Goal: Task Accomplishment & Management: Manage account settings

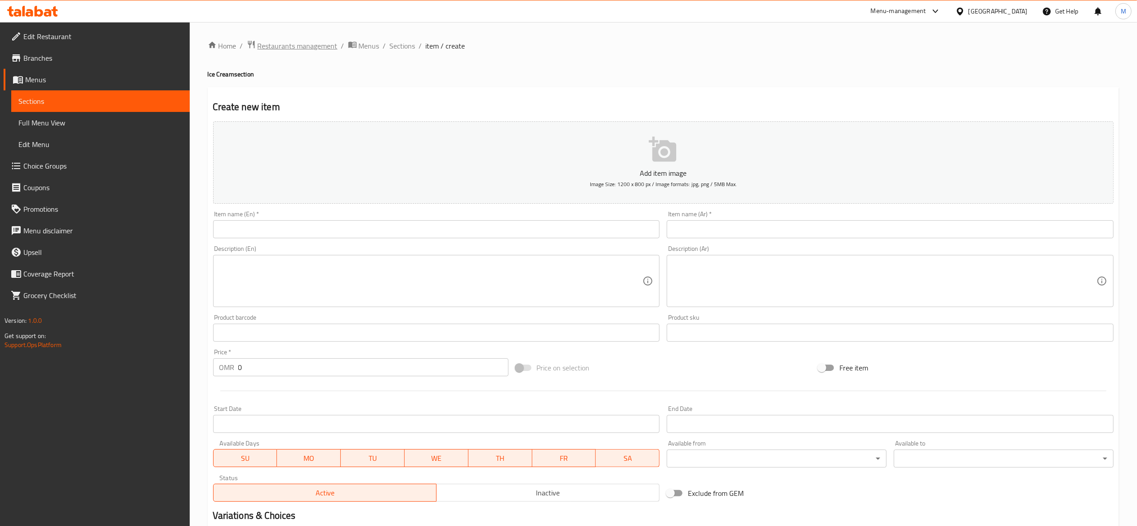
click at [285, 46] on span "Restaurants management" at bounding box center [298, 45] width 80 height 11
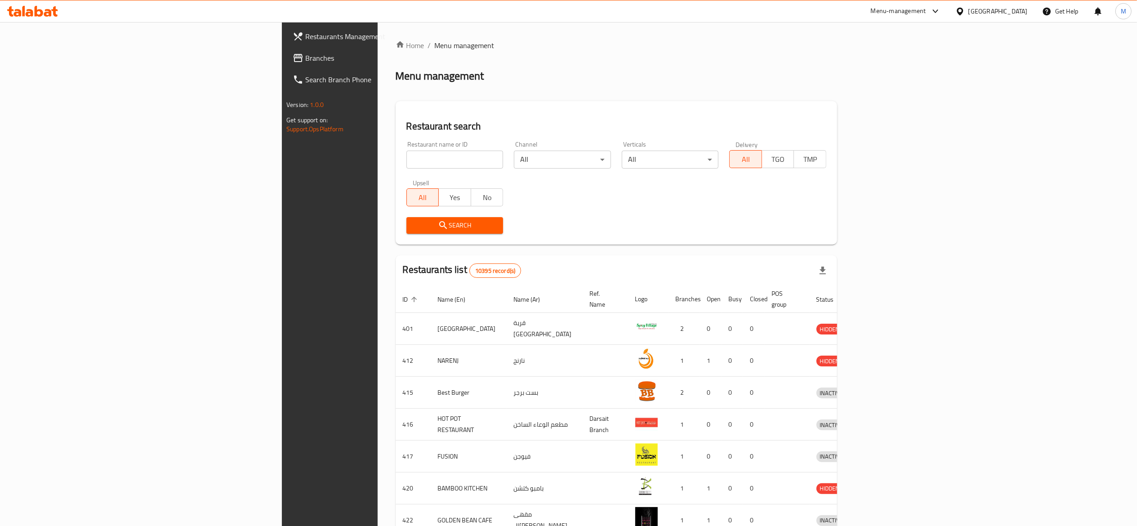
click at [406, 160] on input "search" at bounding box center [454, 160] width 97 height 18
type input "ب"
type input "غ"
click button "Search" at bounding box center [454, 225] width 97 height 17
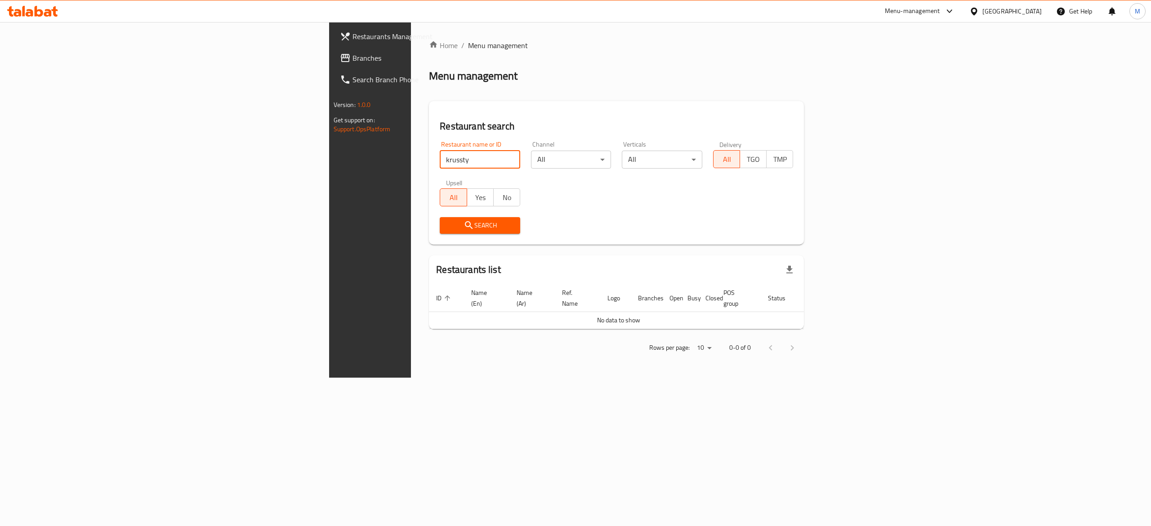
click button "Search" at bounding box center [480, 225] width 80 height 17
type input "krusty"
click button "Search" at bounding box center [480, 225] width 80 height 17
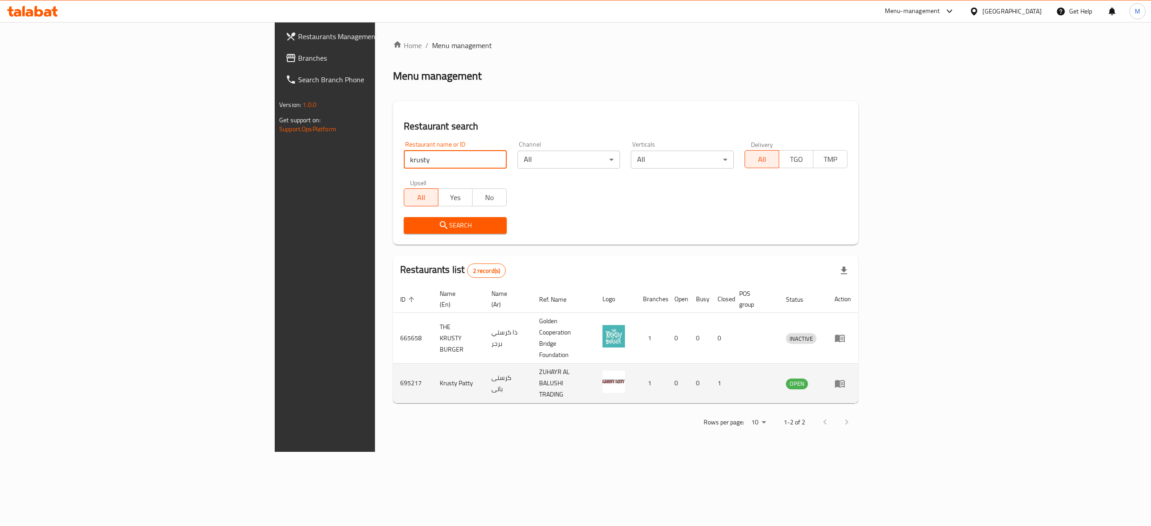
click at [845, 378] on icon "enhanced table" at bounding box center [839, 383] width 11 height 11
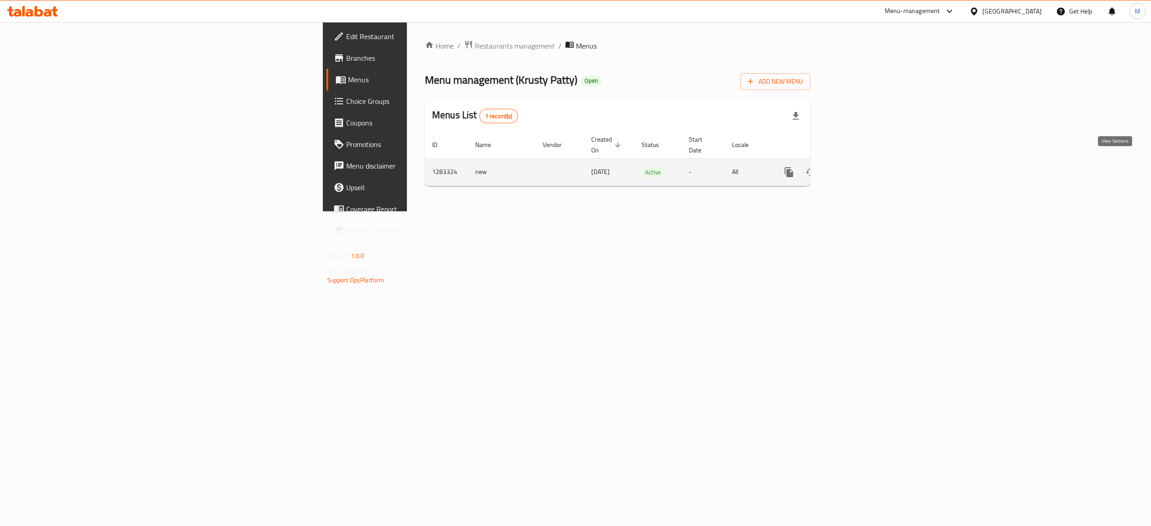
click at [859, 168] on icon "enhanced table" at bounding box center [853, 172] width 11 height 11
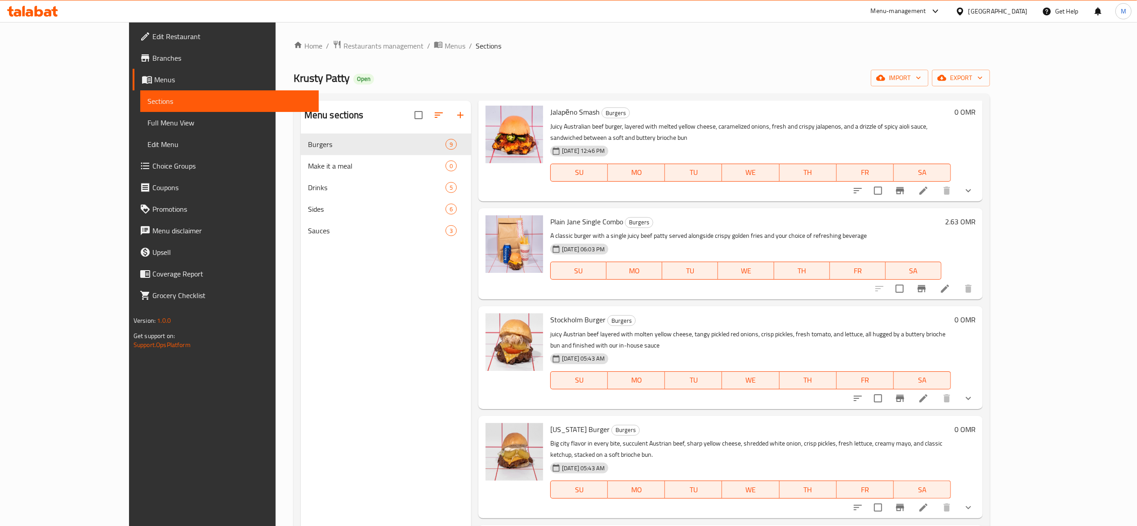
scroll to position [402, 0]
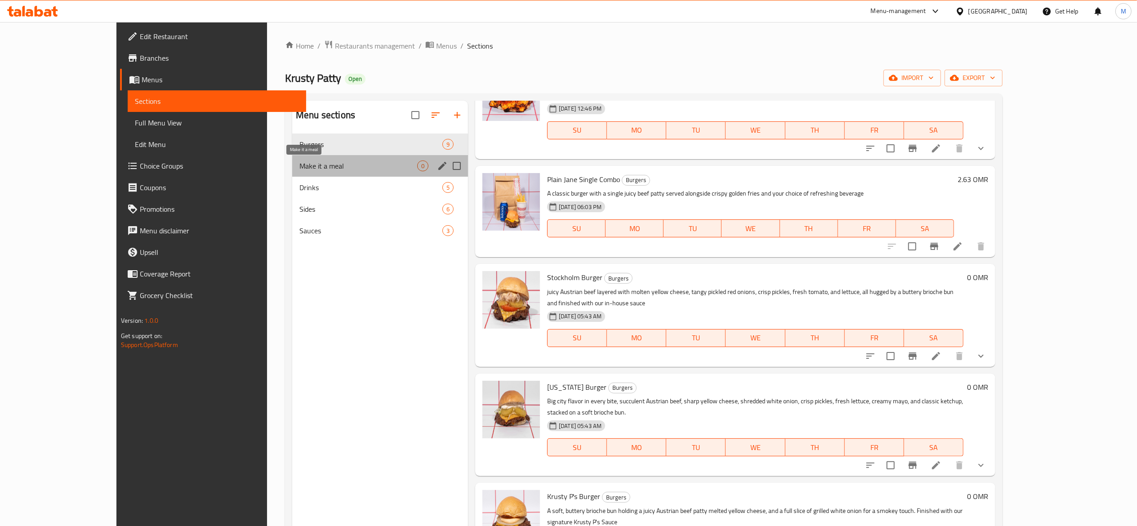
click at [307, 167] on span "Make it a meal" at bounding box center [358, 165] width 118 height 11
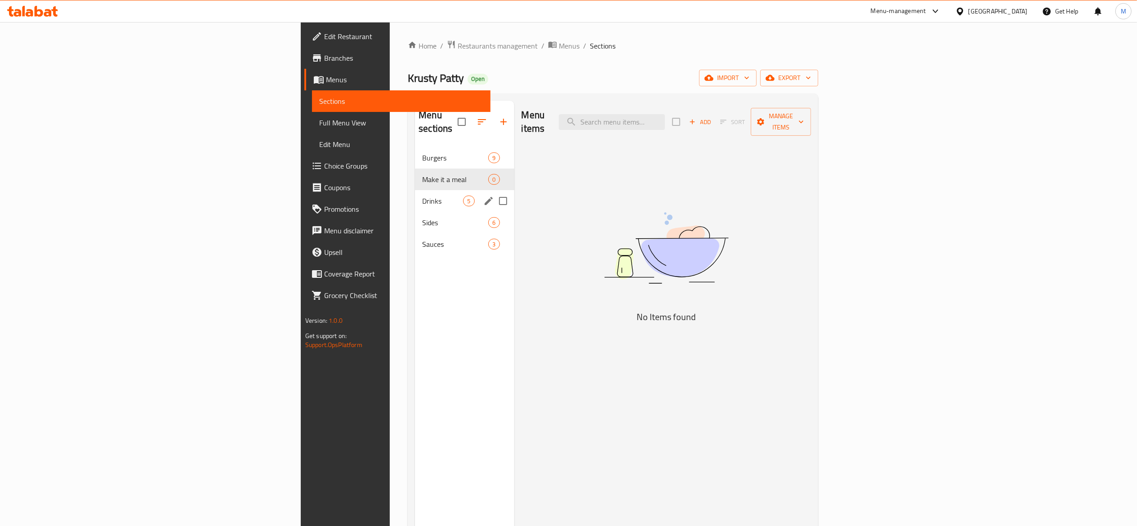
click at [415, 196] on div "Drinks 5" at bounding box center [464, 201] width 99 height 22
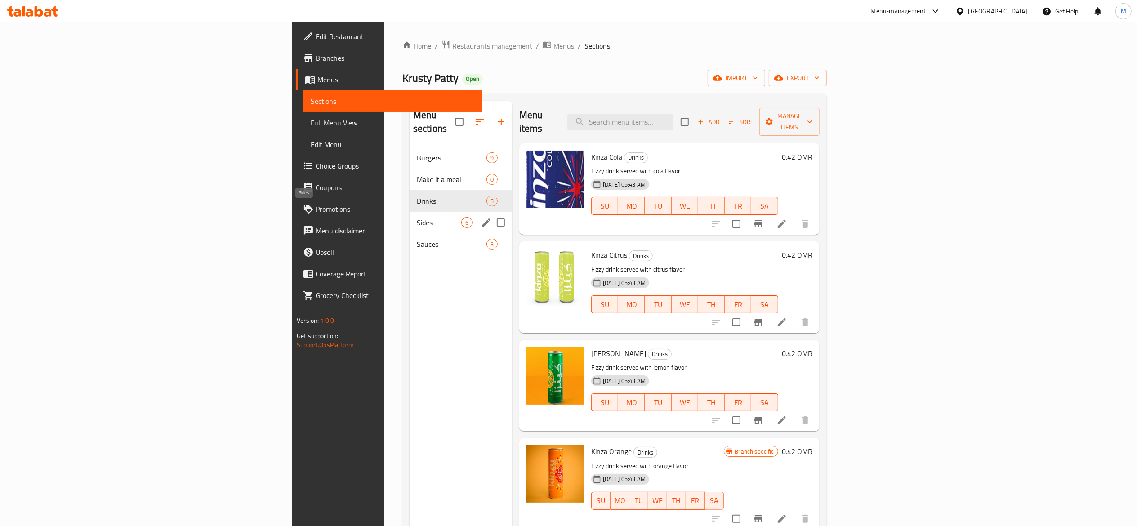
click at [417, 217] on span "Sides" at bounding box center [439, 222] width 45 height 11
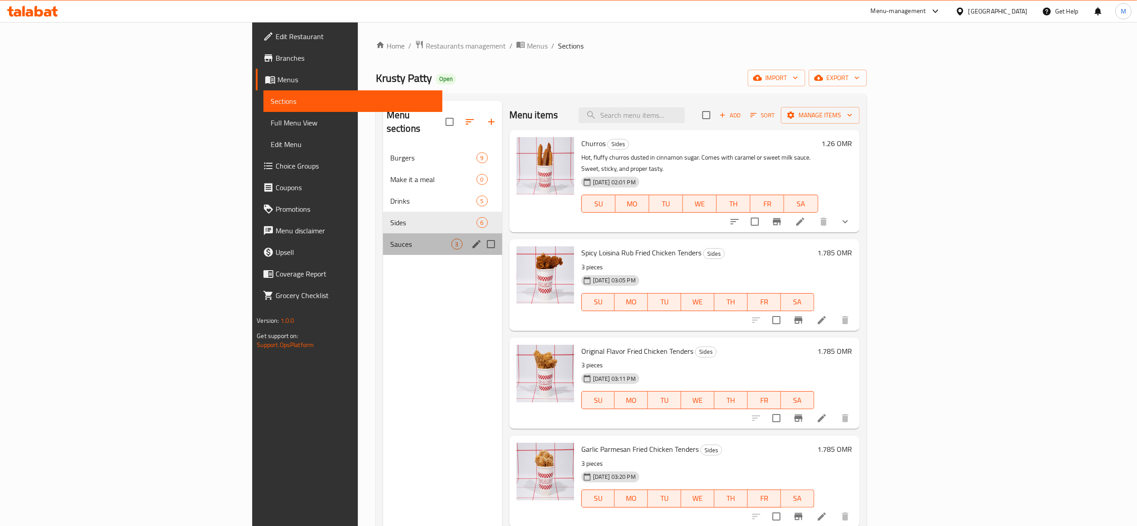
click at [383, 238] on div "Sauces 3" at bounding box center [442, 244] width 119 height 22
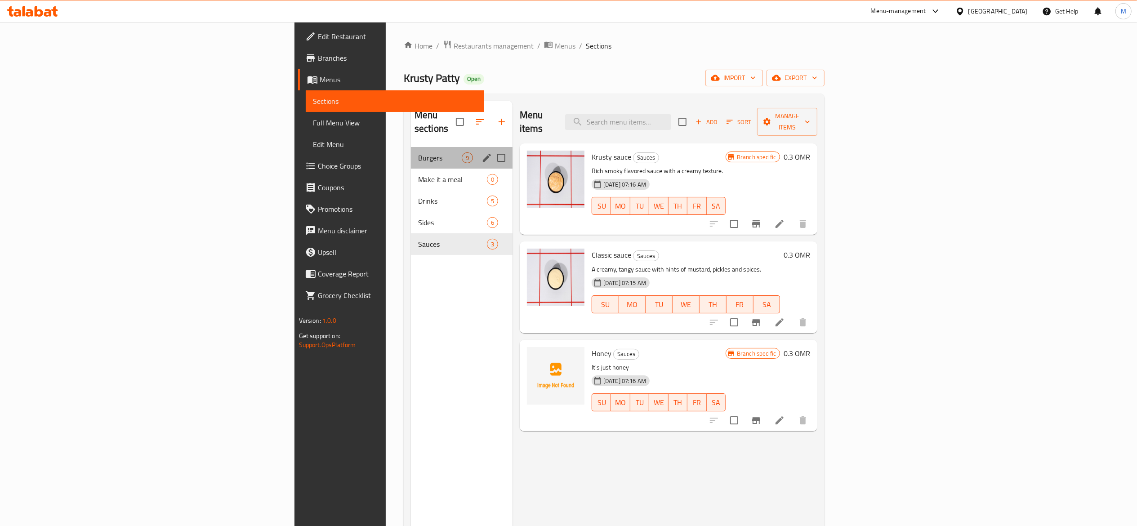
click at [411, 147] on div "Burgers 9" at bounding box center [462, 158] width 102 height 22
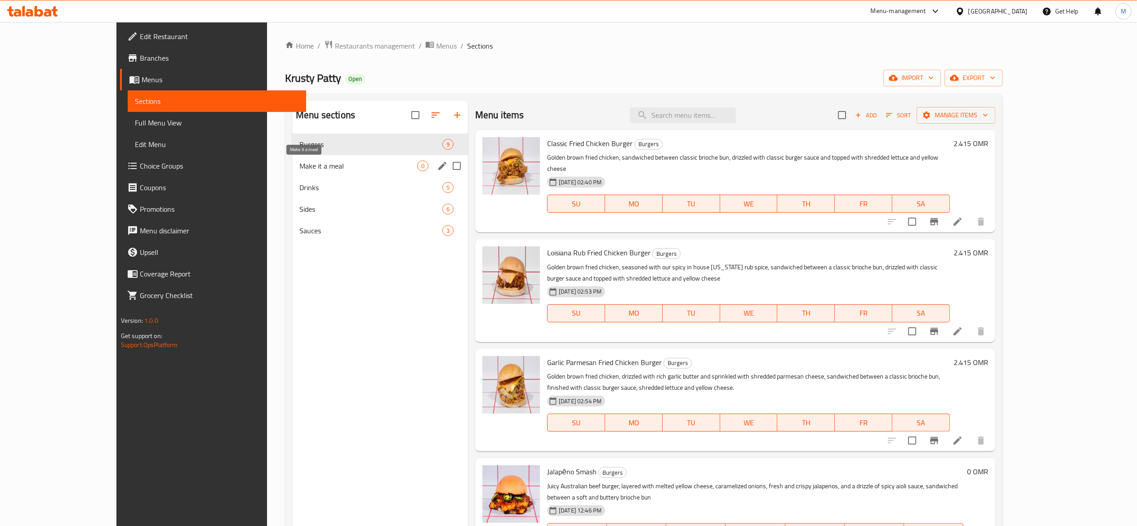
click at [299, 168] on span "Make it a meal" at bounding box center [358, 165] width 118 height 11
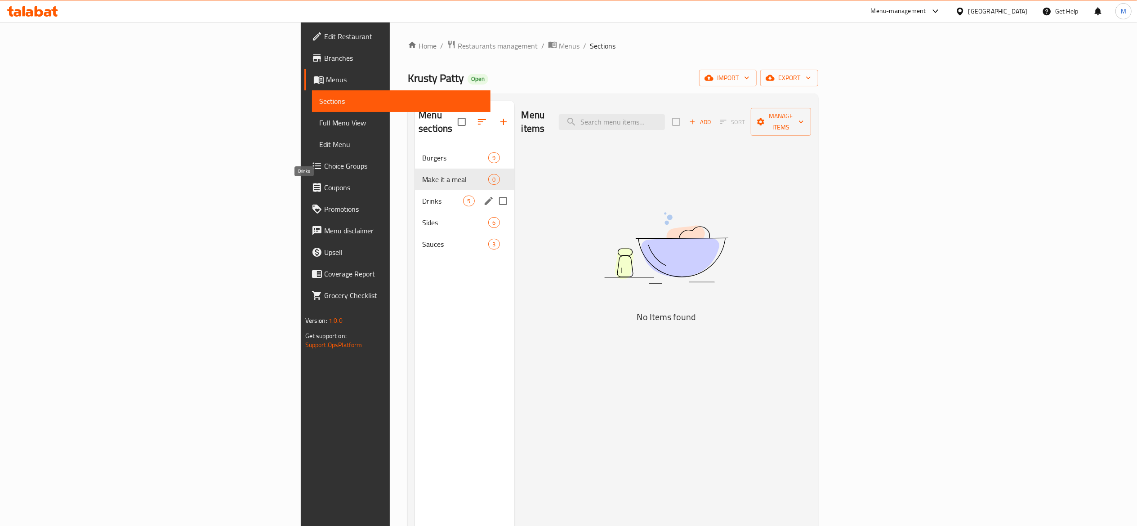
click at [422, 196] on span "Drinks" at bounding box center [442, 201] width 41 height 11
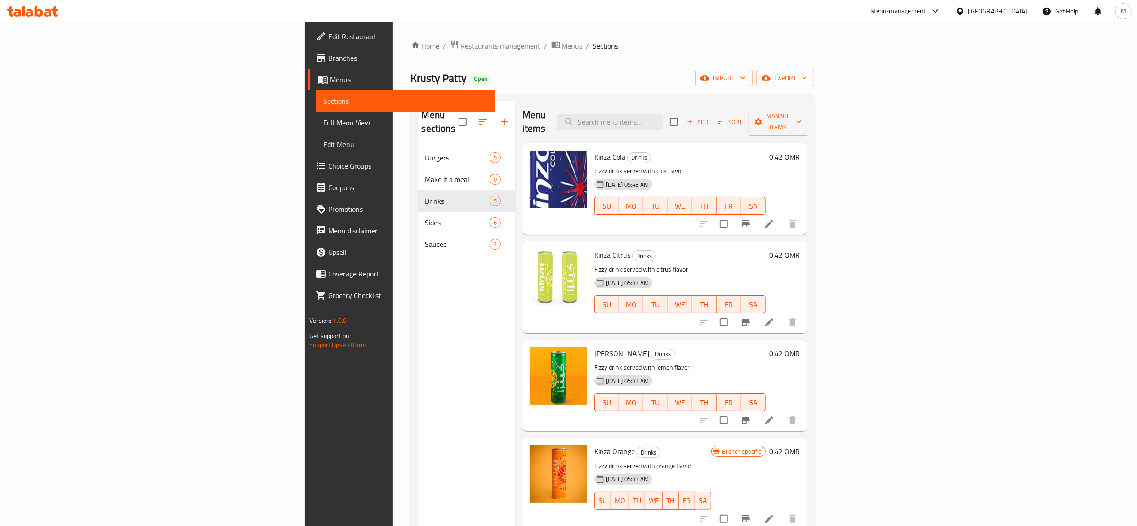
click at [926, 7] on div "Menu-management" at bounding box center [898, 11] width 55 height 11
click at [887, 82] on div "All Plugins Agent Campaigns Center Menu-management Restaurant-Management" at bounding box center [916, 69] width 135 height 80
click at [885, 76] on div "All Plugins Agent Campaigns Center Menu-management Restaurant-Management" at bounding box center [916, 69] width 135 height 80
click at [461, 49] on span "Restaurants management" at bounding box center [501, 45] width 80 height 11
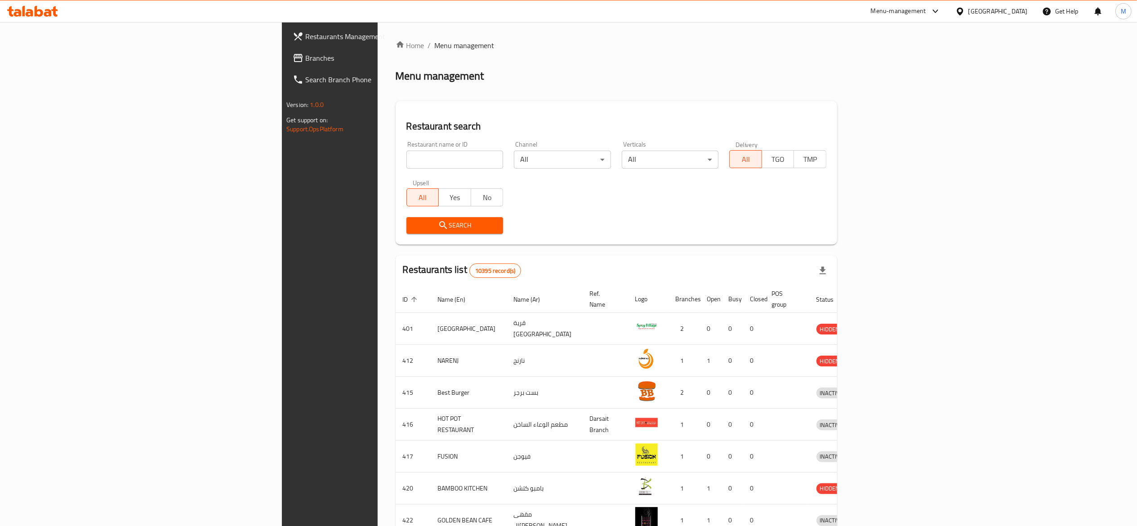
click at [406, 155] on input "search" at bounding box center [454, 160] width 97 height 18
type input "al zawiya"
click at [438, 226] on icon "submit" at bounding box center [443, 225] width 11 height 11
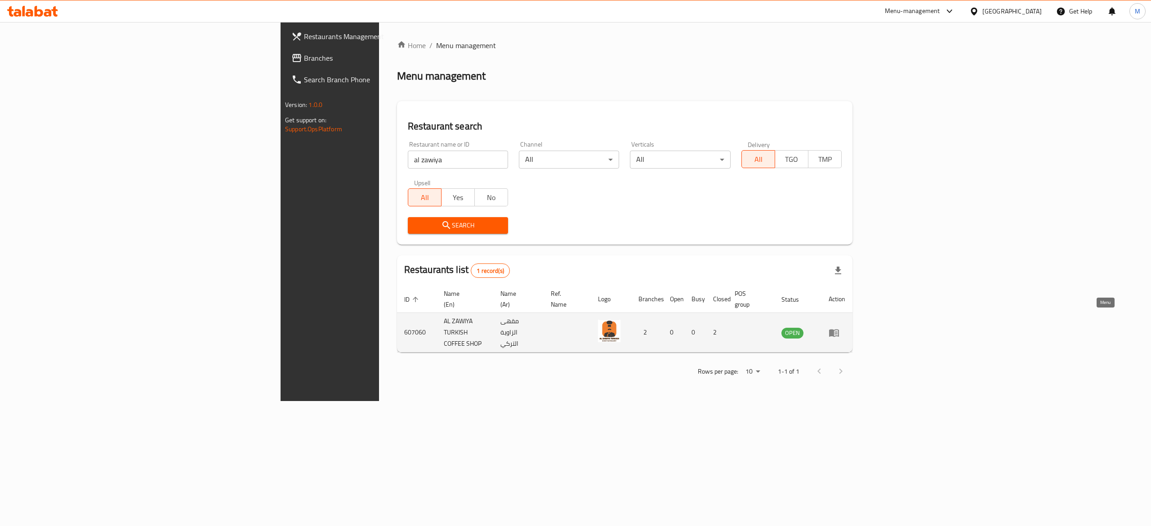
click at [839, 329] on icon "enhanced table" at bounding box center [834, 333] width 10 height 8
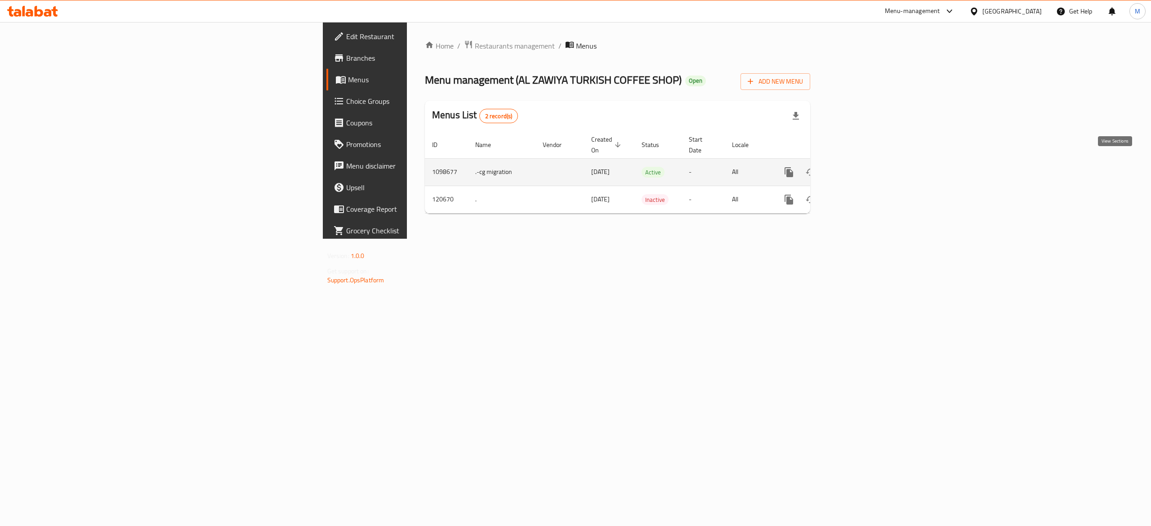
click at [859, 167] on icon "enhanced table" at bounding box center [853, 172] width 11 height 11
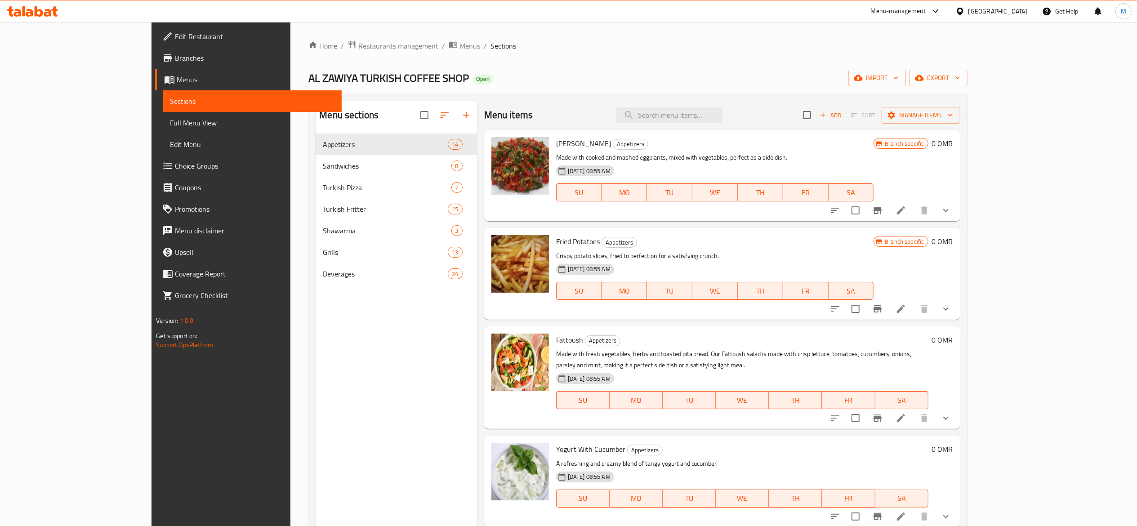
click at [175, 170] on span "Choice Groups" at bounding box center [254, 165] width 159 height 11
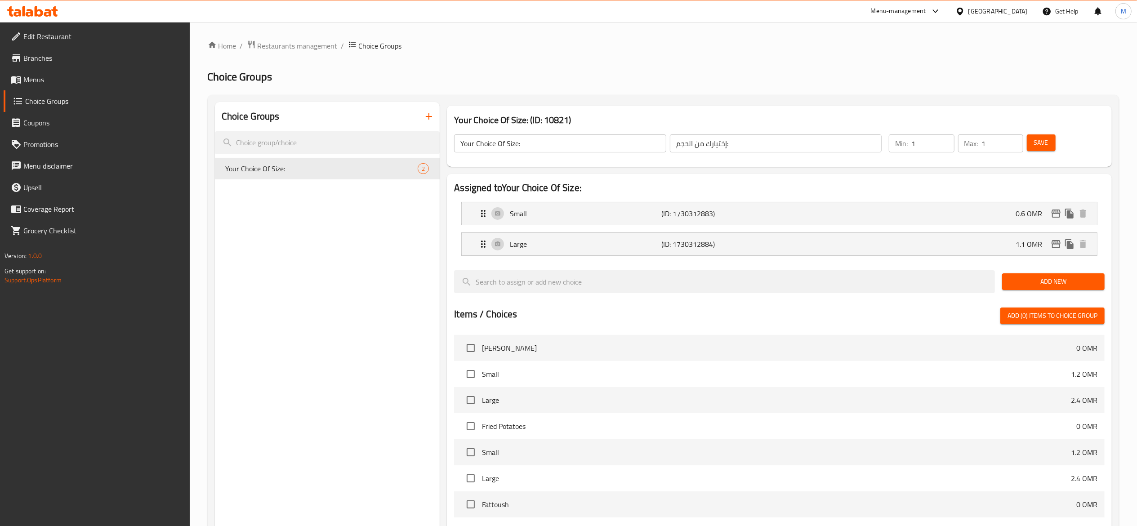
click at [58, 83] on span "Menus" at bounding box center [102, 79] width 159 height 11
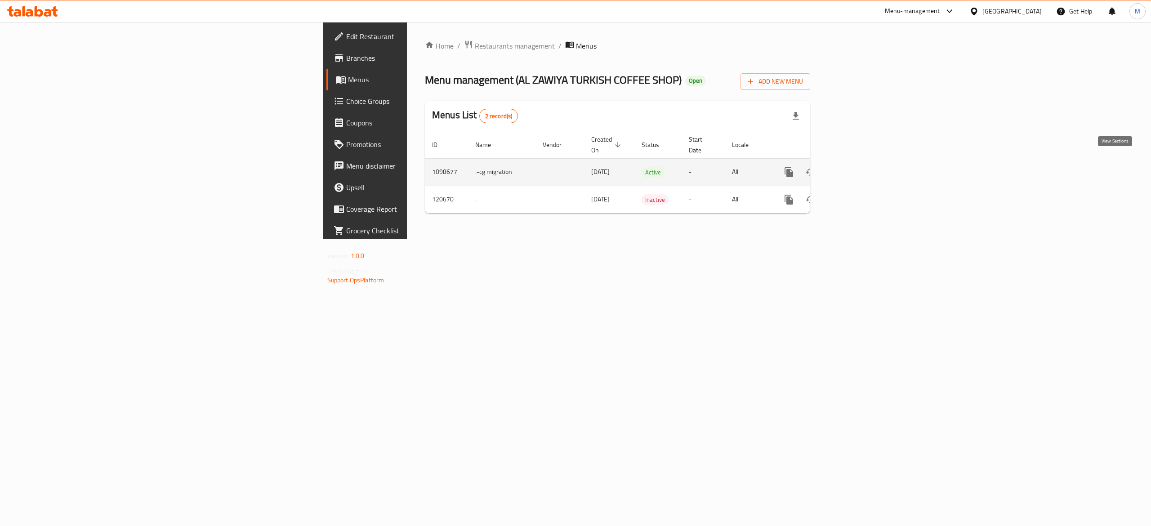
click at [859, 167] on icon "enhanced table" at bounding box center [853, 172] width 11 height 11
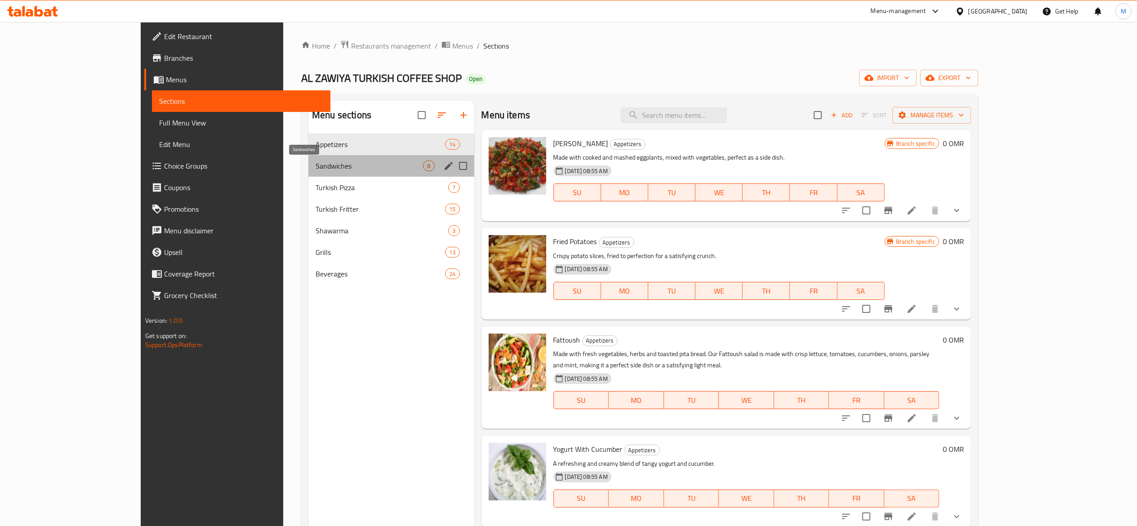
click at [316, 169] on span "Sandwiches" at bounding box center [369, 165] width 107 height 11
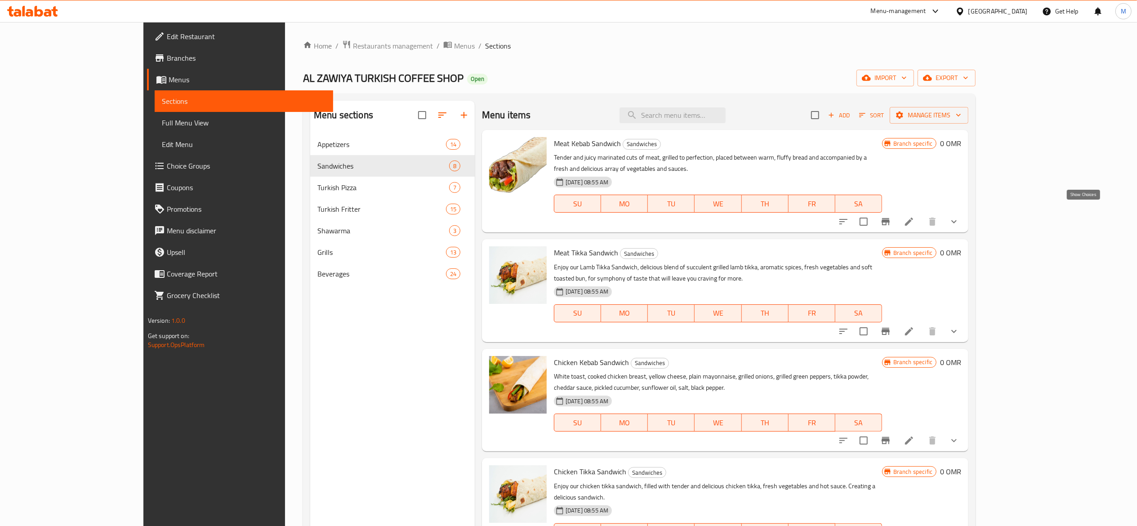
click at [939, 216] on icon "show more" at bounding box center [954, 221] width 11 height 11
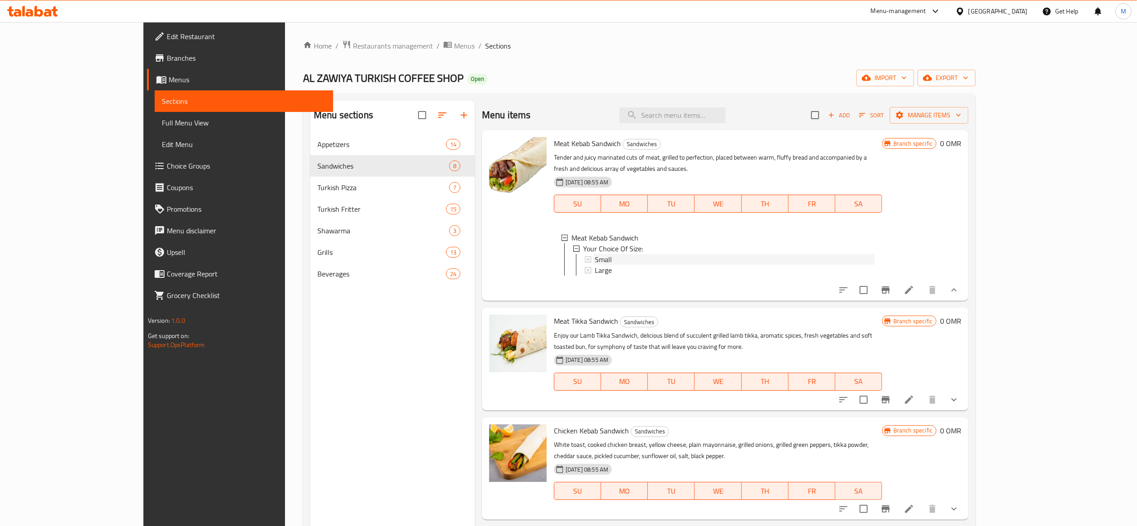
click at [585, 256] on icon at bounding box center [588, 259] width 6 height 6
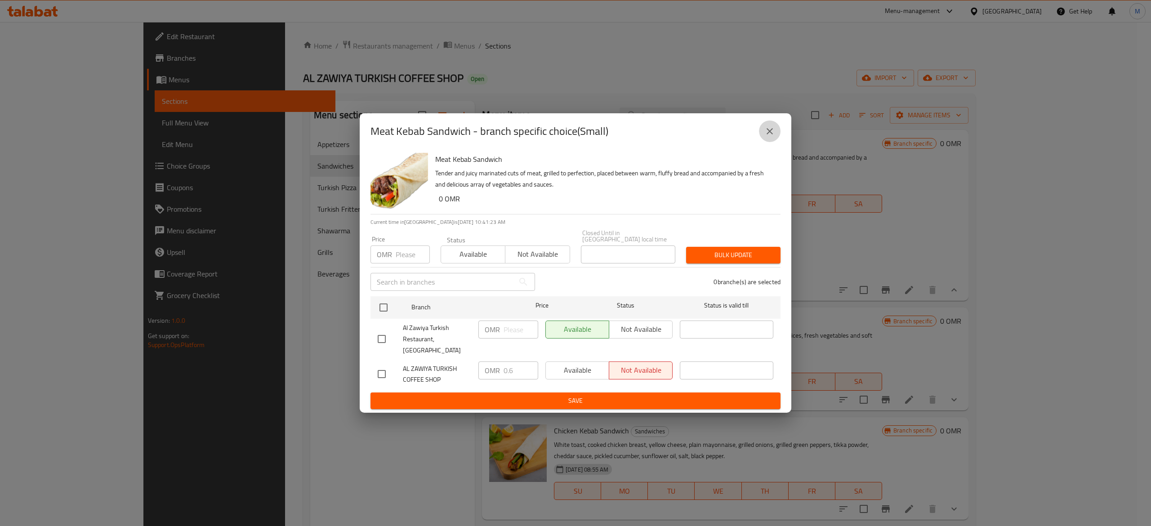
click at [771, 132] on icon "close" at bounding box center [769, 131] width 6 height 6
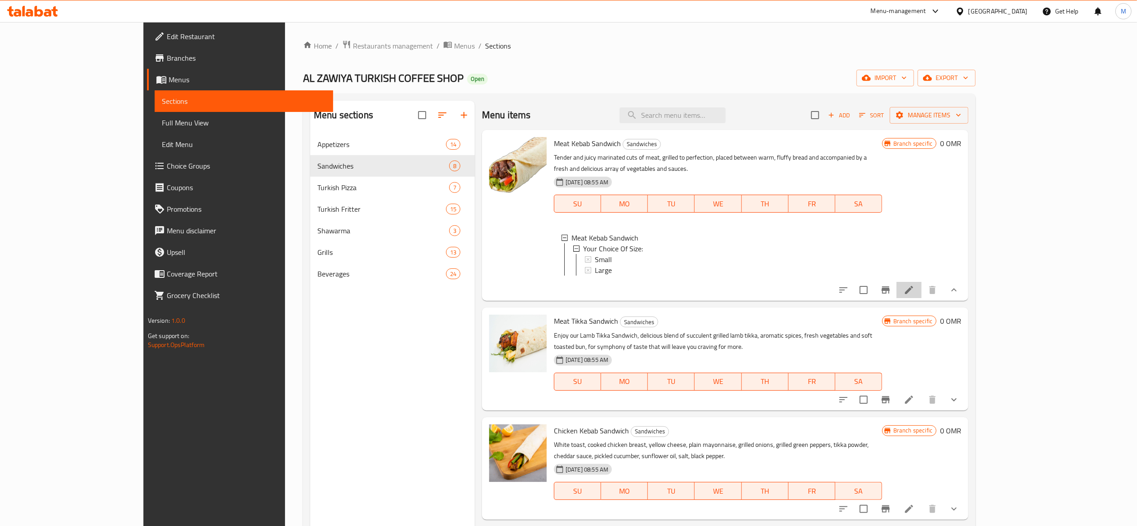
click at [914, 295] on icon at bounding box center [909, 290] width 11 height 11
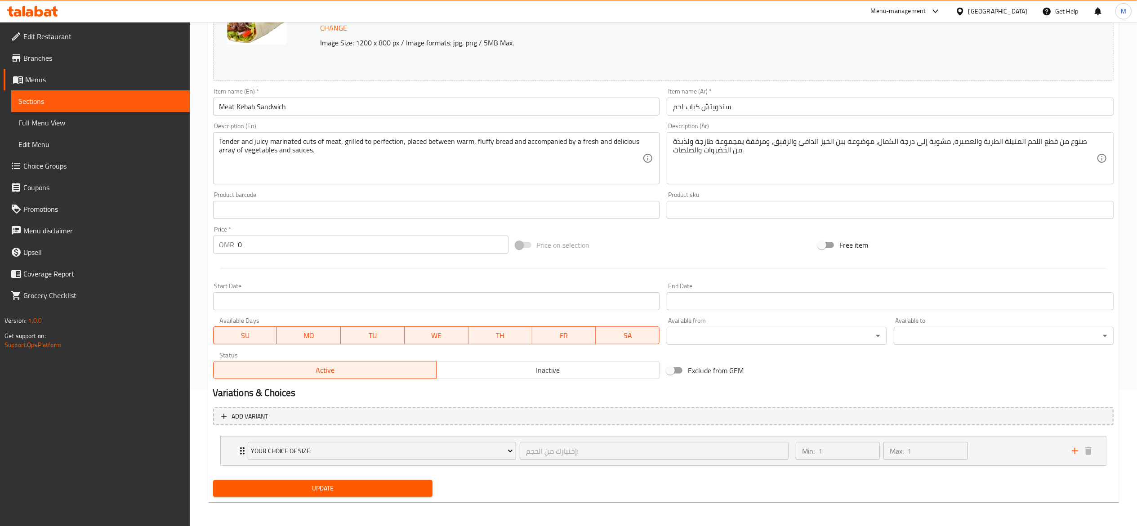
scroll to position [137, 0]
click at [240, 450] on icon "Expand" at bounding box center [242, 449] width 11 height 11
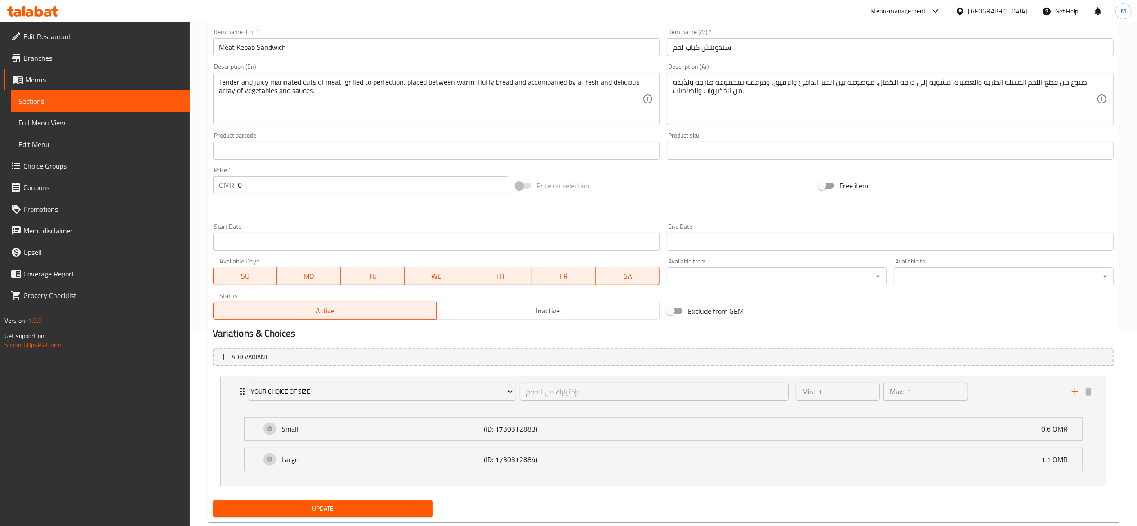
scroll to position [218, 0]
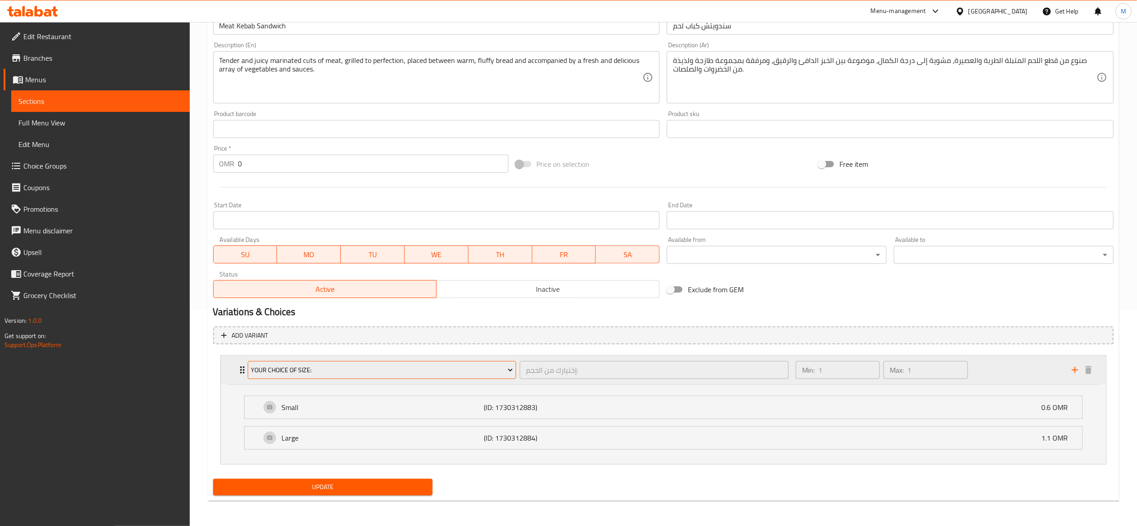
click at [443, 372] on span "Your Choice Of Size:" at bounding box center [382, 370] width 262 height 11
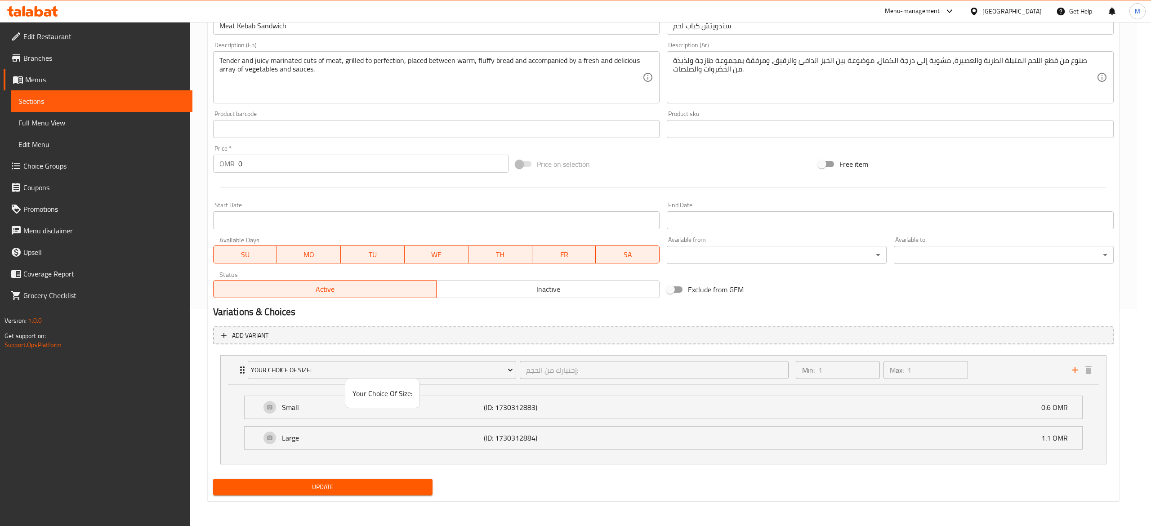
click at [519, 316] on div at bounding box center [575, 263] width 1151 height 526
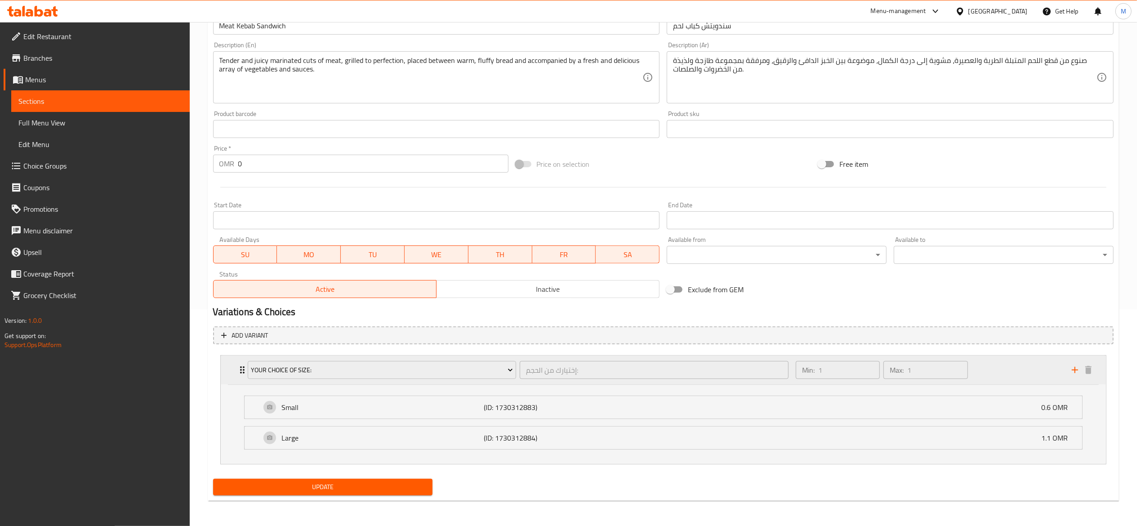
click at [244, 370] on div "Your Choice Of Size: إختيارك من الحجم: ​" at bounding box center [518, 370] width 552 height 29
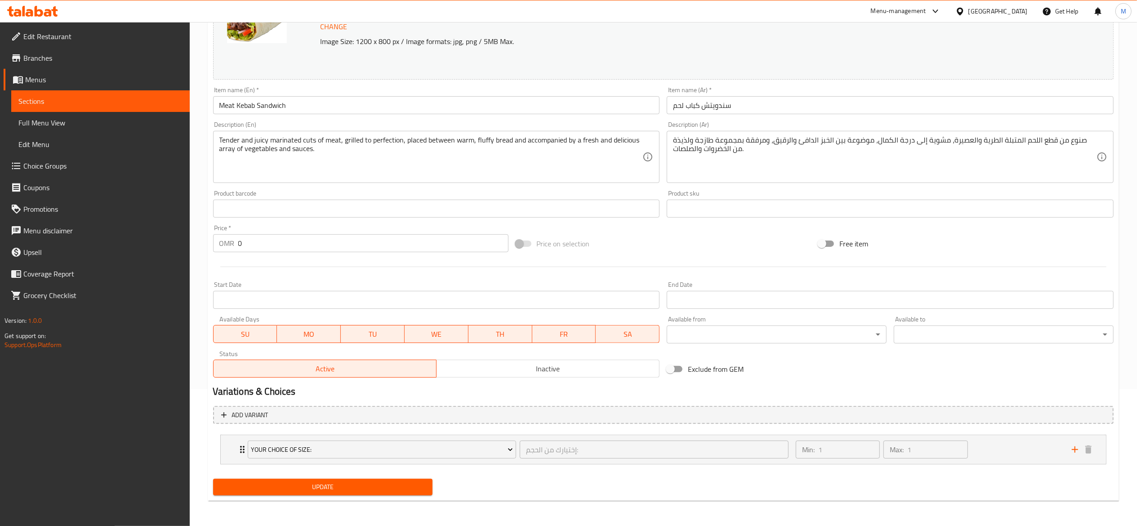
scroll to position [137, 0]
click at [325, 453] on span "Your Choice Of Size:" at bounding box center [382, 449] width 262 height 11
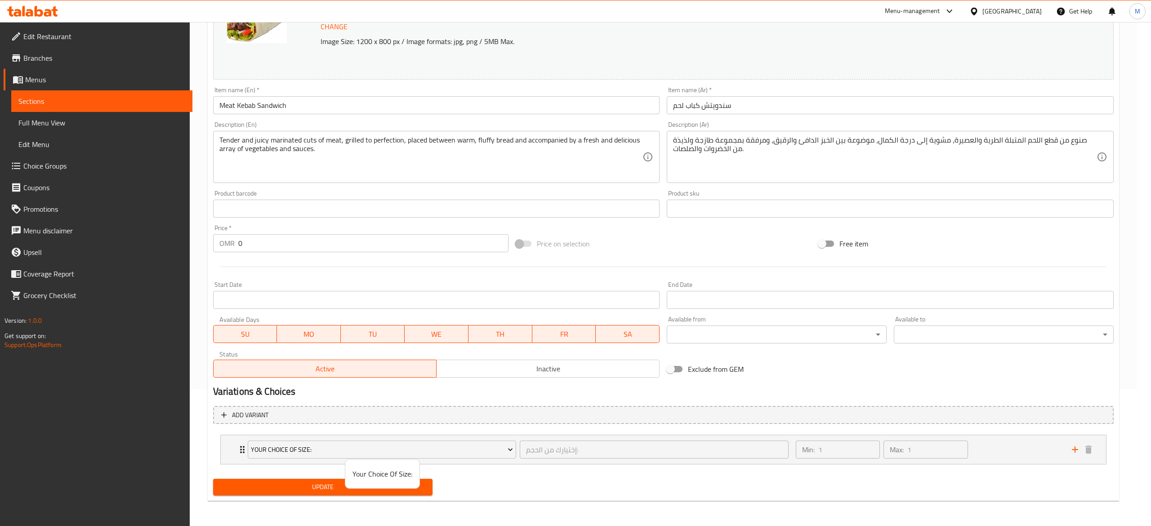
click at [374, 472] on span "Your Choice Of Size:" at bounding box center [382, 473] width 60 height 11
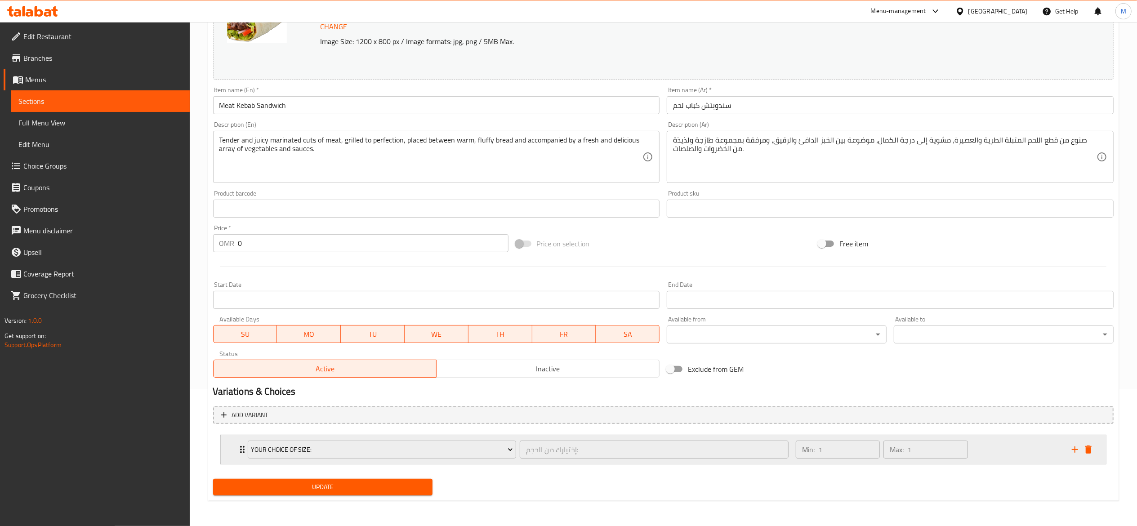
click at [241, 448] on icon "Expand" at bounding box center [242, 449] width 11 height 11
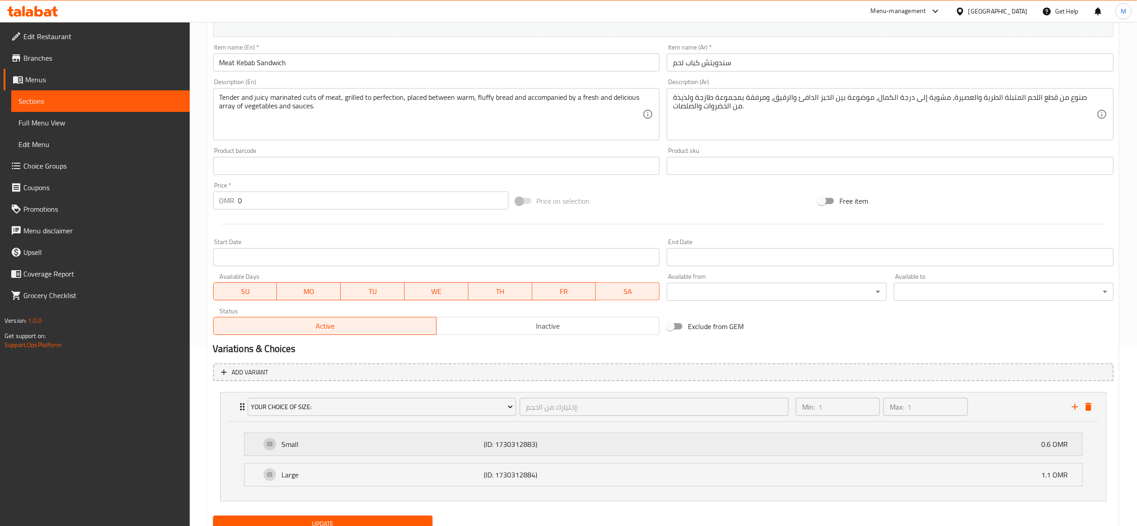
scroll to position [218, 0]
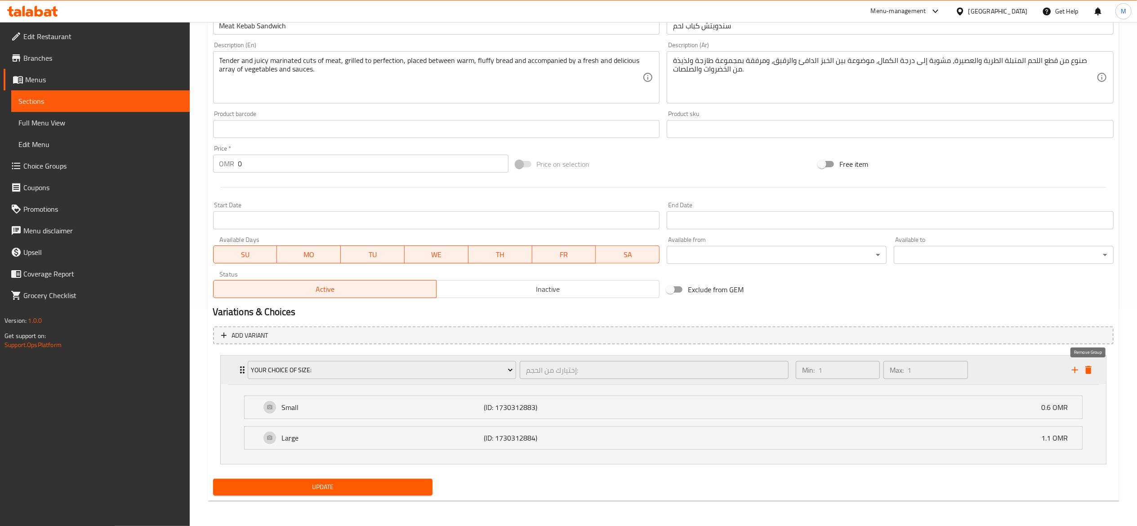
click at [939, 368] on icon "delete" at bounding box center [1088, 370] width 11 height 11
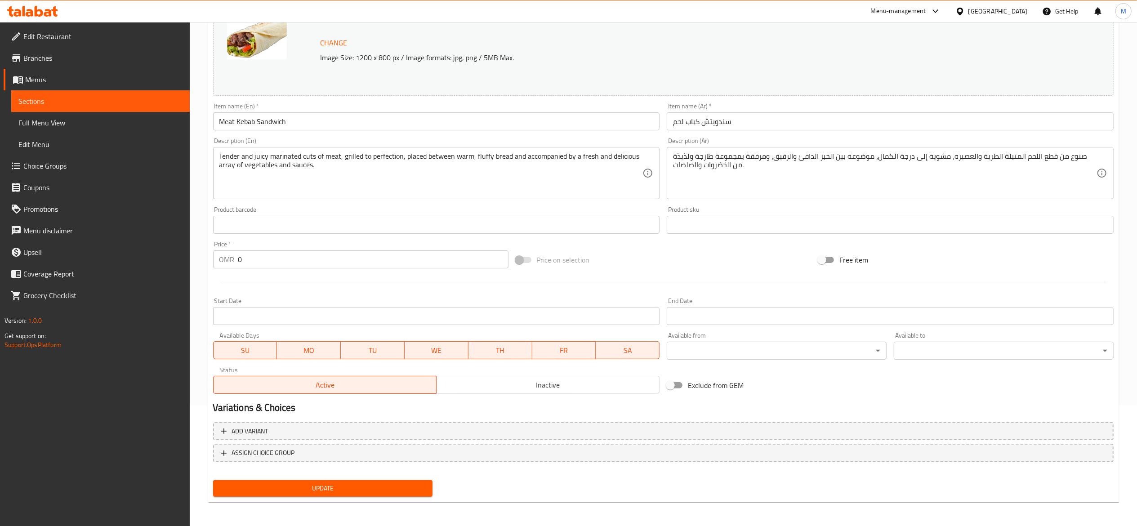
scroll to position [121, 0]
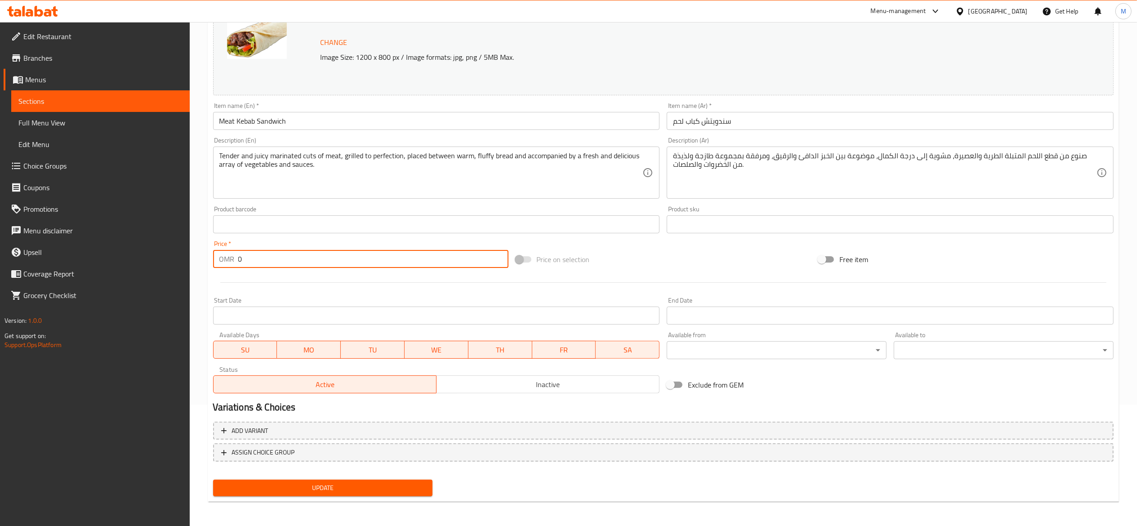
click at [261, 261] on input "0" at bounding box center [373, 259] width 270 height 18
type input "1.1"
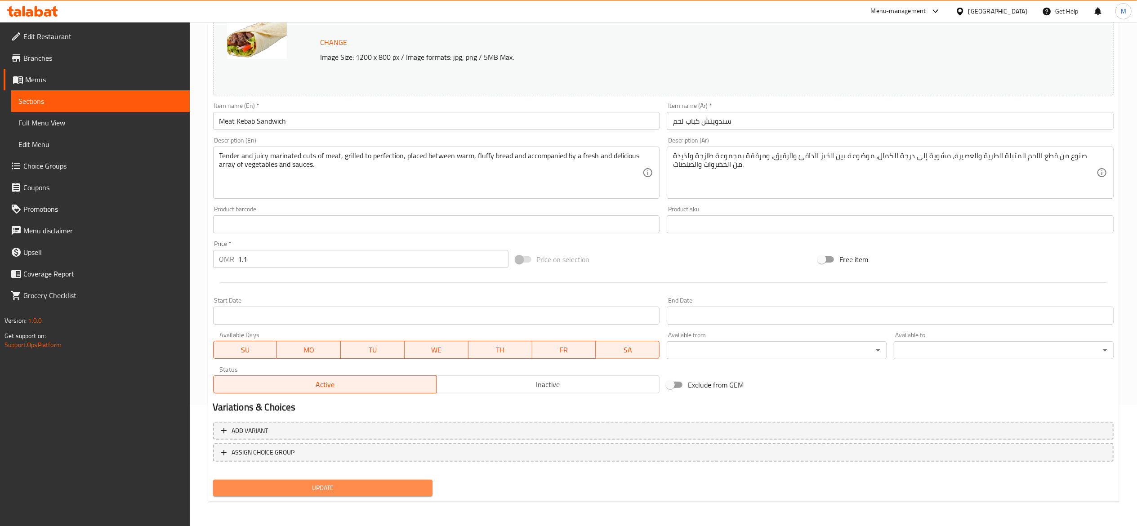
click at [295, 490] on span "Update" at bounding box center [322, 487] width 205 height 11
click at [60, 102] on span "Sections" at bounding box center [100, 101] width 164 height 11
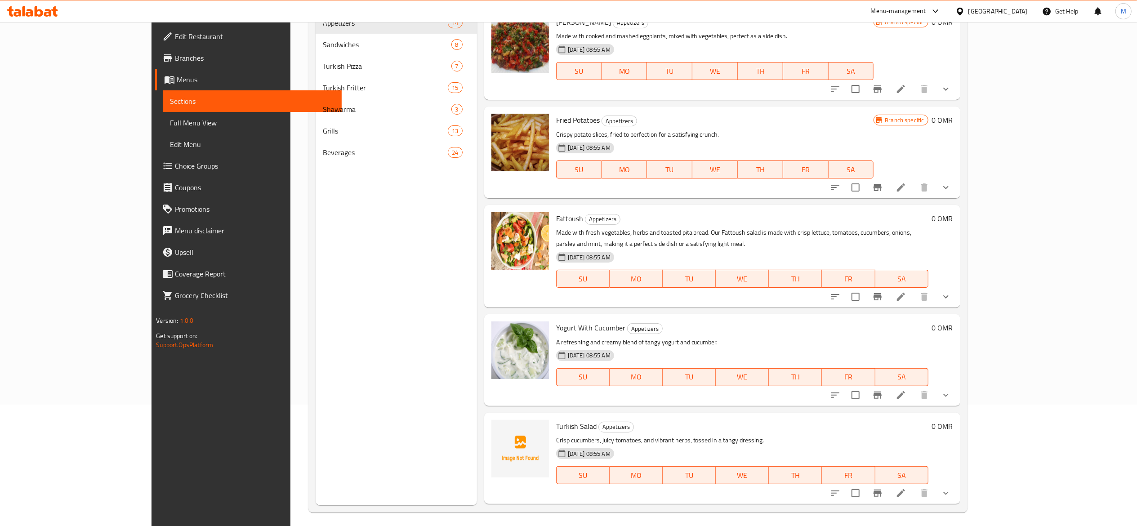
click at [170, 96] on span "Sections" at bounding box center [252, 101] width 164 height 11
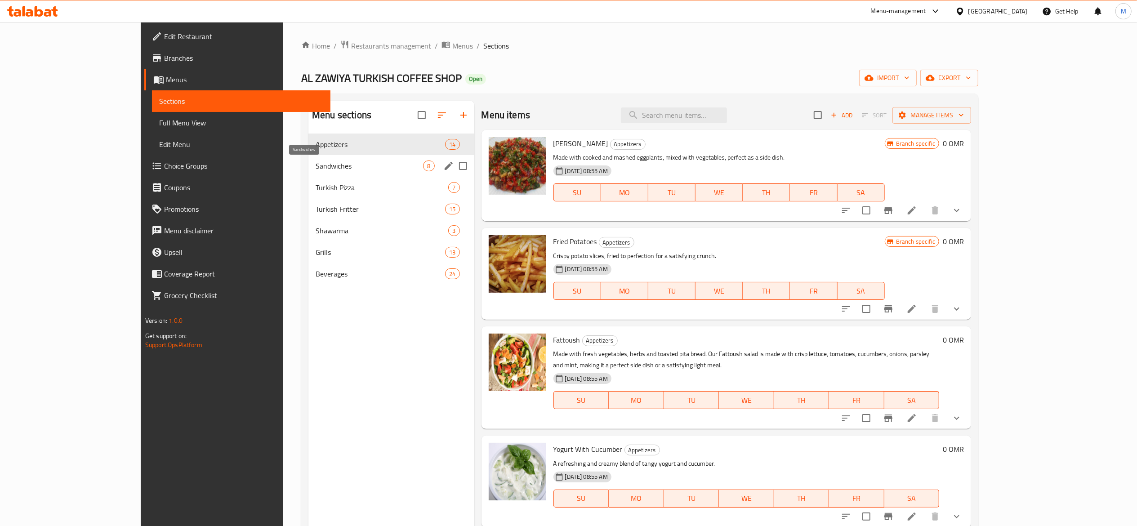
click at [316, 170] on span "Sandwiches" at bounding box center [369, 165] width 107 height 11
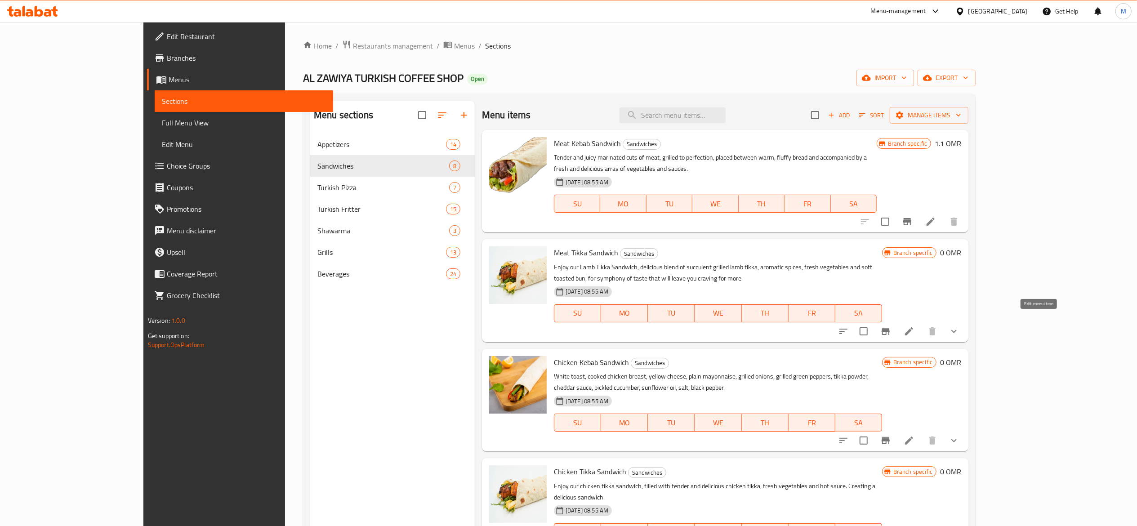
click at [914, 326] on icon at bounding box center [909, 331] width 11 height 11
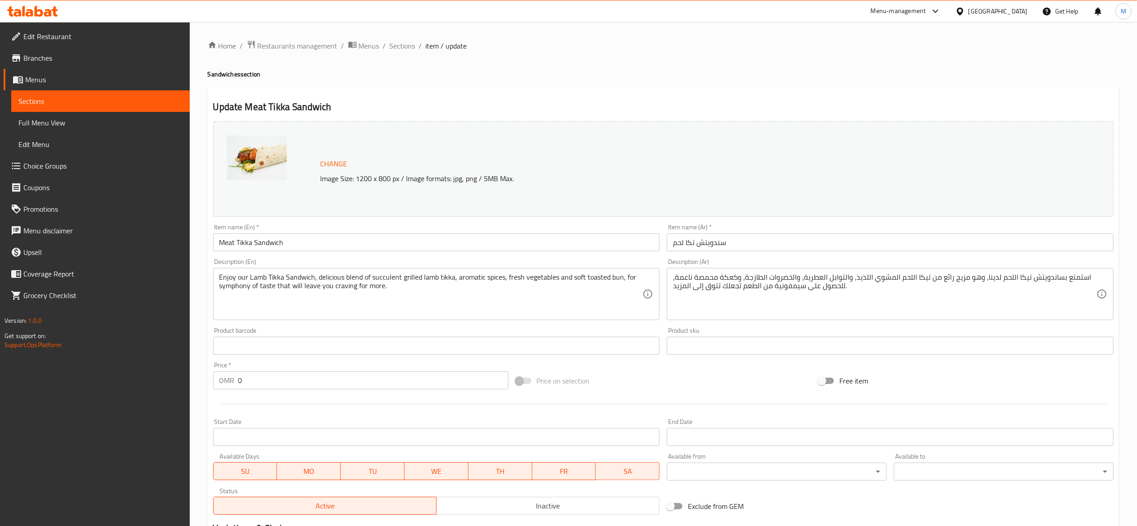
scroll to position [137, 0]
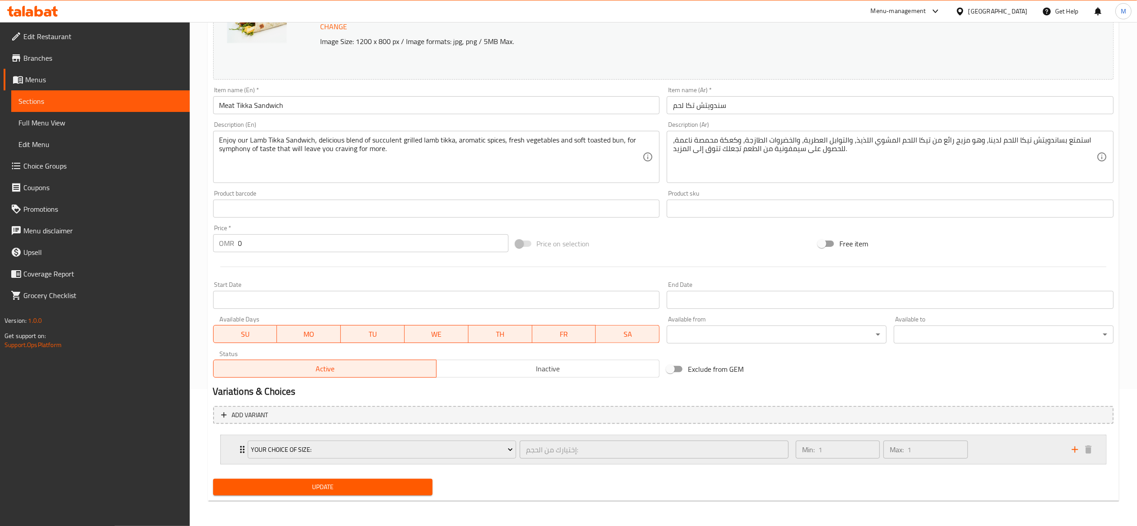
click at [243, 442] on div "Your Choice Of Size: إختيارك من الحجم: ​" at bounding box center [518, 449] width 552 height 29
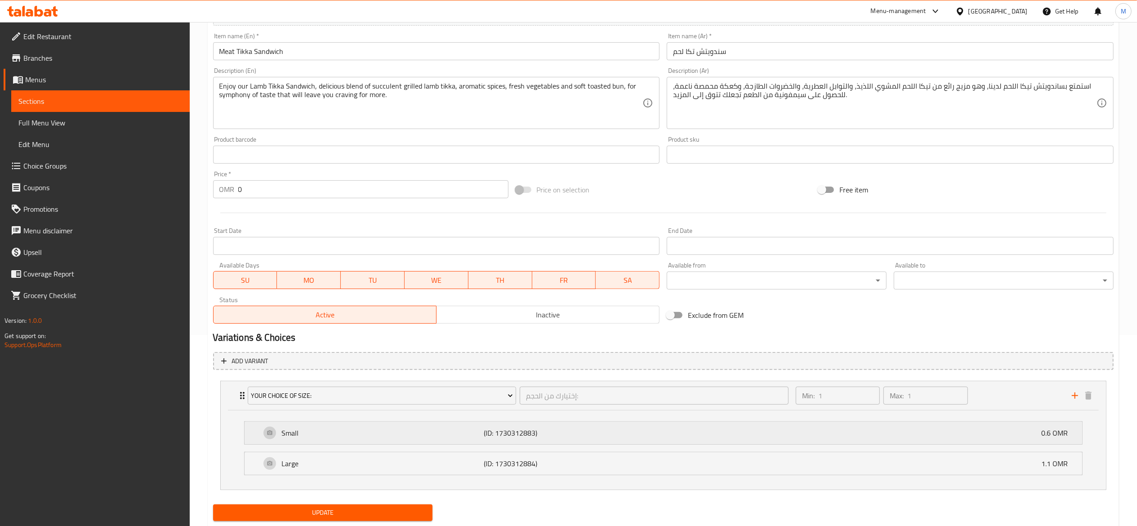
scroll to position [218, 0]
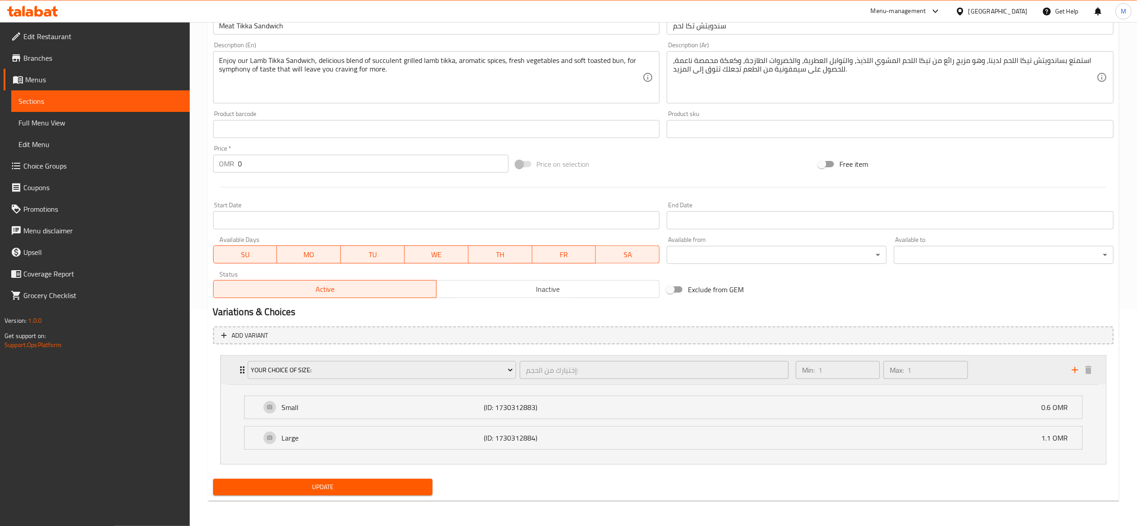
click at [239, 366] on icon "Expand" at bounding box center [242, 370] width 11 height 11
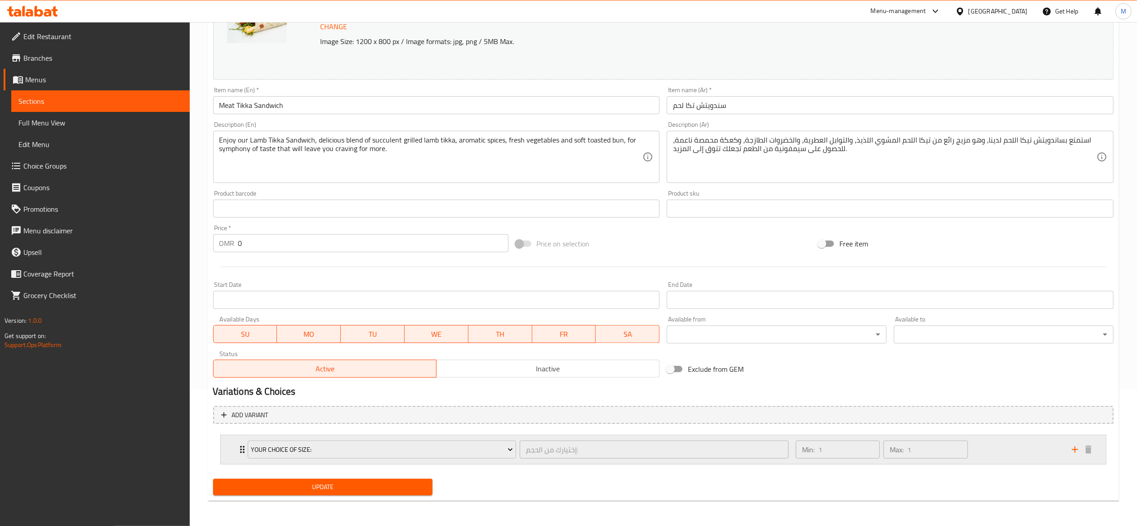
scroll to position [137, 0]
click at [409, 442] on button "Your Choice Of Size:" at bounding box center [382, 450] width 269 height 18
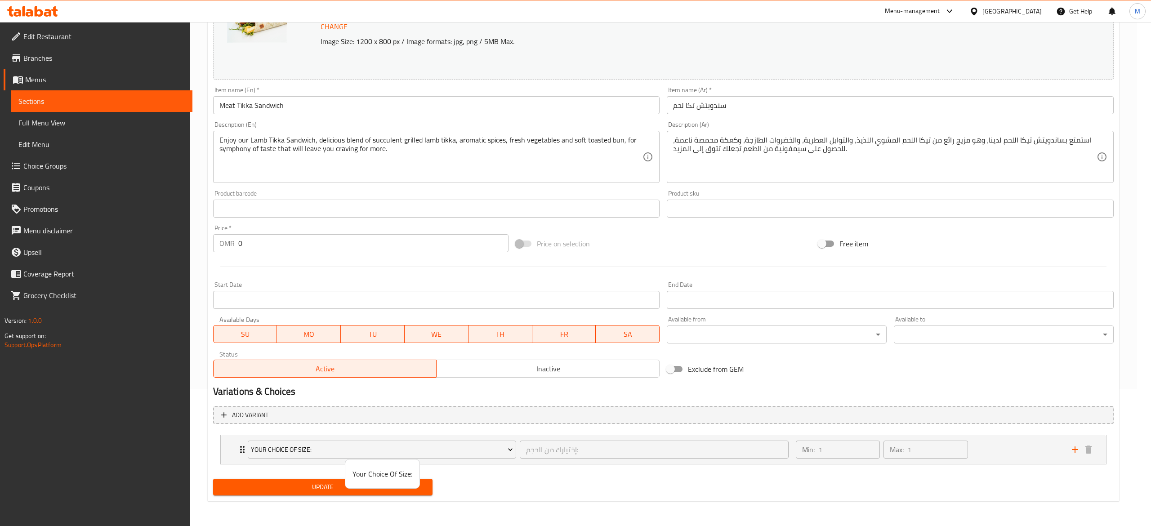
click at [603, 496] on div at bounding box center [575, 263] width 1151 height 526
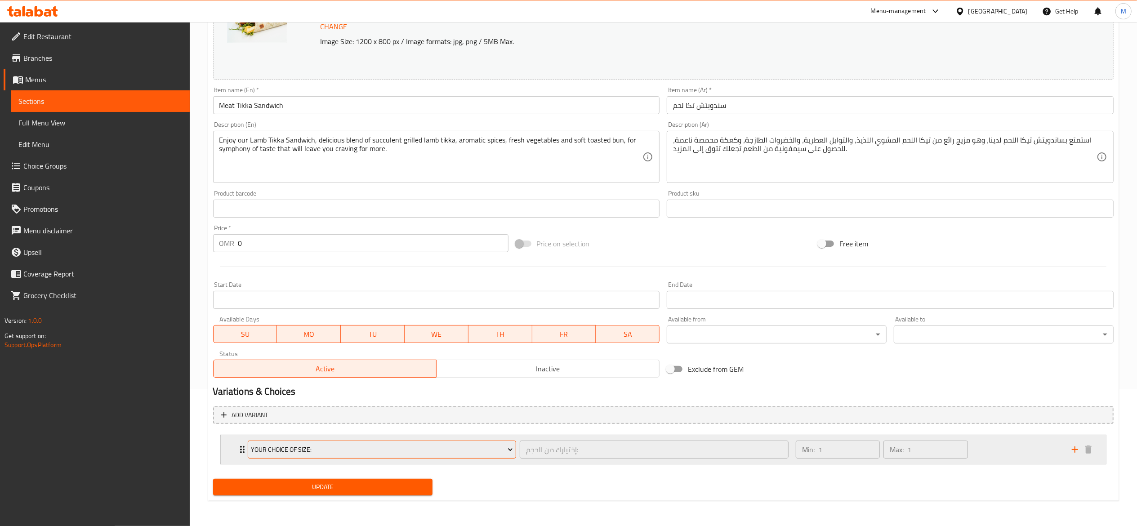
click at [424, 449] on span "Your Choice Of Size:" at bounding box center [382, 449] width 262 height 11
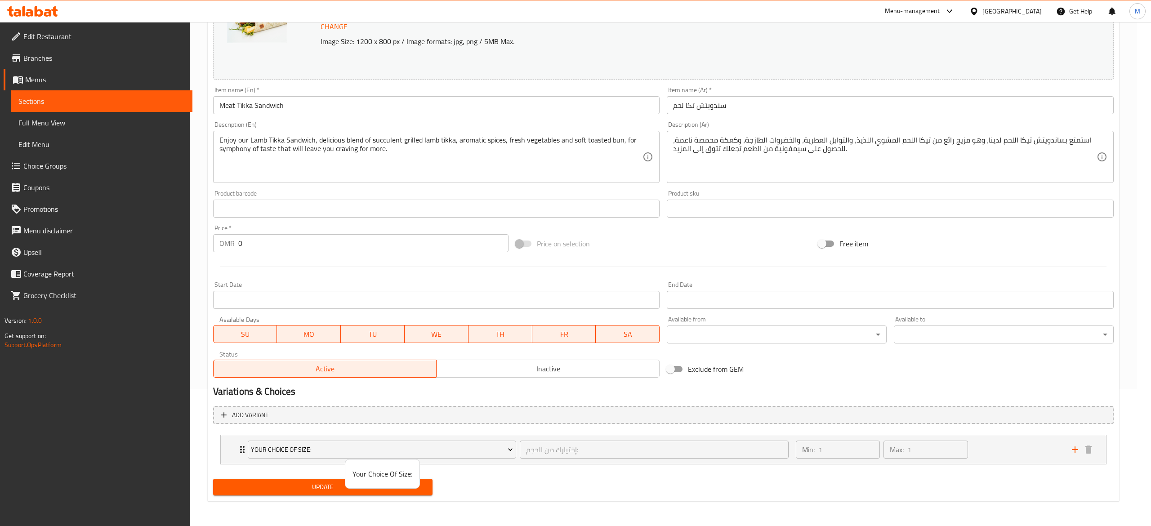
click at [579, 513] on div at bounding box center [575, 263] width 1151 height 526
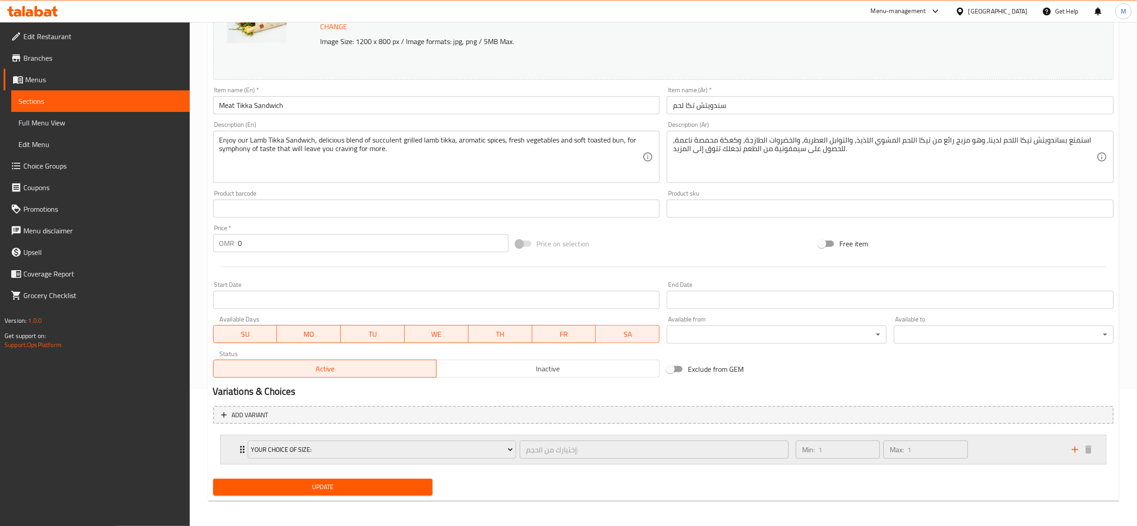
click at [238, 450] on icon "Expand" at bounding box center [242, 449] width 11 height 11
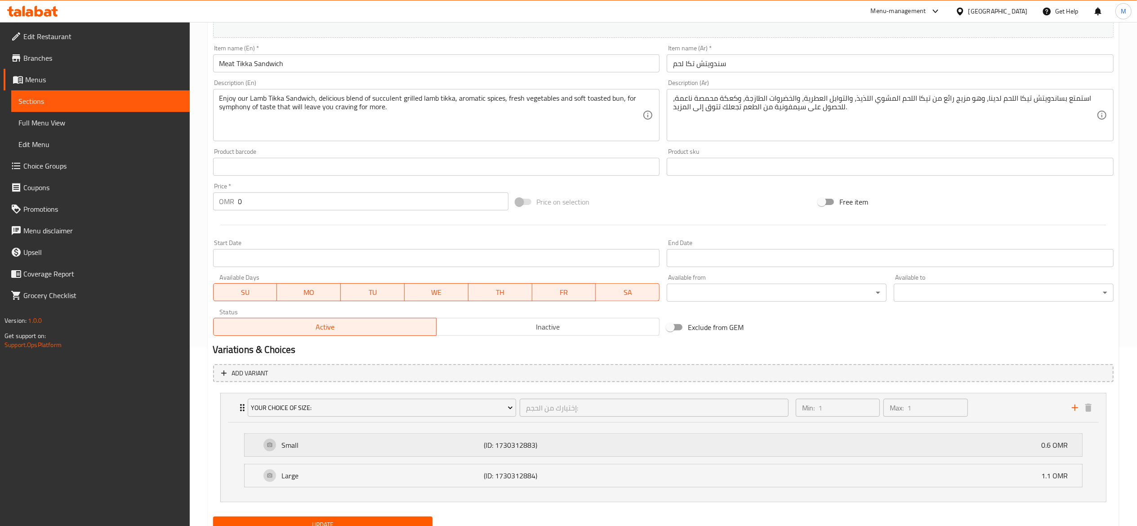
scroll to position [218, 0]
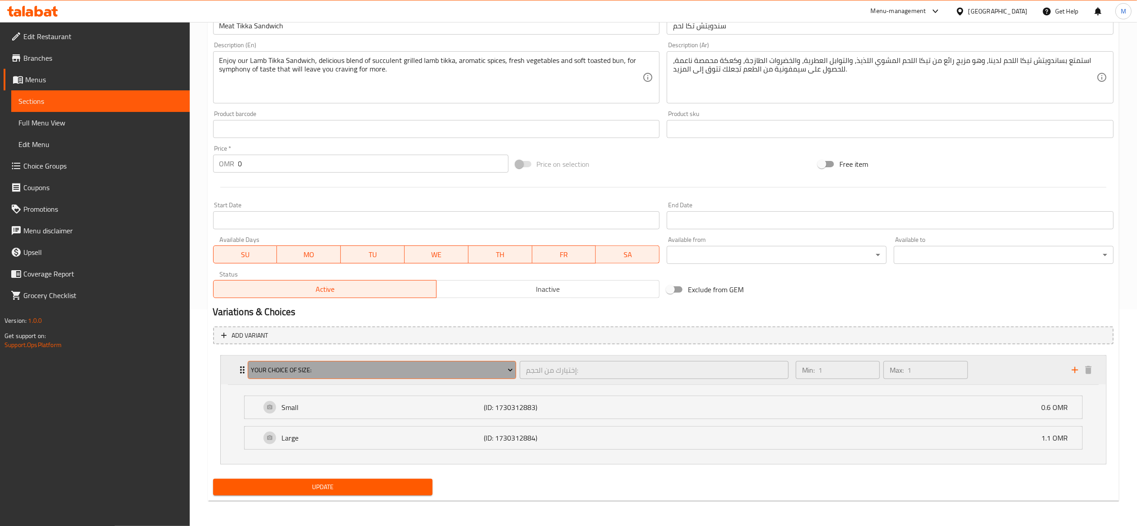
click at [304, 368] on span "Your Choice Of Size:" at bounding box center [382, 370] width 262 height 11
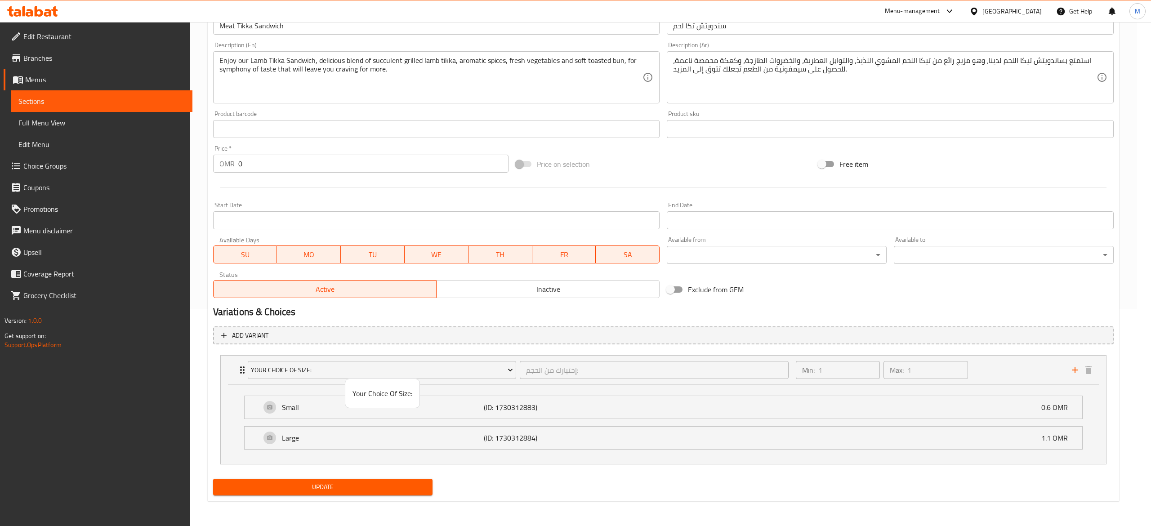
click at [299, 327] on div at bounding box center [575, 263] width 1151 height 526
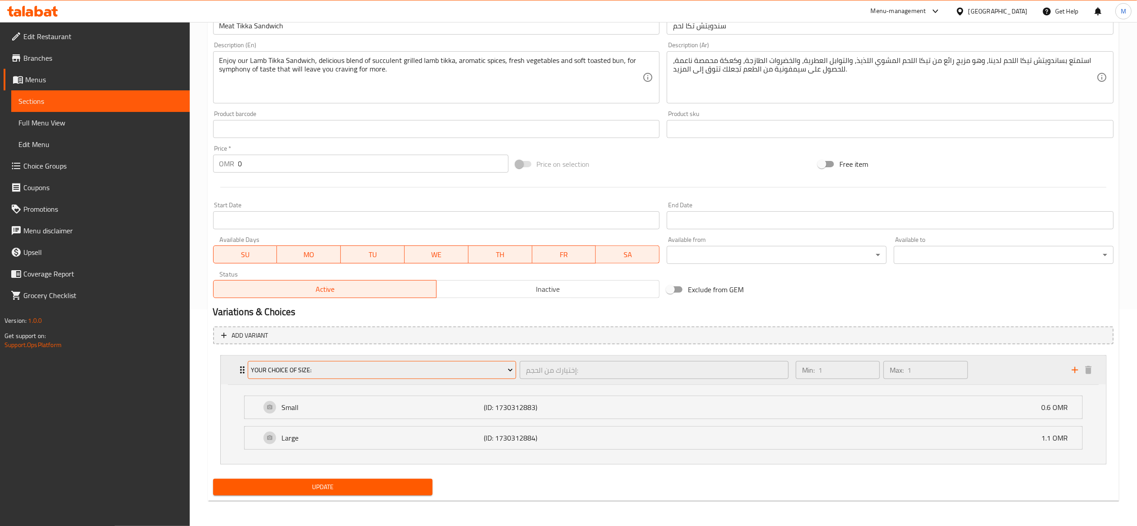
click at [387, 375] on span "Your Choice Of Size:" at bounding box center [382, 370] width 262 height 11
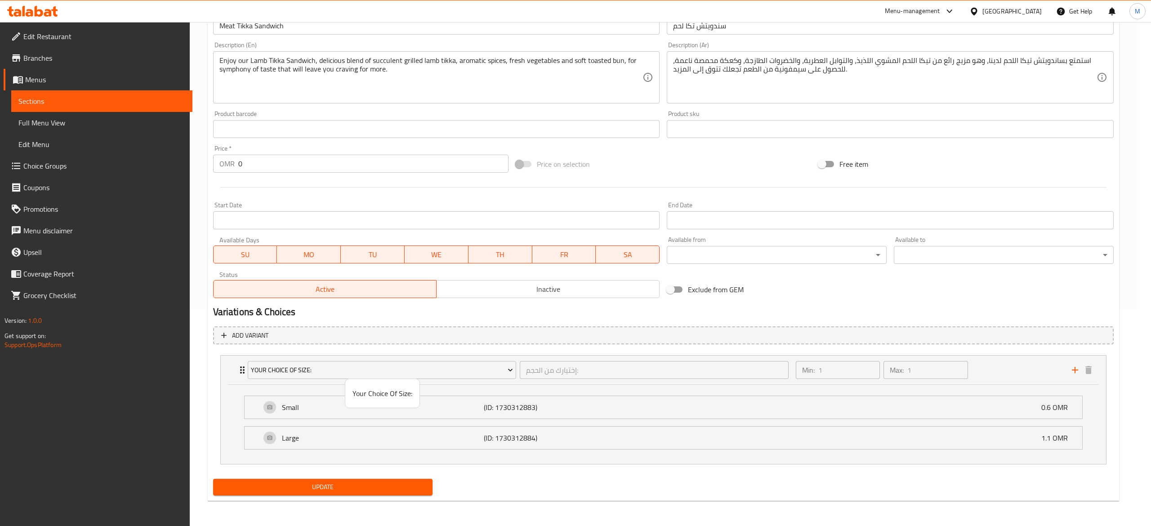
click at [387, 381] on ul "Your Choice Of Size:" at bounding box center [382, 393] width 74 height 29
click at [262, 382] on div at bounding box center [575, 263] width 1151 height 526
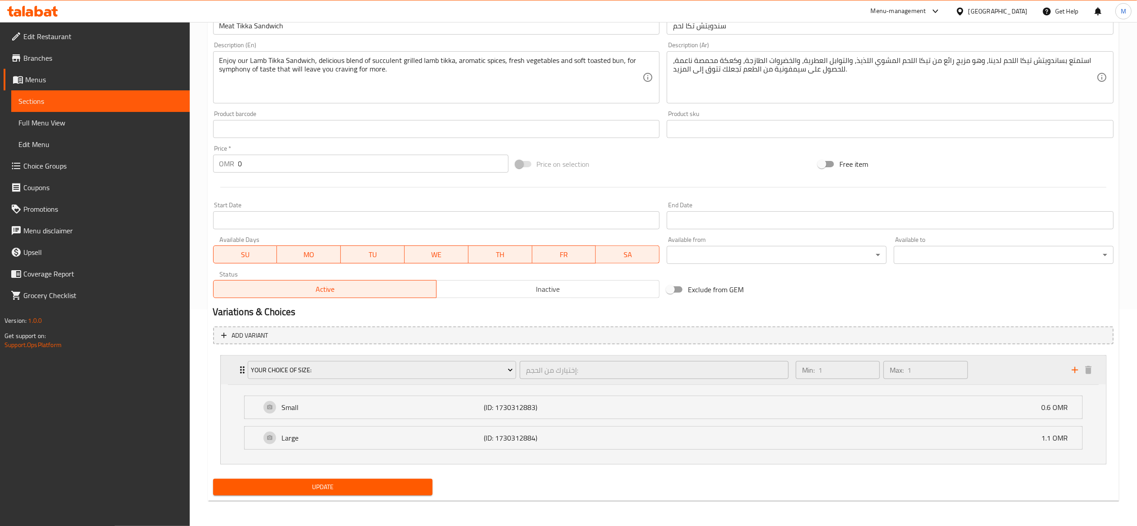
click at [239, 362] on div "Your Choice Of Size: إختيارك من الحجم: ​ Min: 1 ​ Max: 1 ​" at bounding box center [666, 370] width 858 height 29
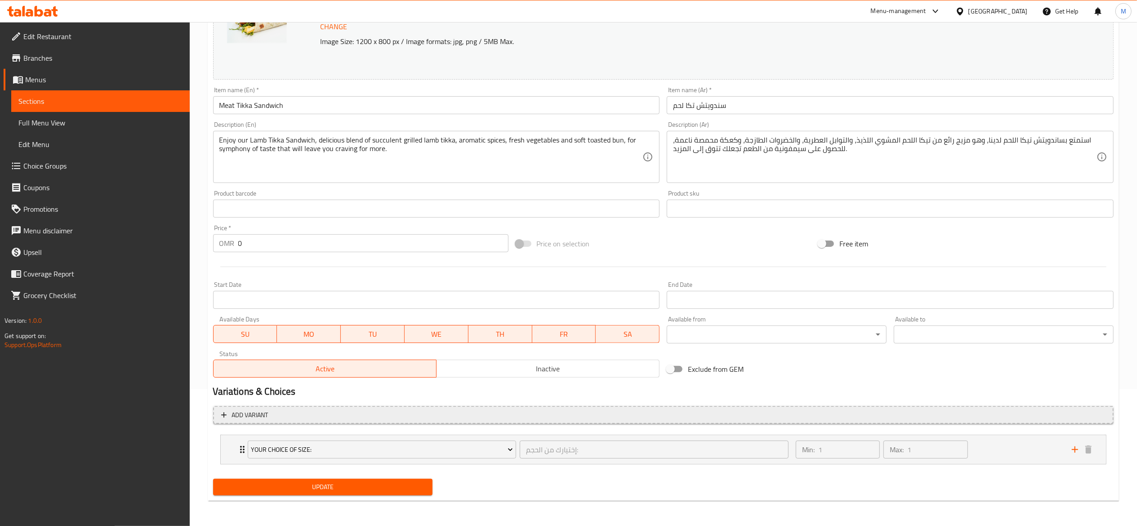
scroll to position [137, 0]
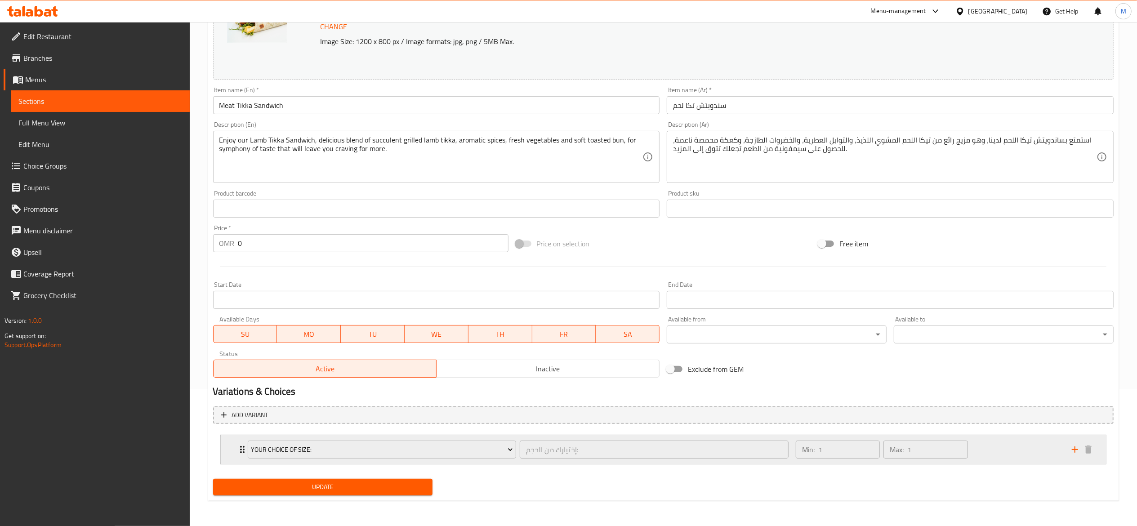
click at [243, 445] on div "Your Choice Of Size: إختيارك من الحجم: ​" at bounding box center [518, 449] width 552 height 29
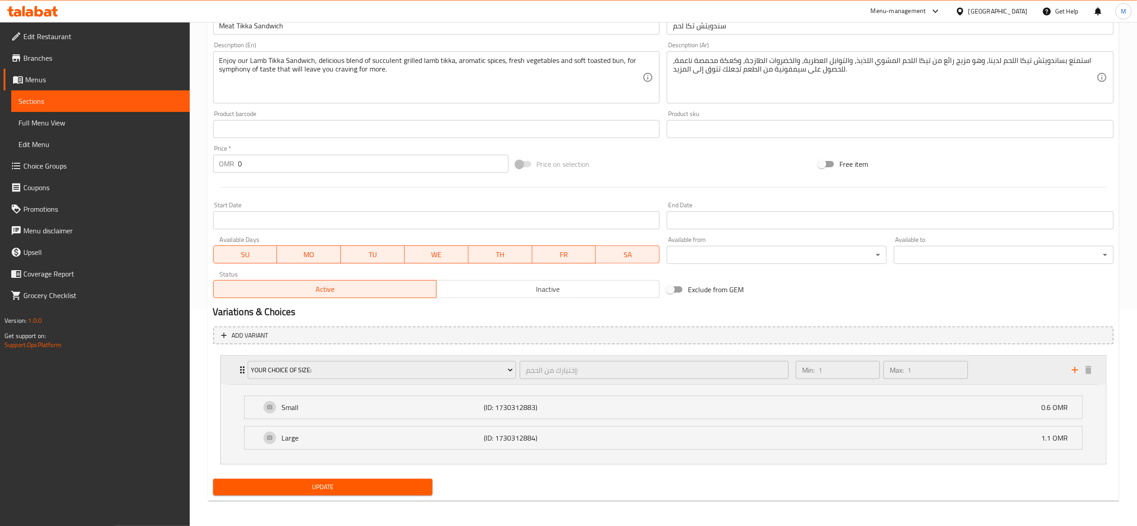
scroll to position [218, 0]
click at [310, 417] on div "Small (ID: 1730312883) 0.6 OMR" at bounding box center [666, 407] width 810 height 22
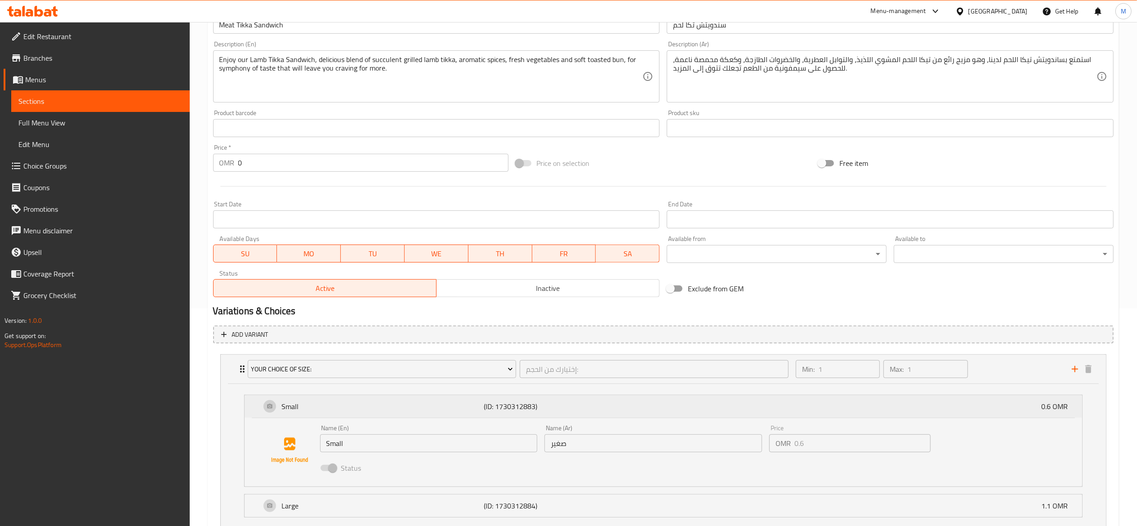
click at [310, 417] on div "Small (ID: 1730312883) 0.6 OMR" at bounding box center [666, 406] width 810 height 22
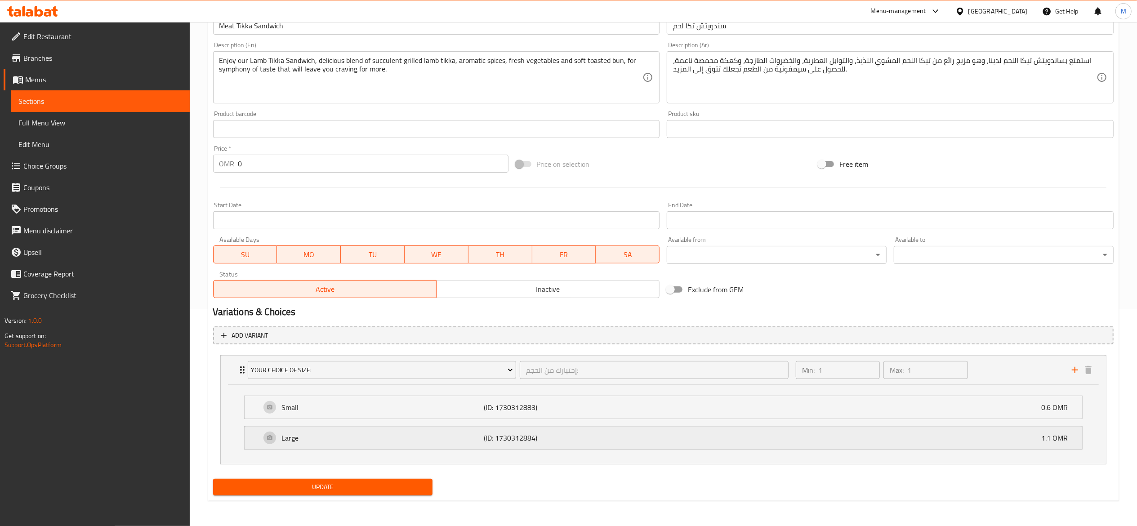
click at [307, 447] on div "Large (ID: 1730312884) 1.1 OMR" at bounding box center [666, 438] width 810 height 22
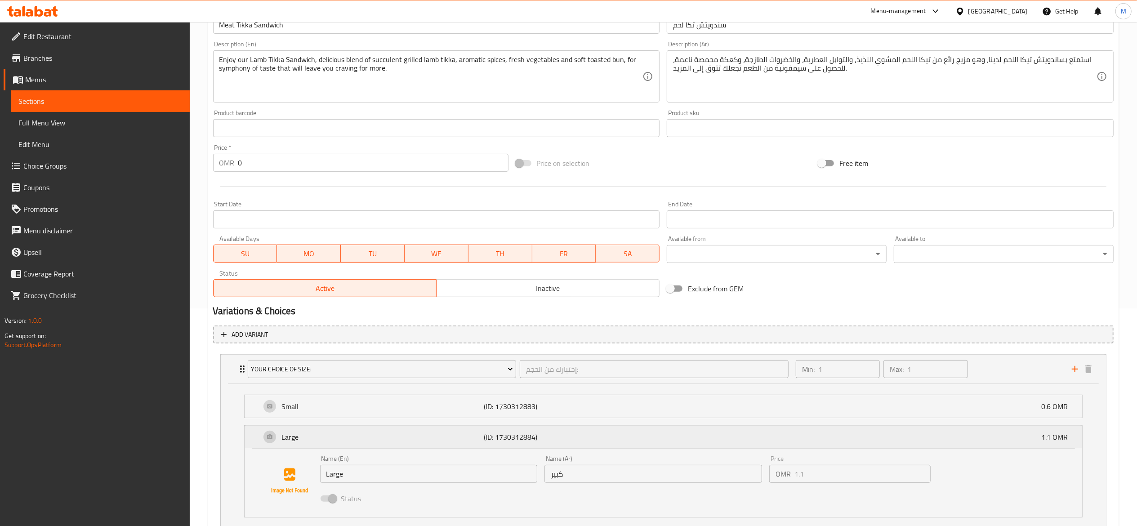
click at [305, 444] on div "Large (ID: 1730312884) 1.1 OMR" at bounding box center [666, 437] width 810 height 22
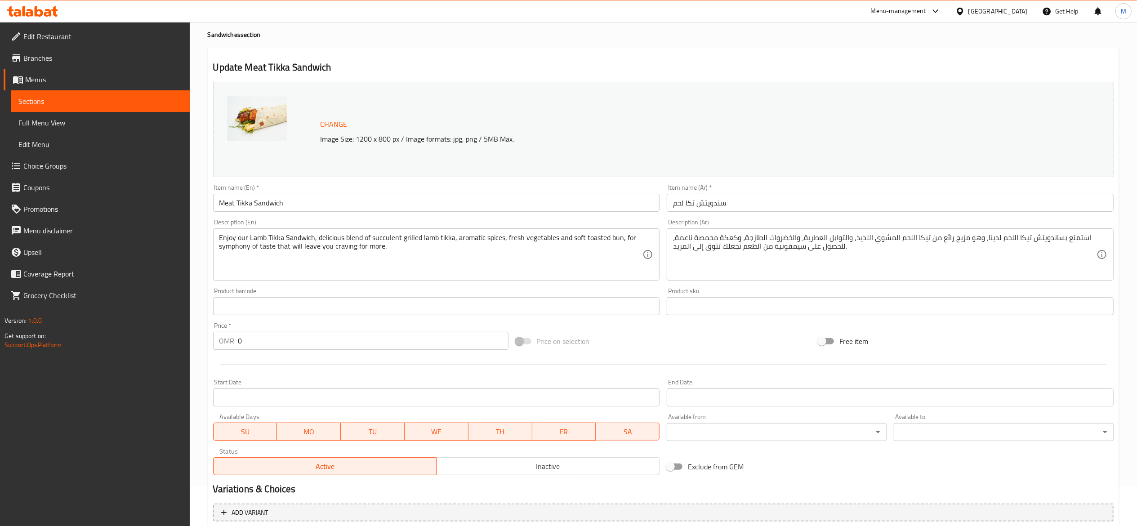
scroll to position [0, 0]
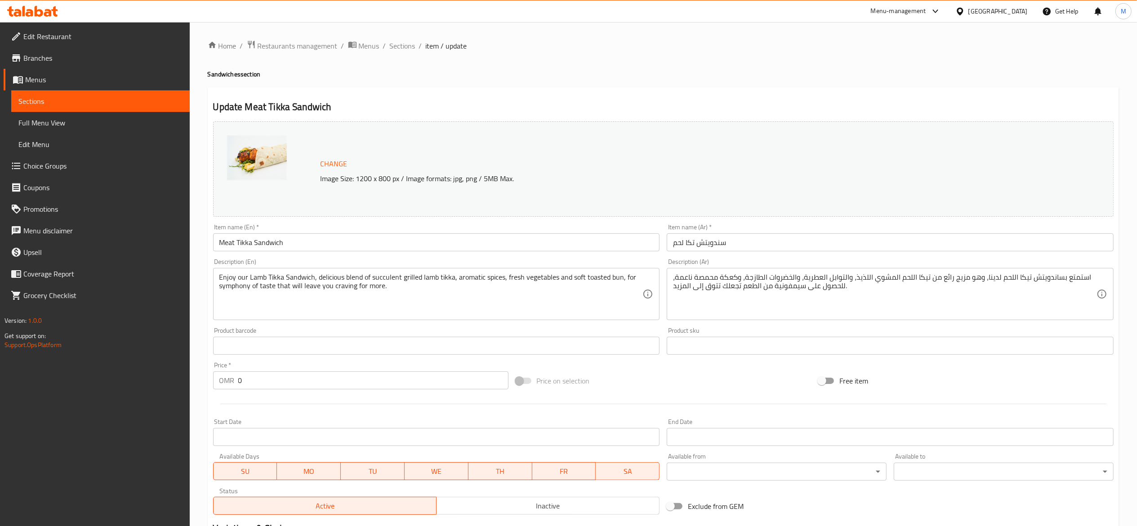
click at [434, 44] on span "item / update" at bounding box center [446, 45] width 41 height 11
click at [403, 40] on span "Sections" at bounding box center [403, 45] width 26 height 11
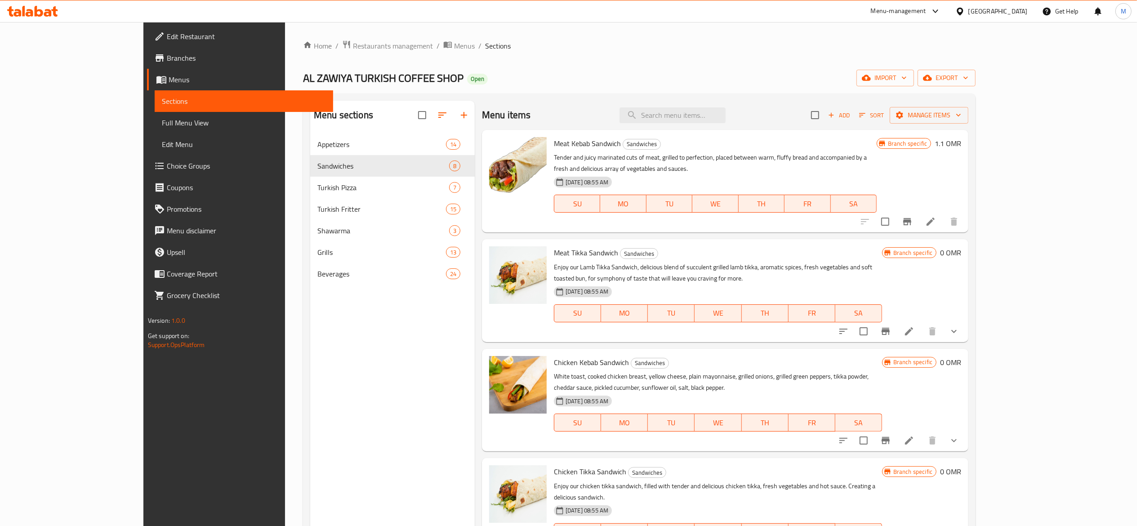
click at [914, 326] on icon at bounding box center [909, 331] width 11 height 11
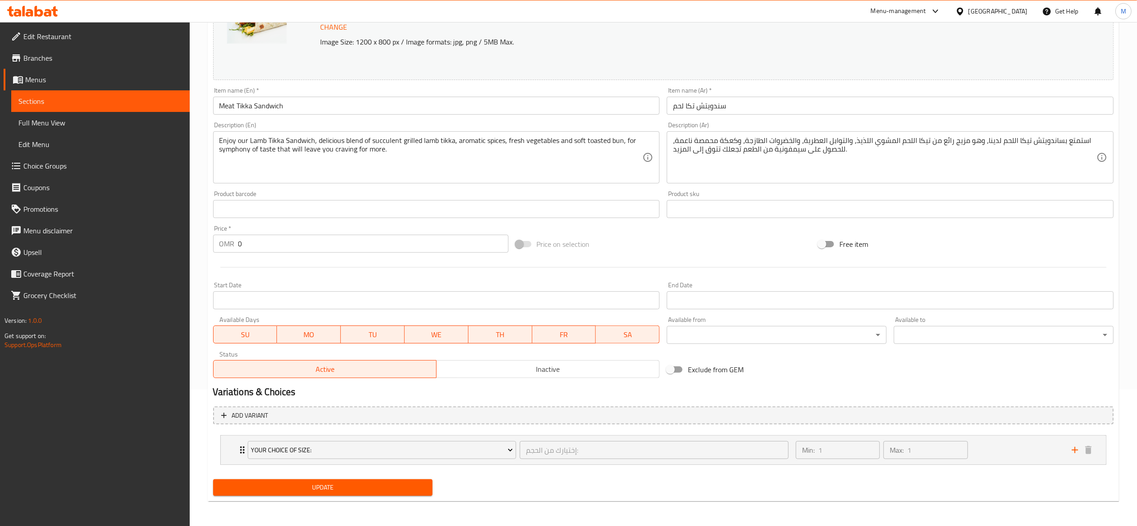
scroll to position [137, 0]
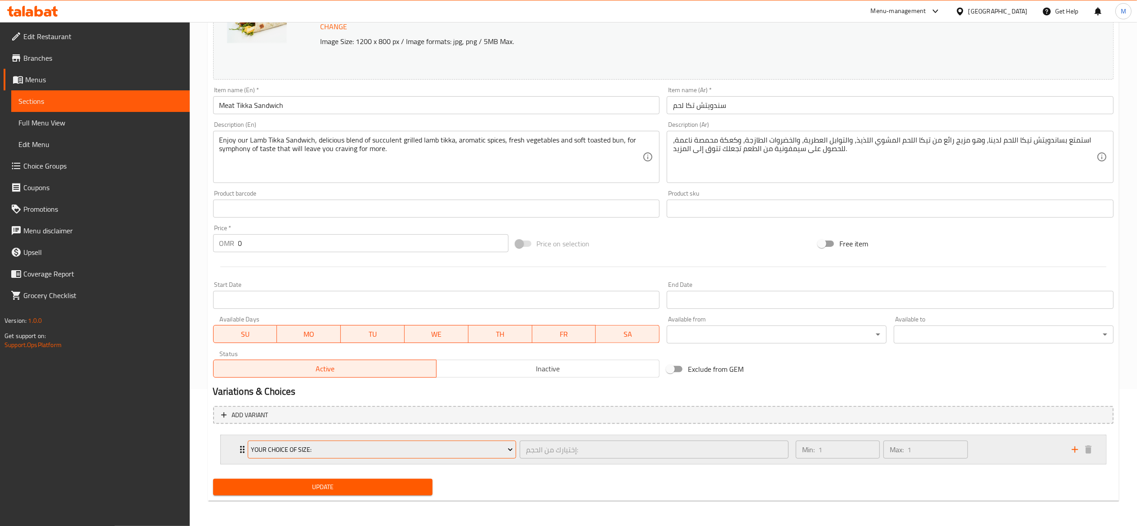
click at [446, 446] on span "Your Choice Of Size:" at bounding box center [382, 449] width 262 height 11
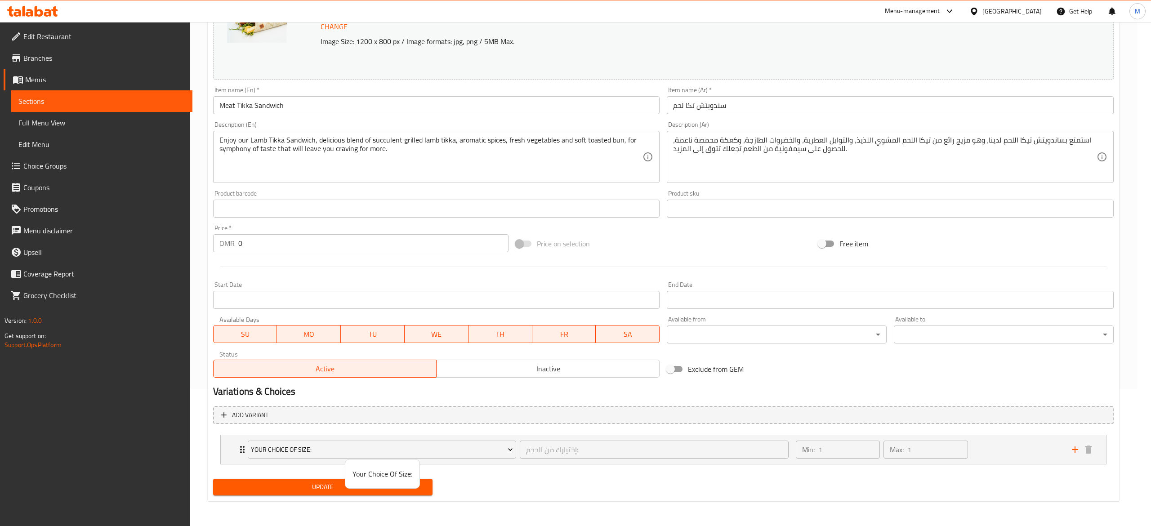
click at [485, 501] on div at bounding box center [575, 263] width 1151 height 526
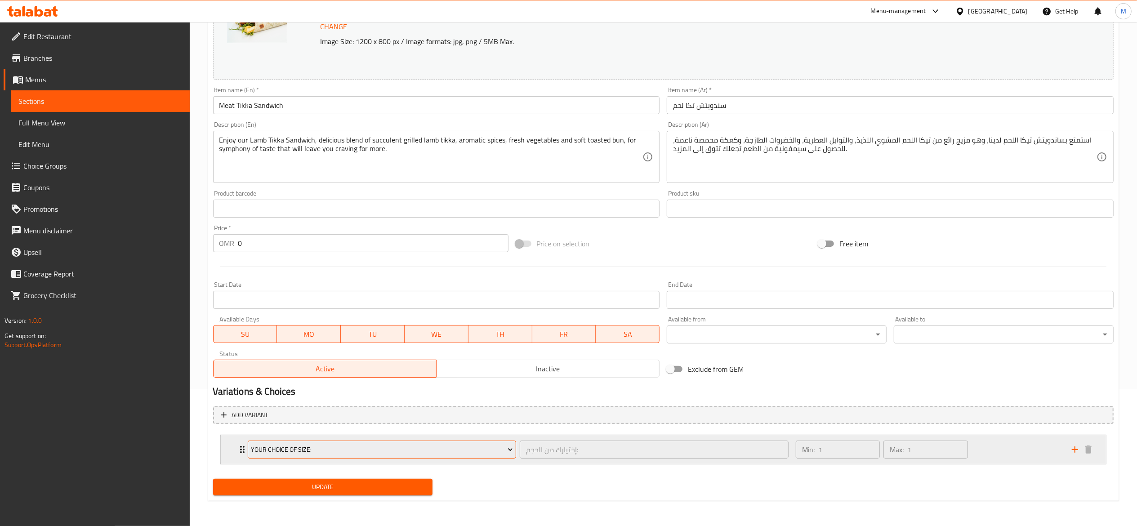
click at [251, 449] on span "Your Choice Of Size:" at bounding box center [382, 449] width 262 height 11
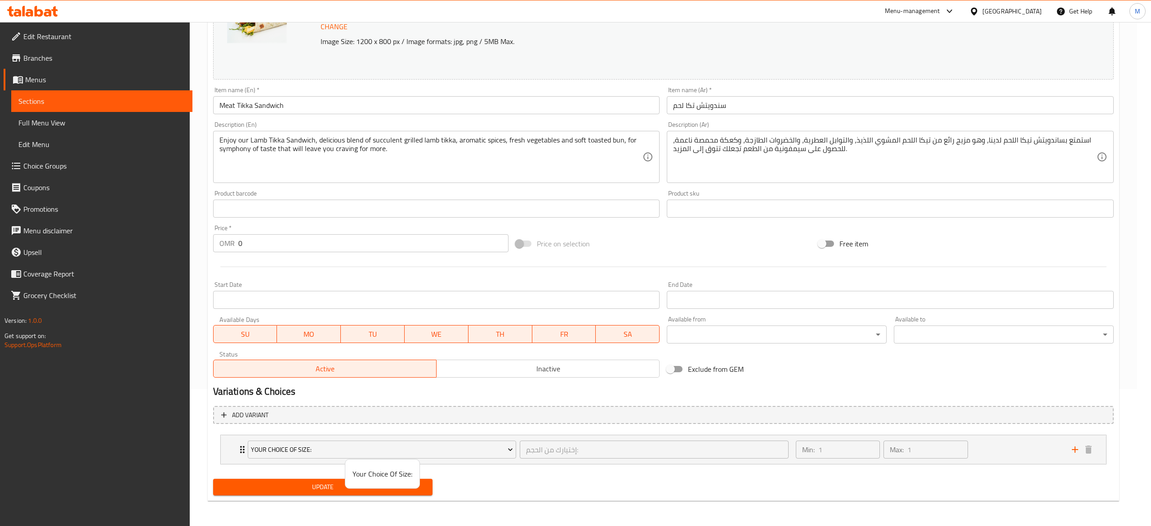
click at [247, 449] on div at bounding box center [575, 263] width 1151 height 526
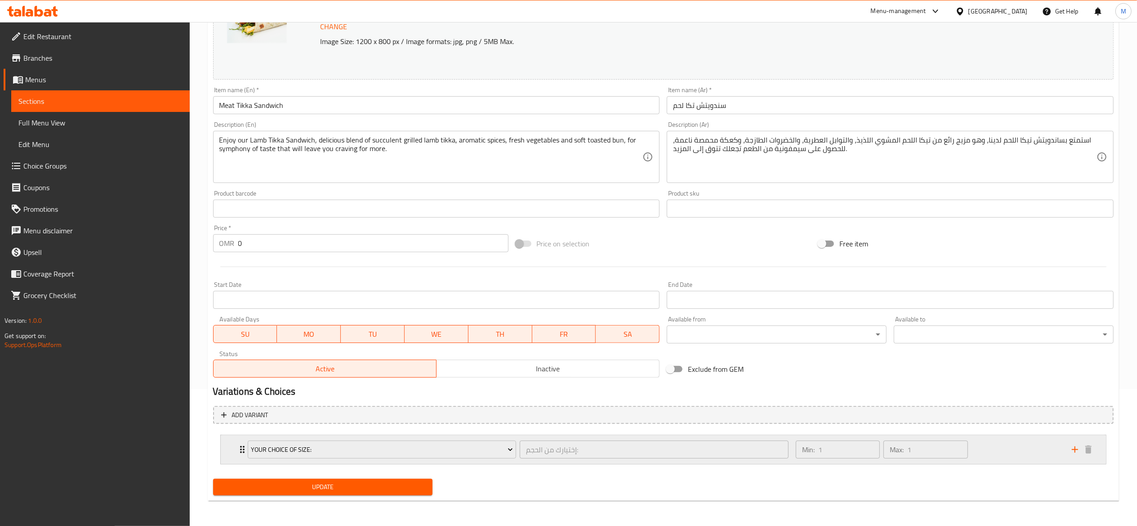
click at [240, 449] on icon "Expand" at bounding box center [242, 449] width 11 height 11
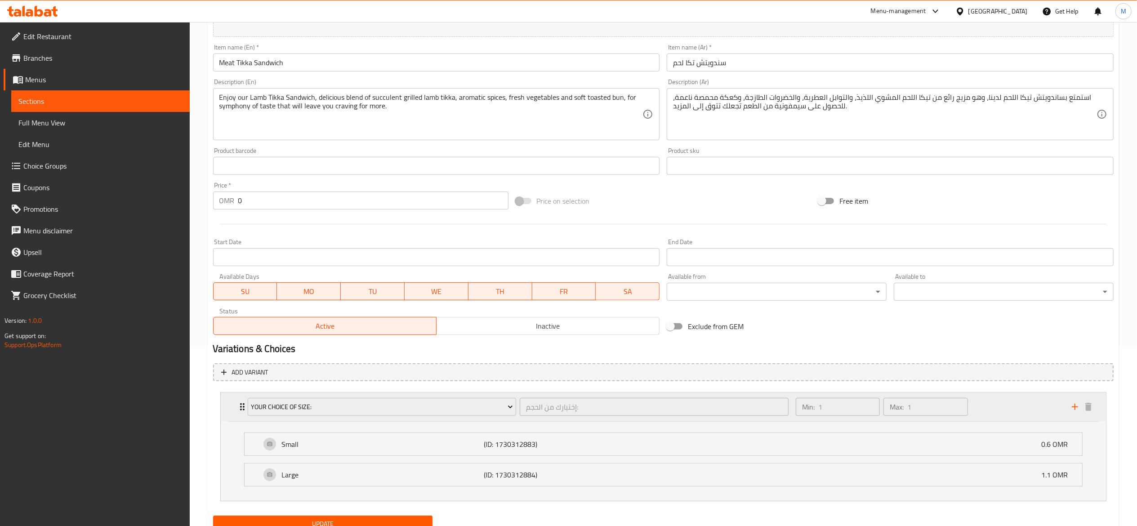
scroll to position [218, 0]
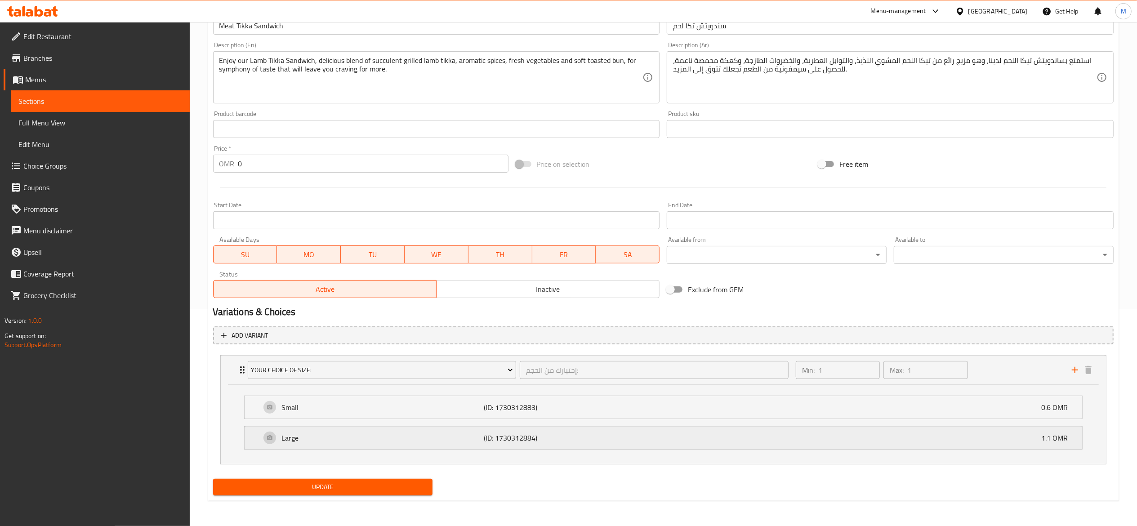
click at [283, 442] on p "Large" at bounding box center [383, 437] width 202 height 11
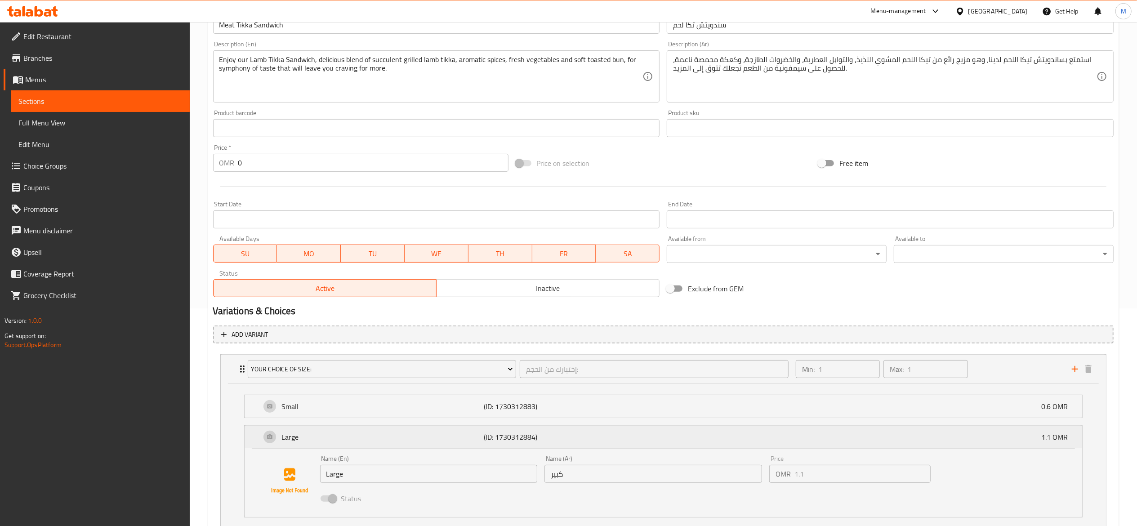
scroll to position [286, 0]
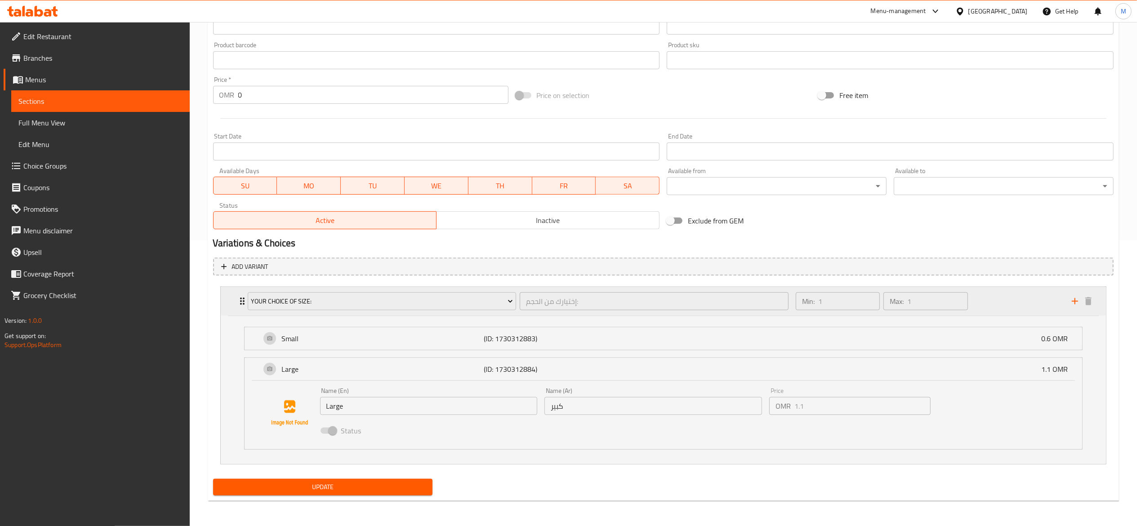
click at [246, 300] on div "Your Choice Of Size:" at bounding box center [382, 301] width 272 height 22
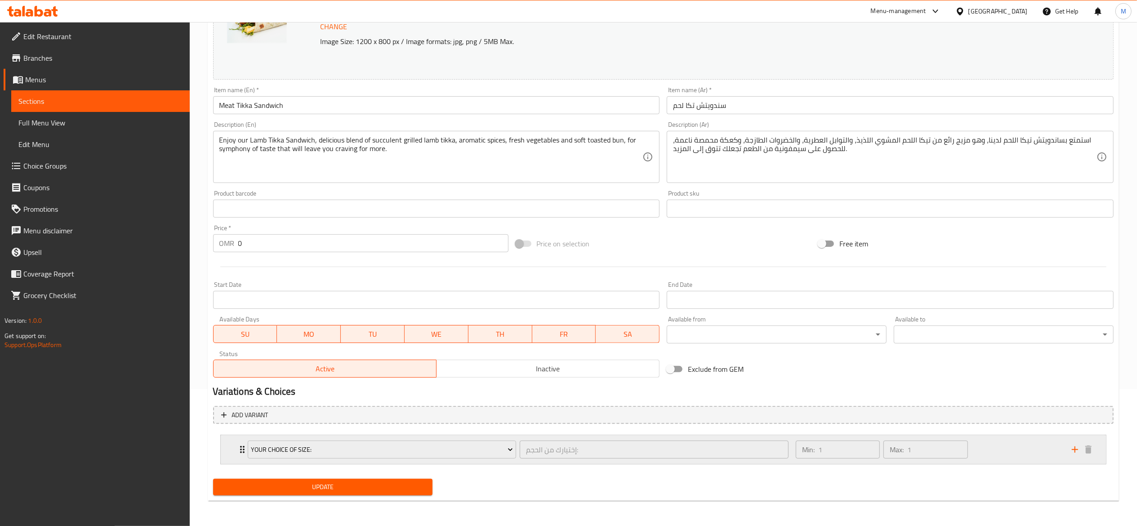
scroll to position [137, 0]
click at [279, 235] on input "0" at bounding box center [373, 243] width 270 height 18
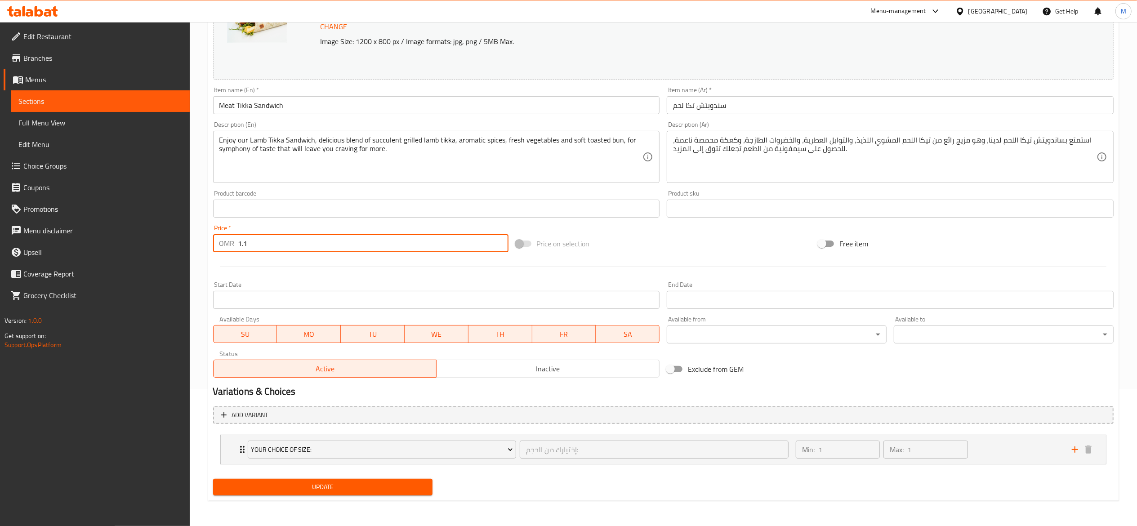
type input "1.1"
click at [213, 479] on button "Update" at bounding box center [323, 487] width 220 height 17
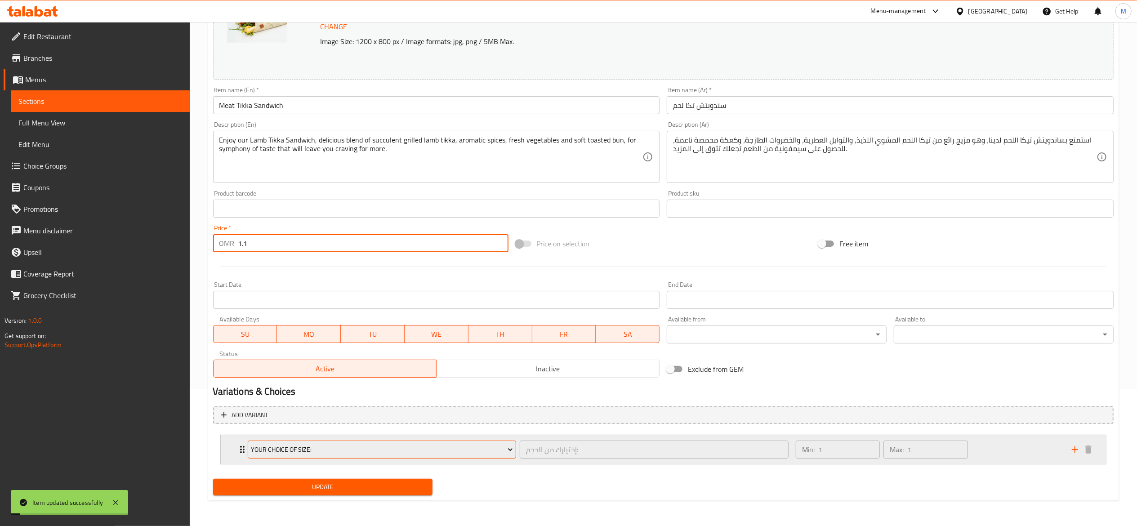
click at [341, 458] on button "Your Choice Of Size:" at bounding box center [382, 450] width 269 height 18
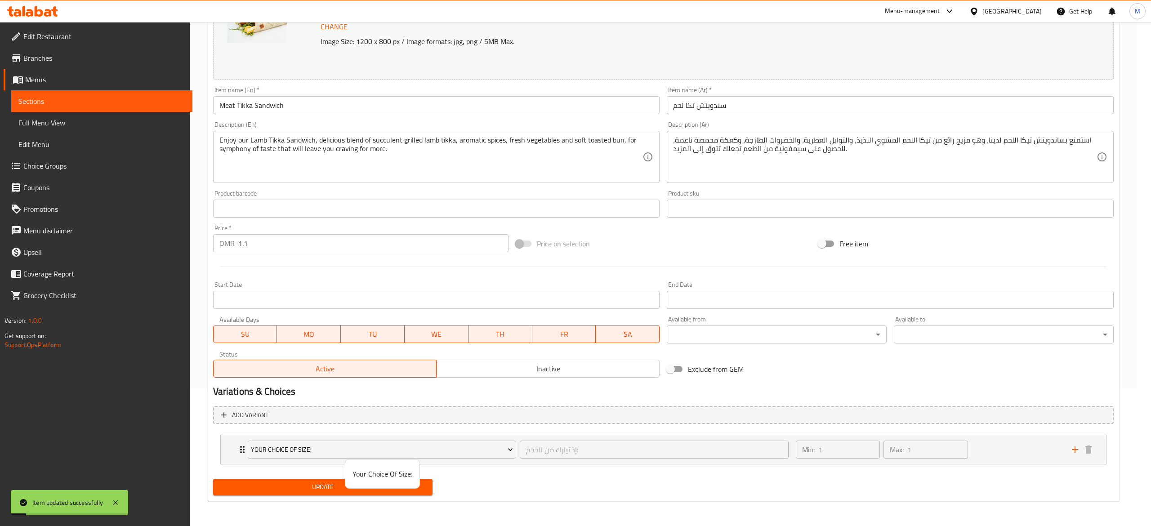
click at [340, 448] on div at bounding box center [575, 263] width 1151 height 526
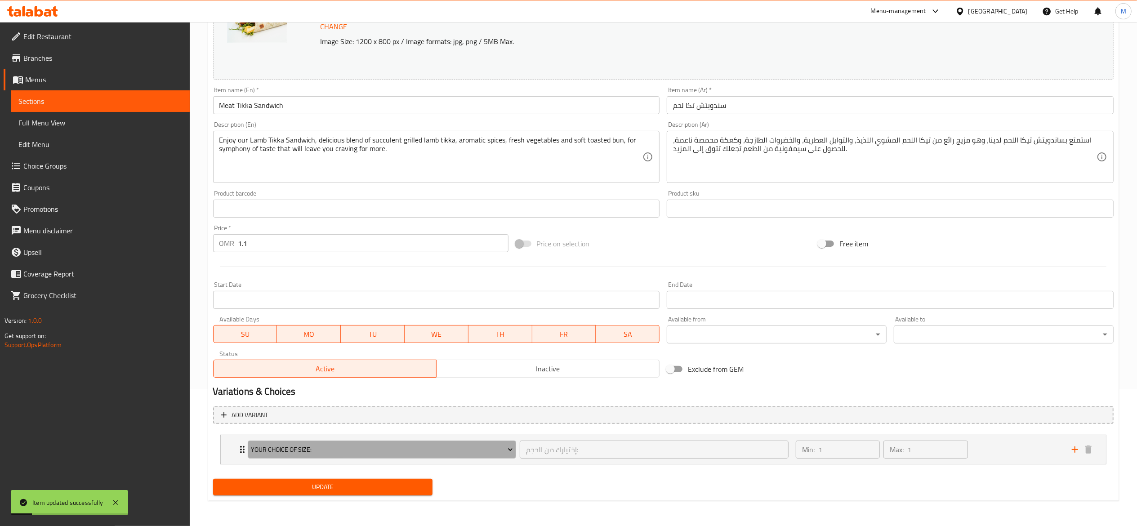
click at [340, 448] on span "Your Choice Of Size:" at bounding box center [382, 449] width 262 height 11
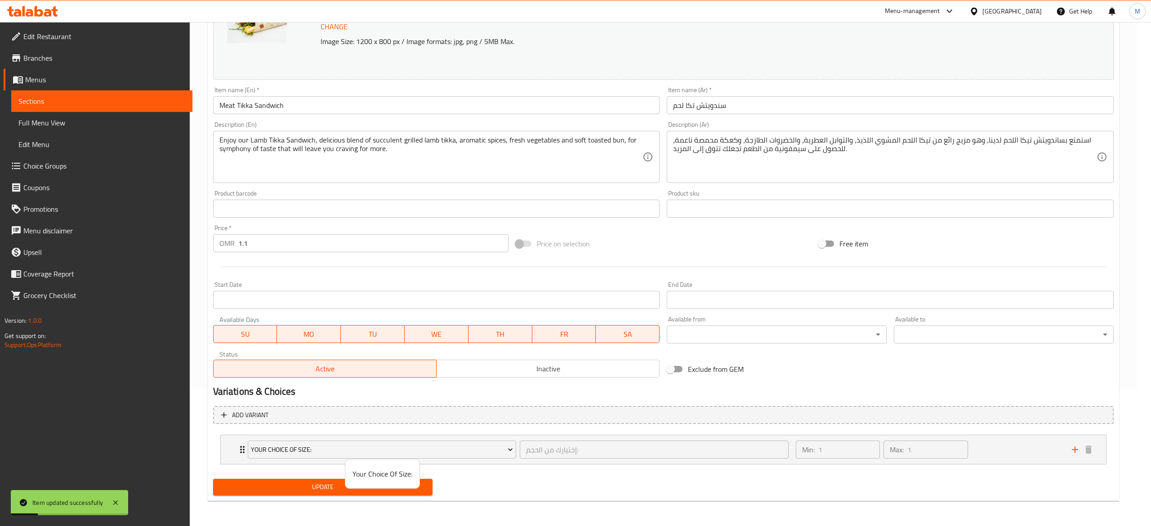
click at [546, 467] on div at bounding box center [575, 263] width 1151 height 526
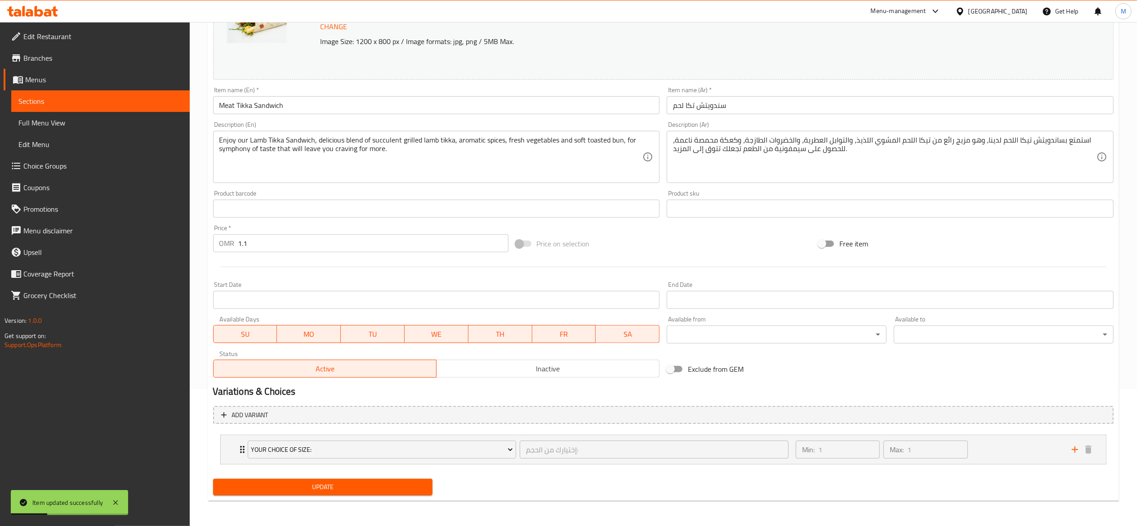
click at [31, 123] on span "Full Menu View" at bounding box center [100, 122] width 164 height 11
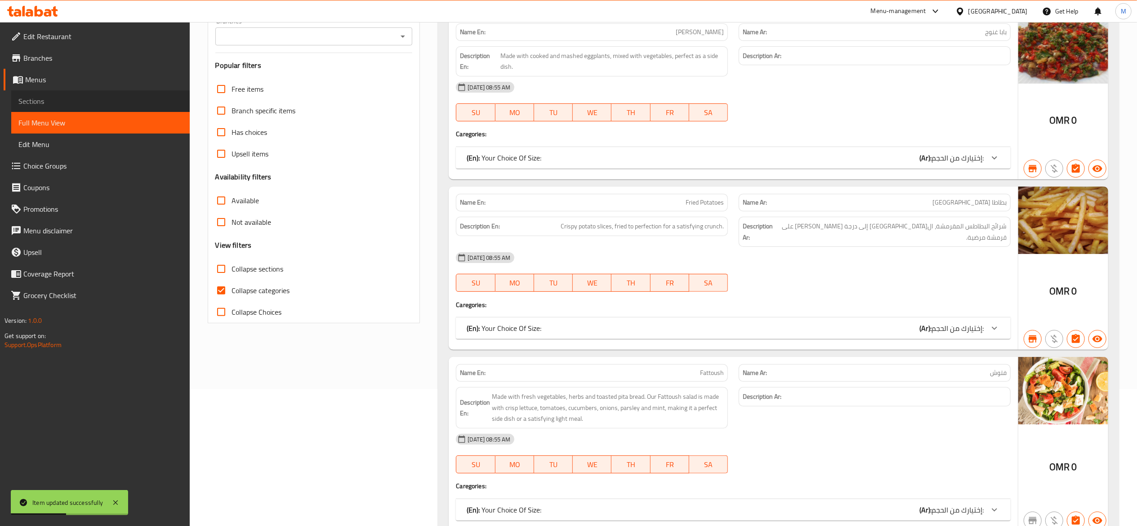
click at [38, 100] on span "Sections" at bounding box center [100, 101] width 164 height 11
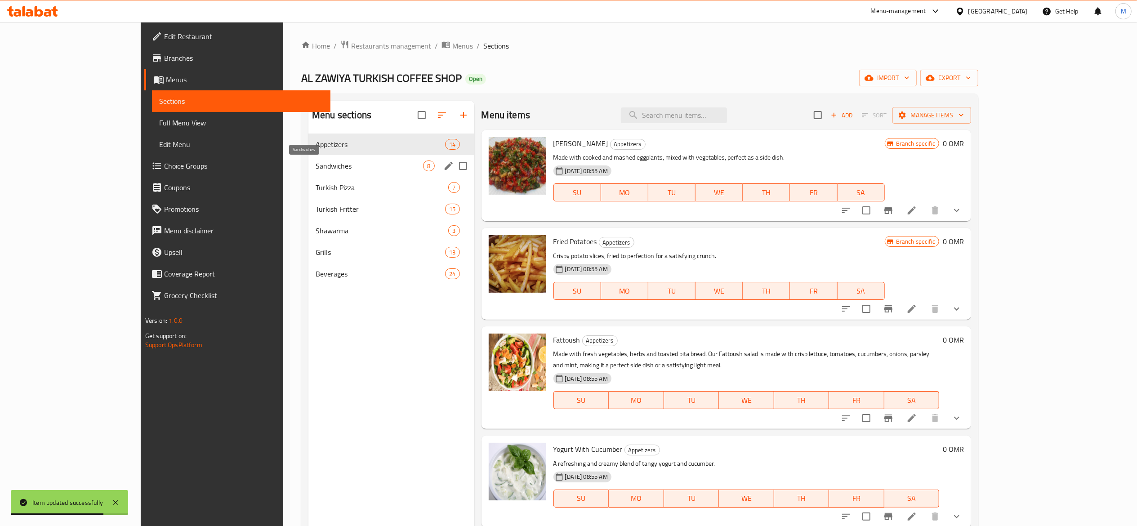
click at [317, 169] on span "Sandwiches" at bounding box center [369, 165] width 107 height 11
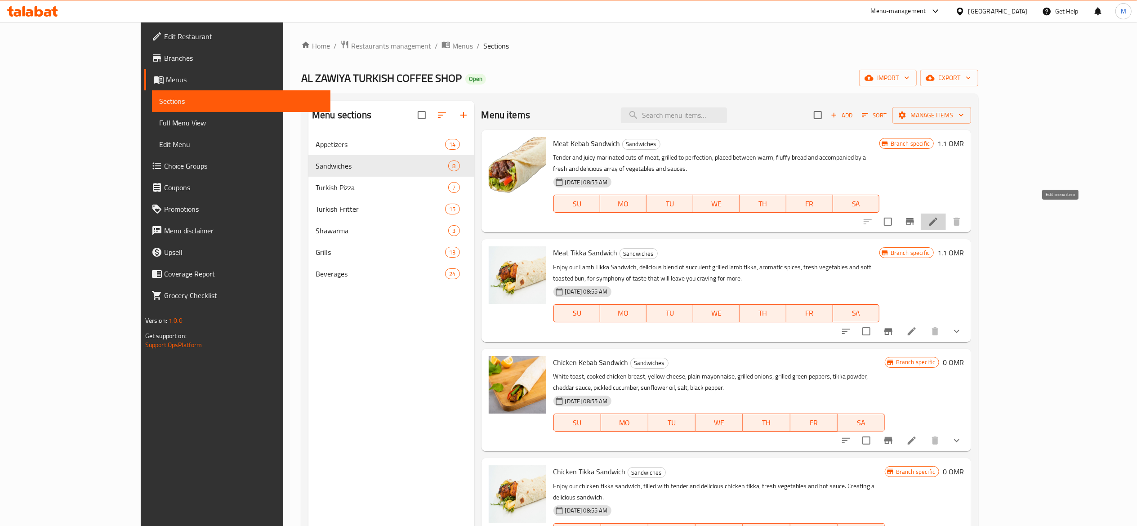
click at [939, 216] on icon at bounding box center [933, 221] width 11 height 11
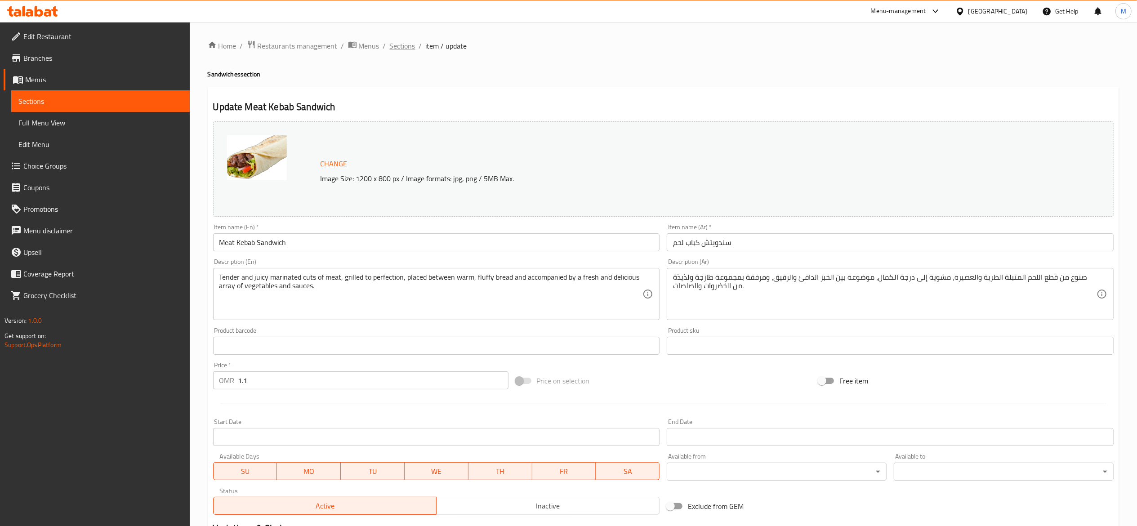
click at [392, 43] on span "Sections" at bounding box center [403, 45] width 26 height 11
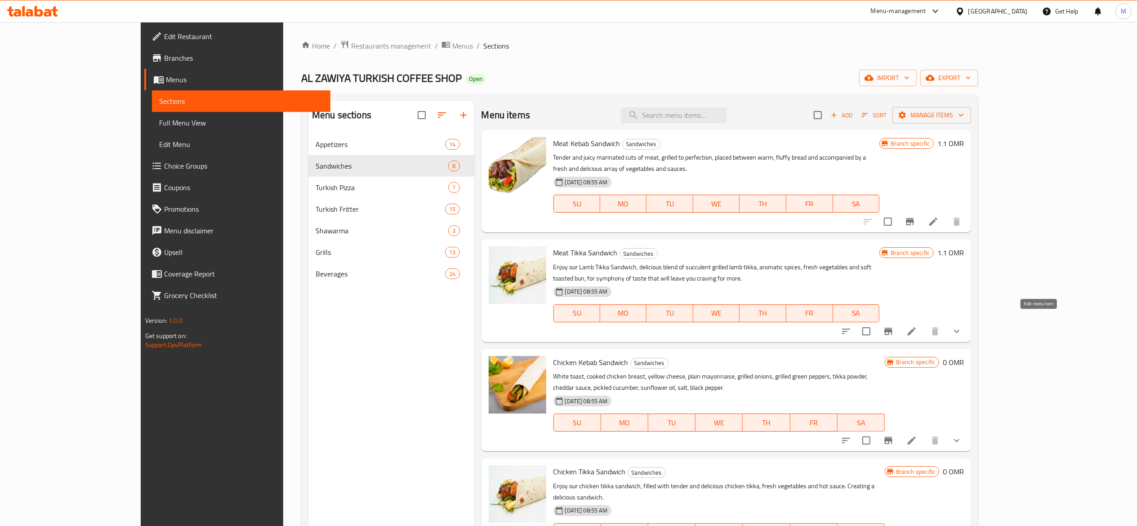
click at [916, 327] on icon at bounding box center [912, 331] width 8 height 8
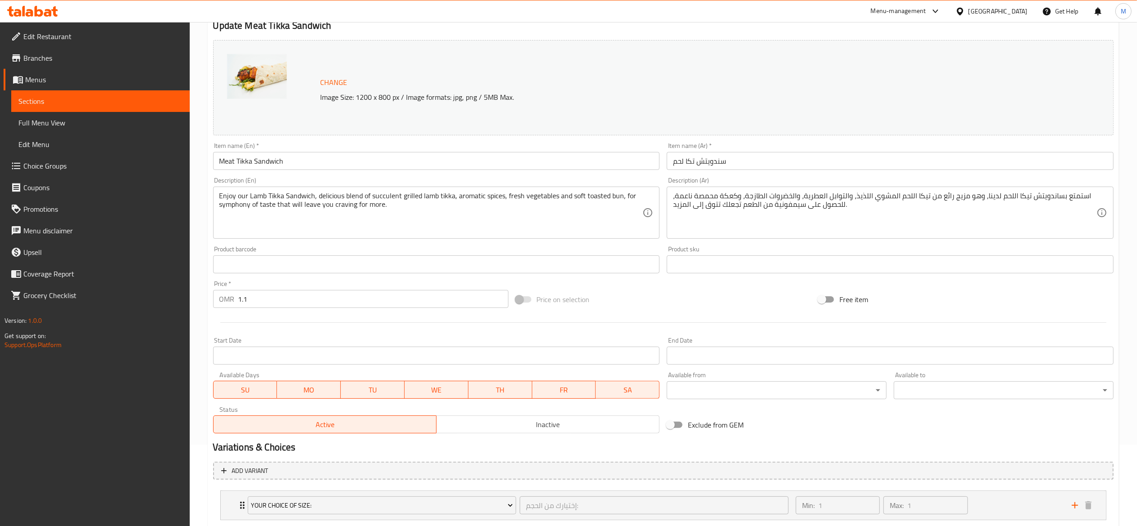
scroll to position [137, 0]
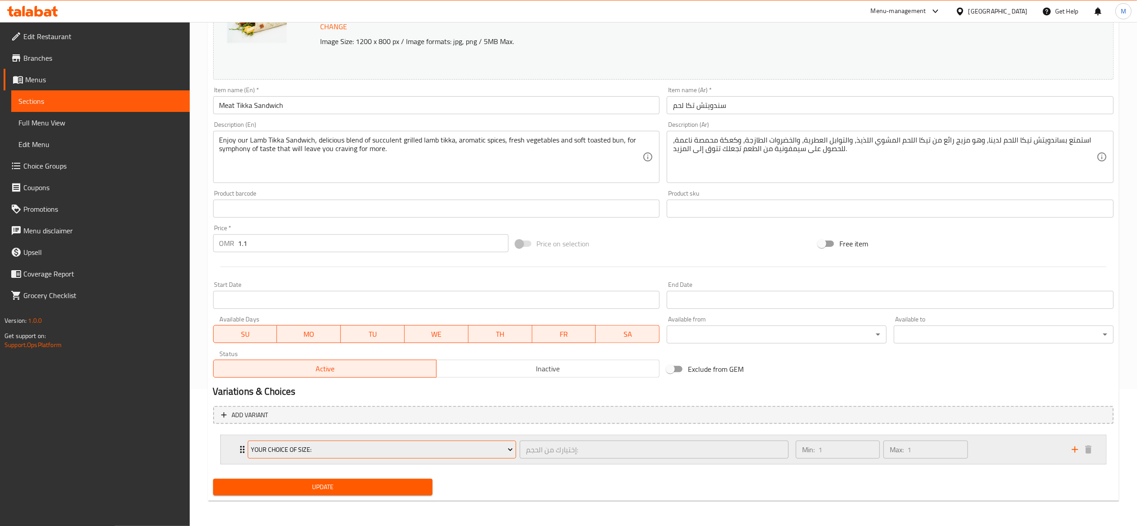
click at [408, 445] on span "Your Choice Of Size:" at bounding box center [382, 449] width 262 height 11
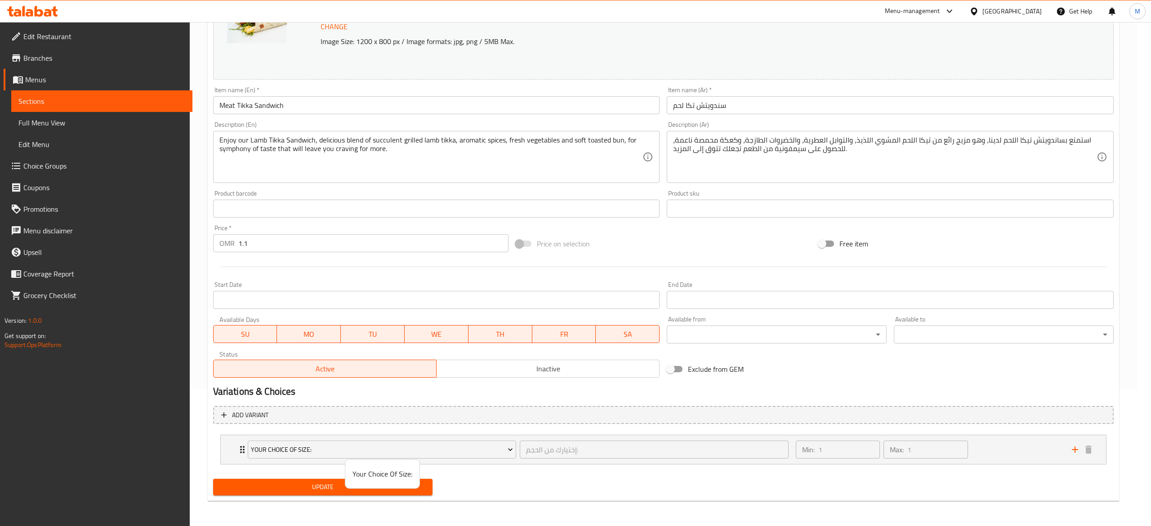
click at [236, 449] on div at bounding box center [575, 263] width 1151 height 526
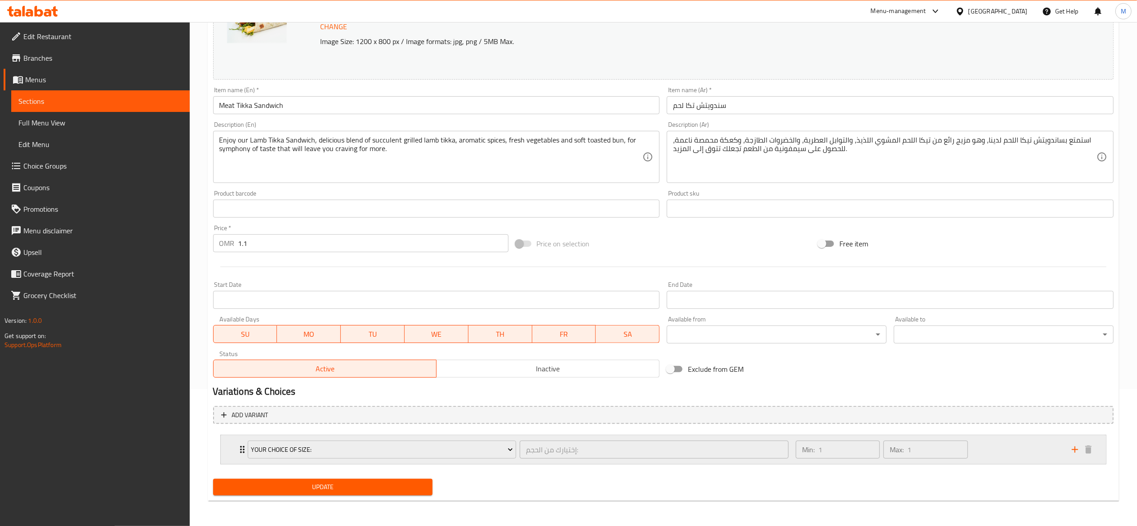
click at [238, 449] on icon "Expand" at bounding box center [242, 449] width 11 height 11
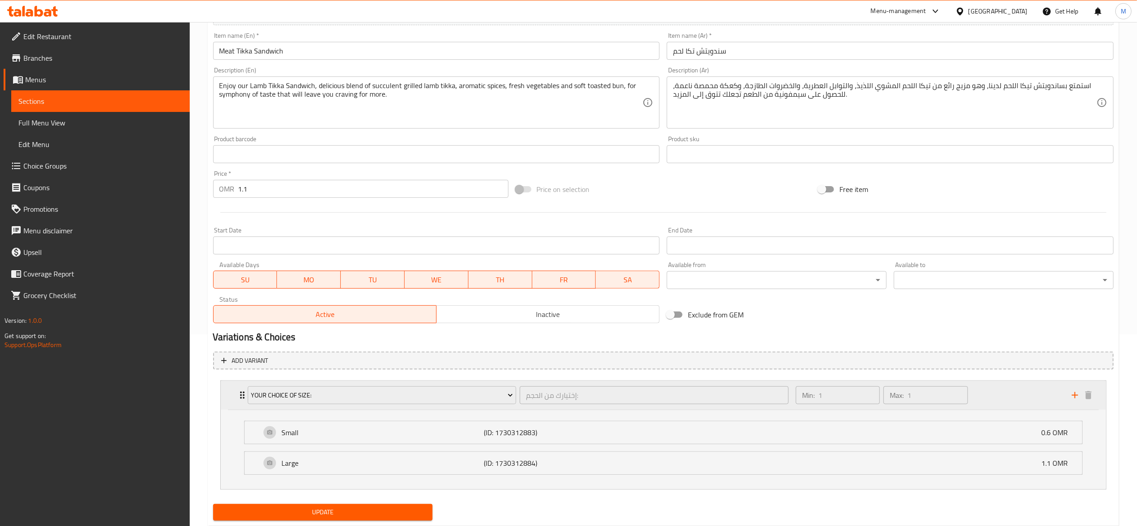
scroll to position [218, 0]
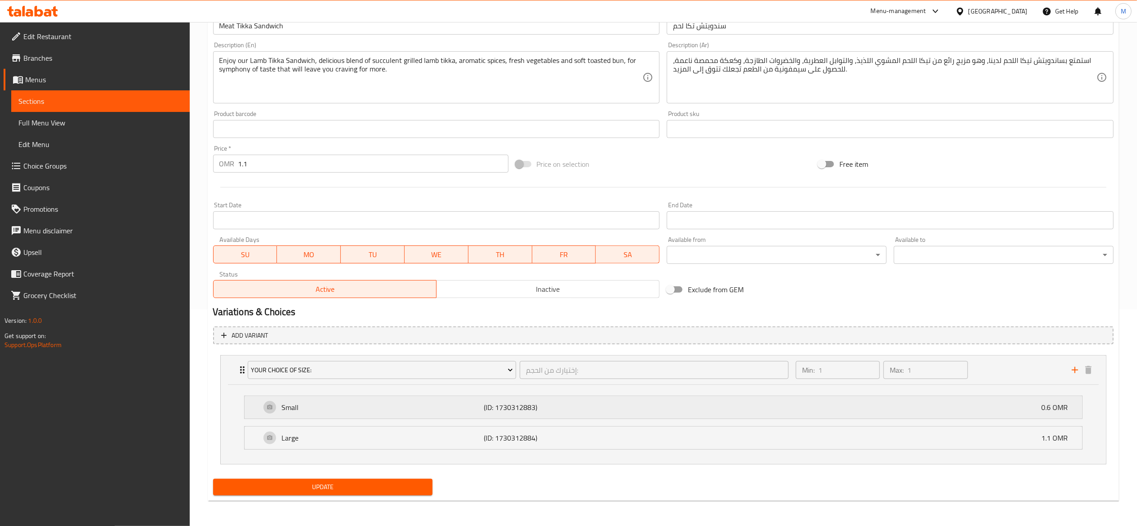
click at [310, 404] on p "Small" at bounding box center [383, 407] width 202 height 11
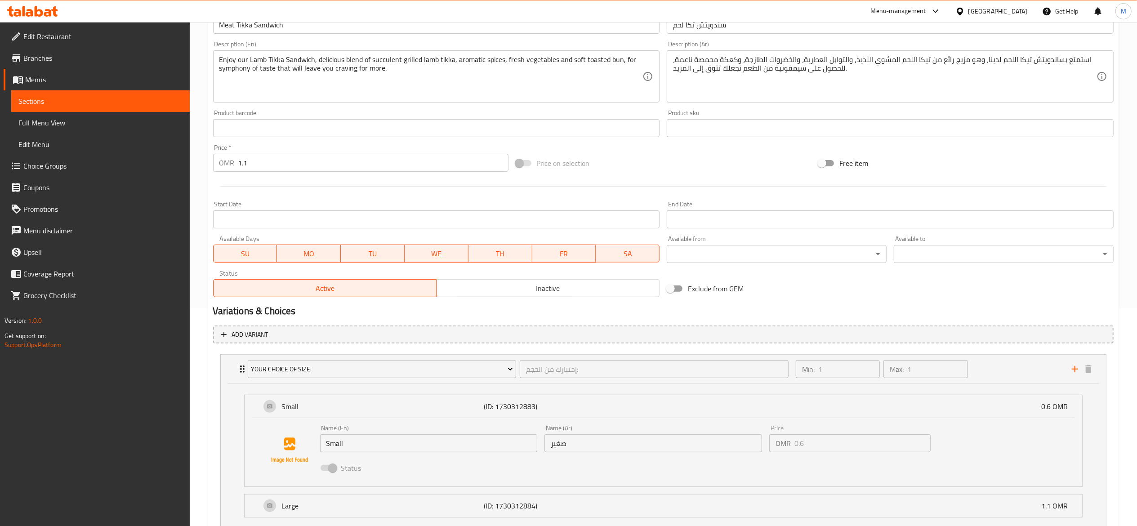
click at [353, 445] on input "Small" at bounding box center [429, 443] width 218 height 18
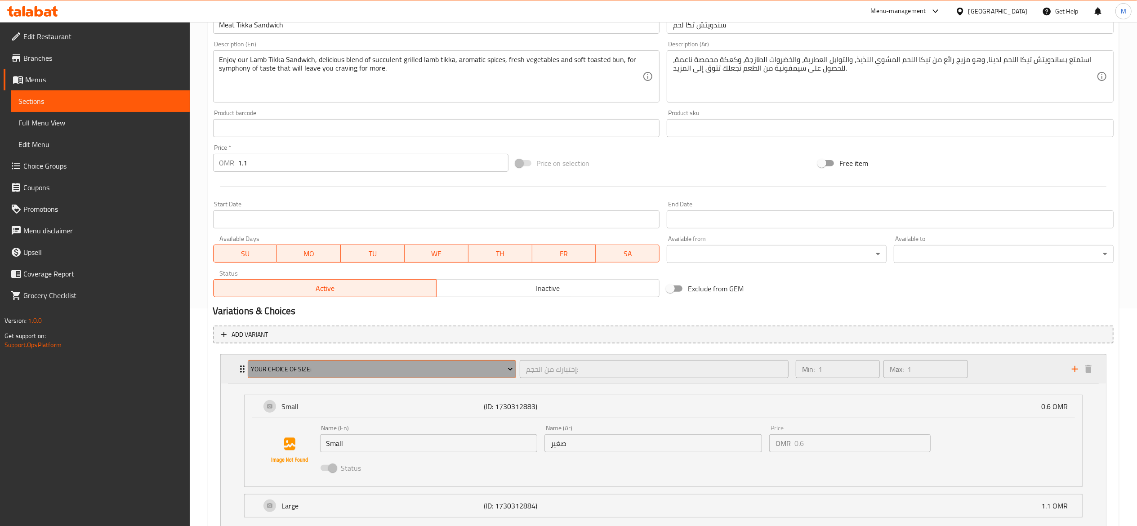
click at [254, 365] on span "Your Choice Of Size:" at bounding box center [382, 369] width 262 height 11
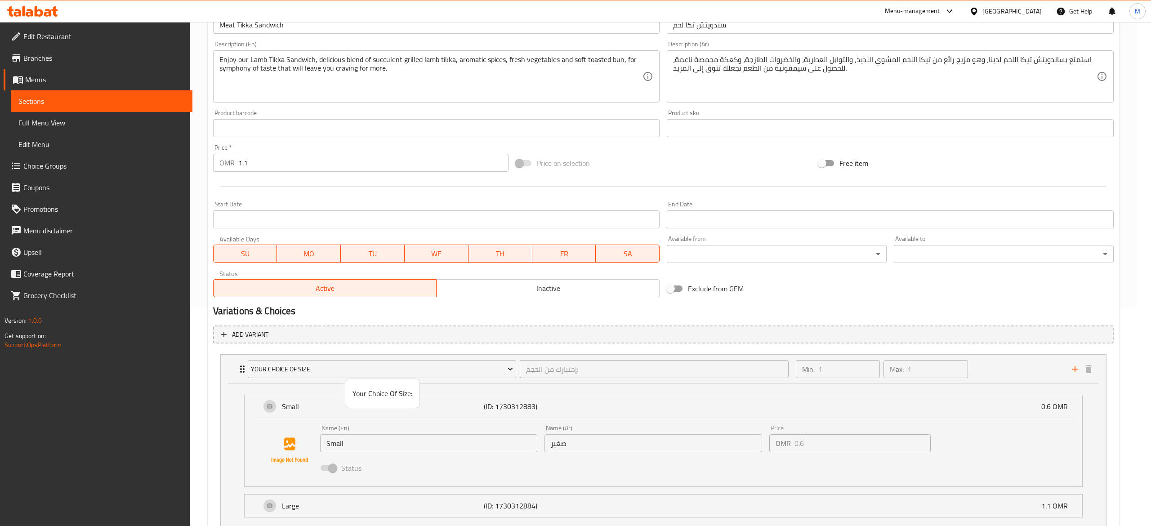
click at [245, 366] on div at bounding box center [575, 263] width 1151 height 526
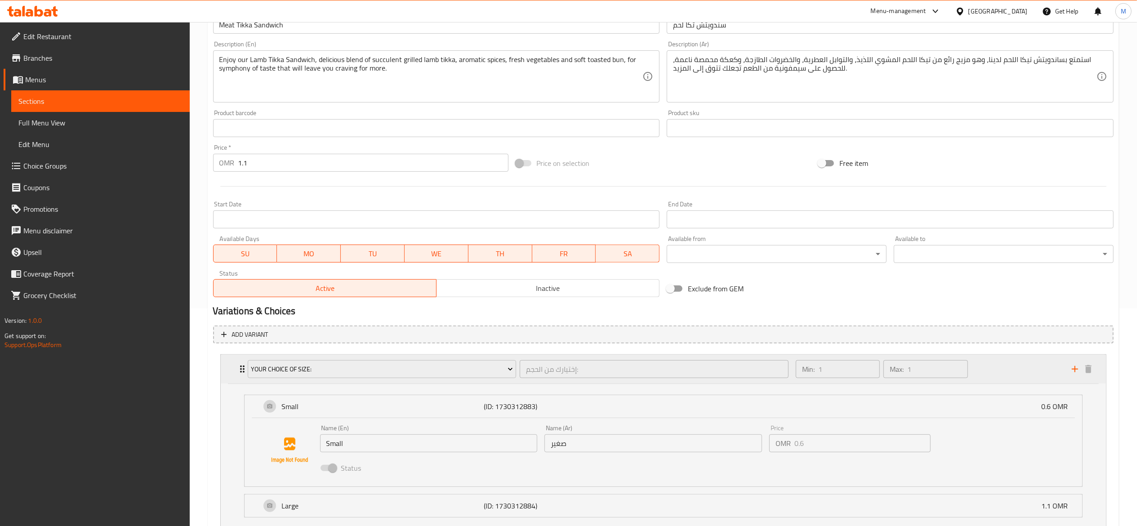
scroll to position [286, 0]
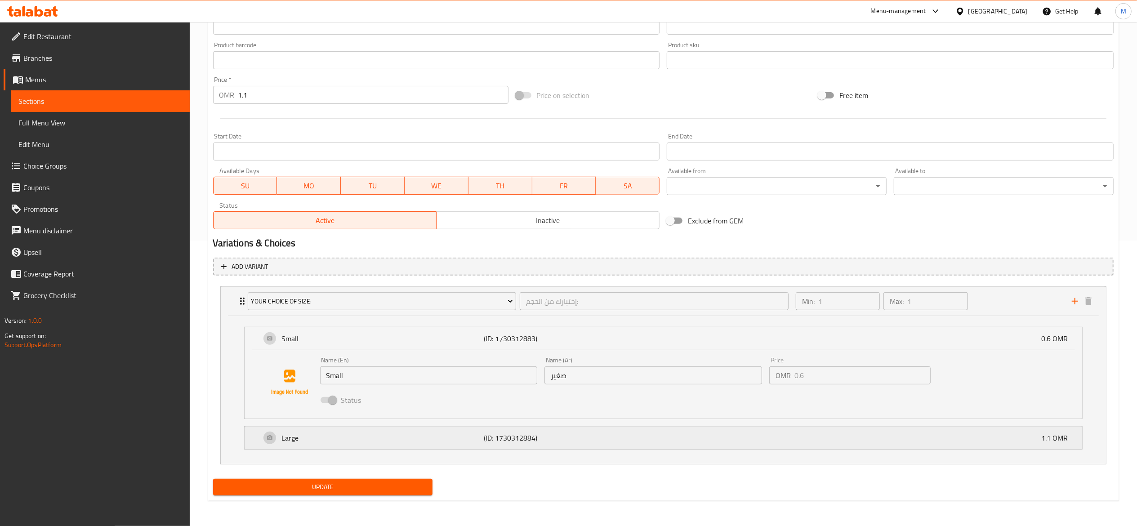
click at [437, 438] on p "Large" at bounding box center [383, 437] width 202 height 11
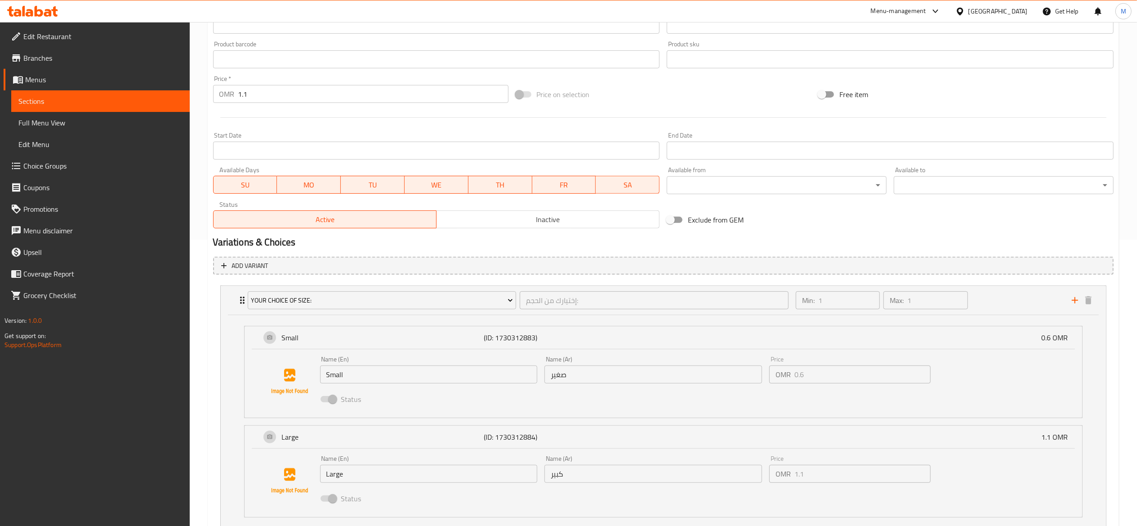
scroll to position [355, 0]
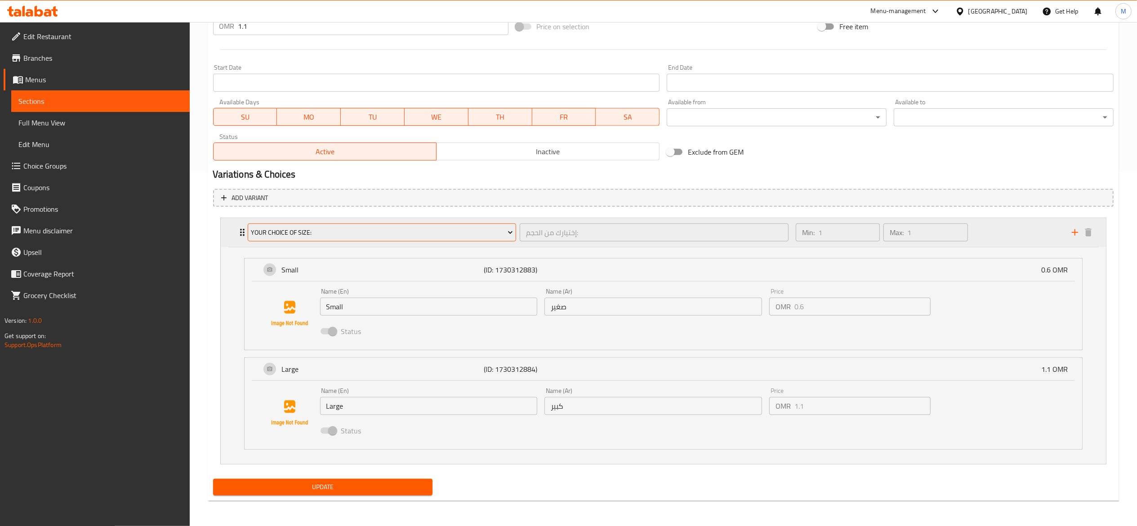
click at [263, 229] on span "Your Choice Of Size:" at bounding box center [382, 232] width 262 height 11
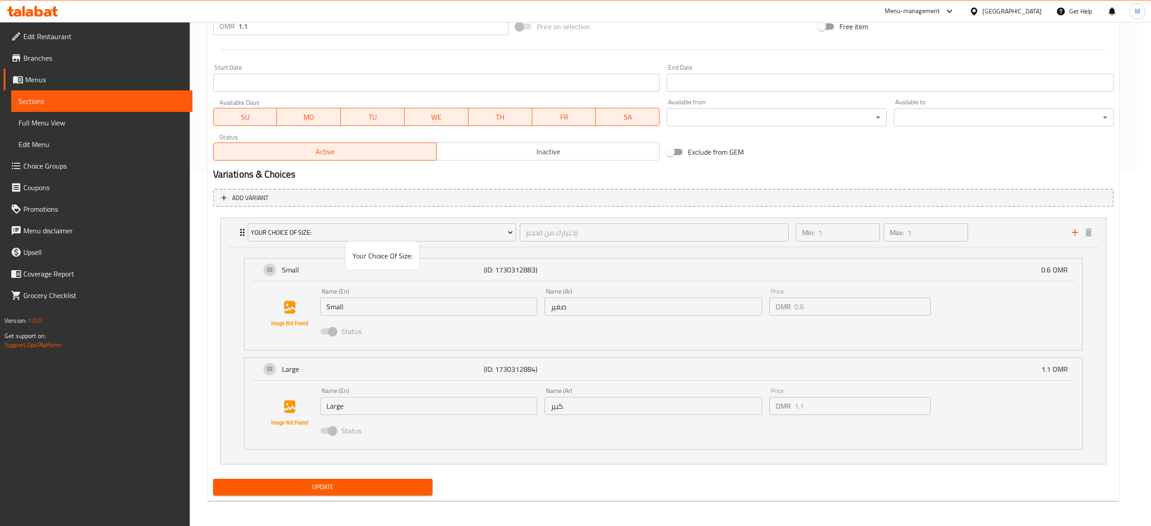
click at [246, 229] on div at bounding box center [575, 263] width 1151 height 526
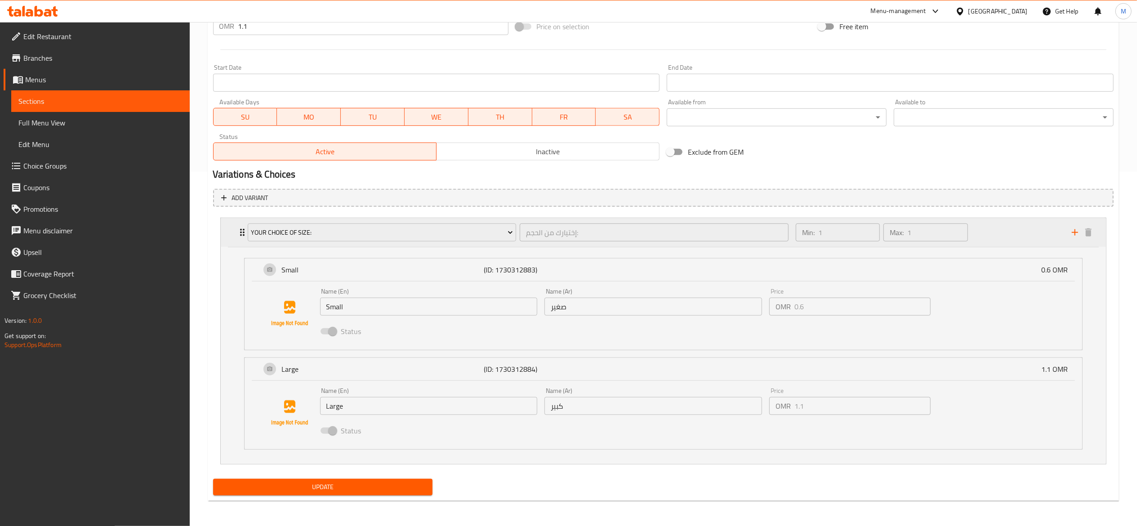
click at [239, 230] on icon "Expand" at bounding box center [242, 232] width 11 height 11
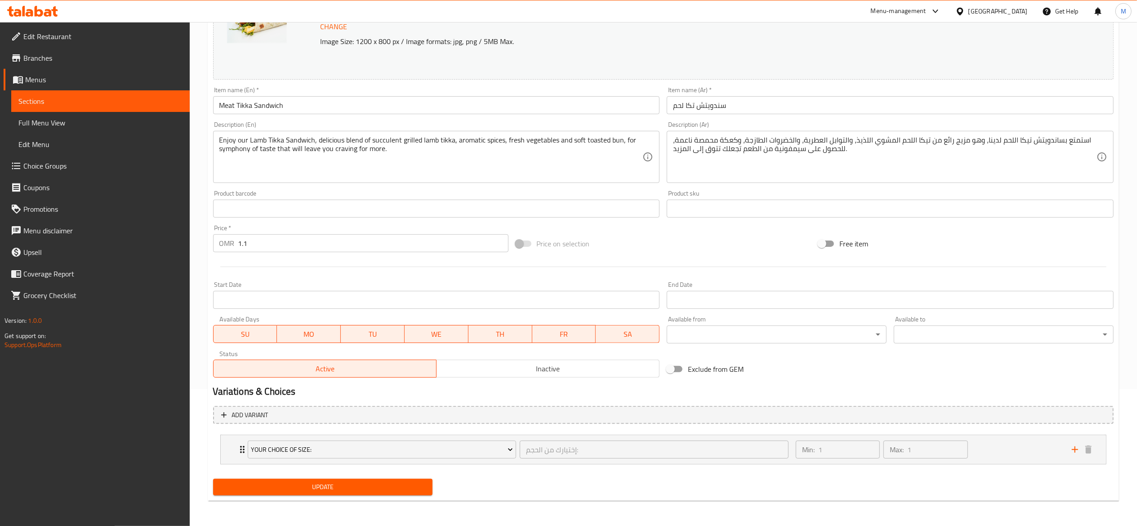
scroll to position [137, 0]
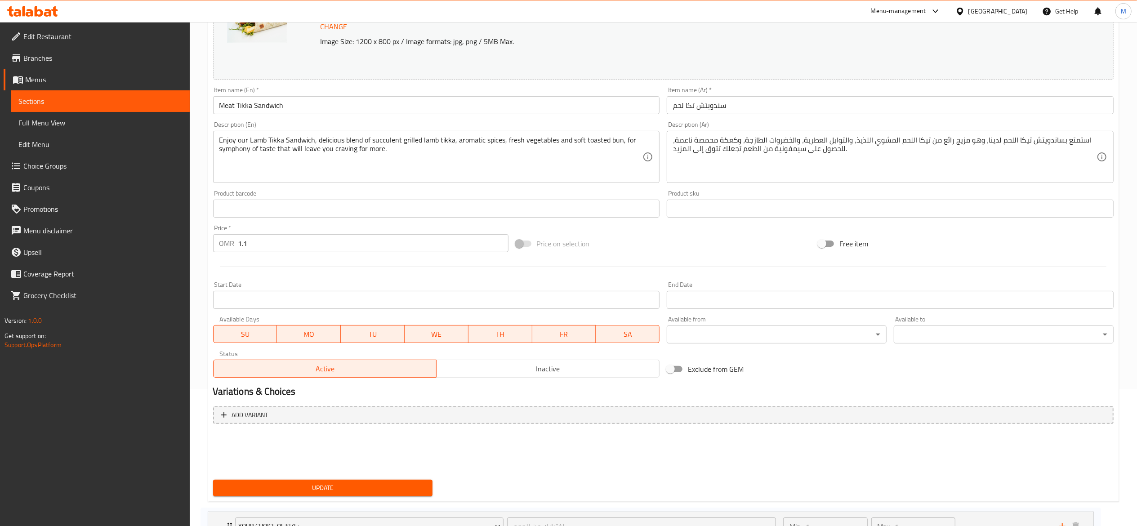
drag, startPoint x: 1016, startPoint y: 451, endPoint x: 966, endPoint y: 436, distance: 52.5
click at [939, 524] on div "Home / Restaurants management / Menus / Sections / item / update Sandwiches sec…" at bounding box center [663, 206] width 947 height 642
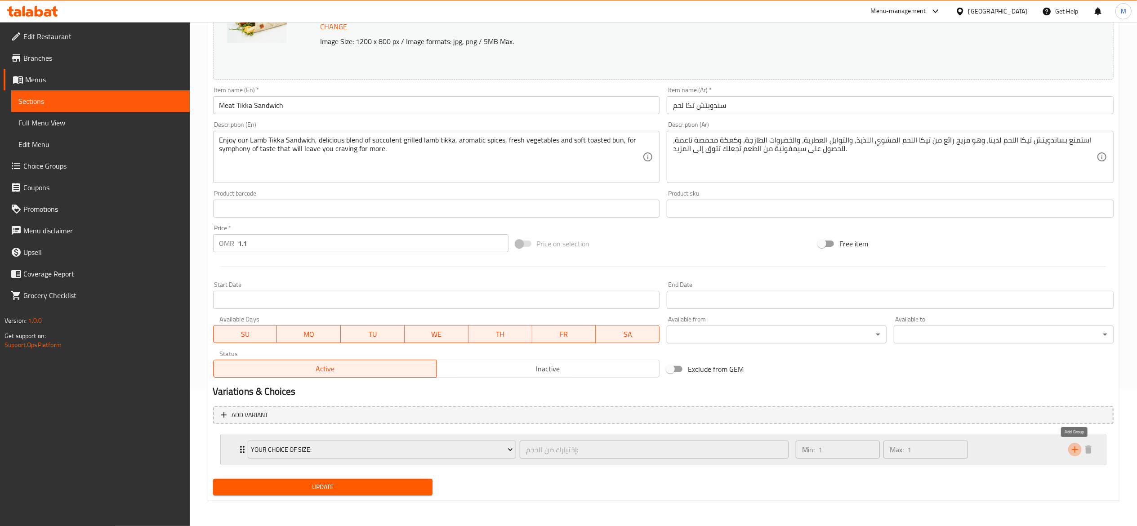
click at [939, 449] on icon "add" at bounding box center [1074, 449] width 11 height 11
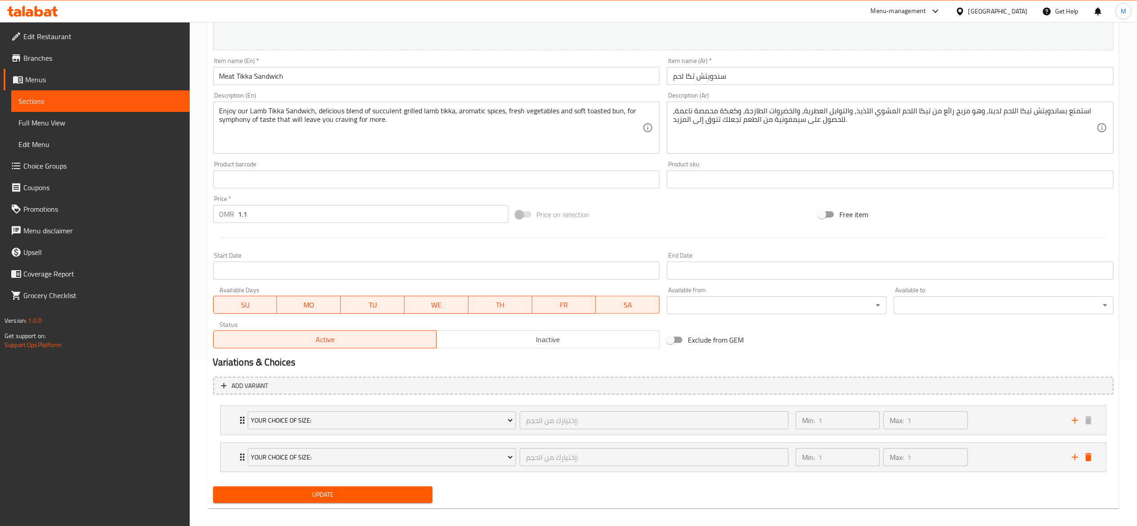
scroll to position [175, 0]
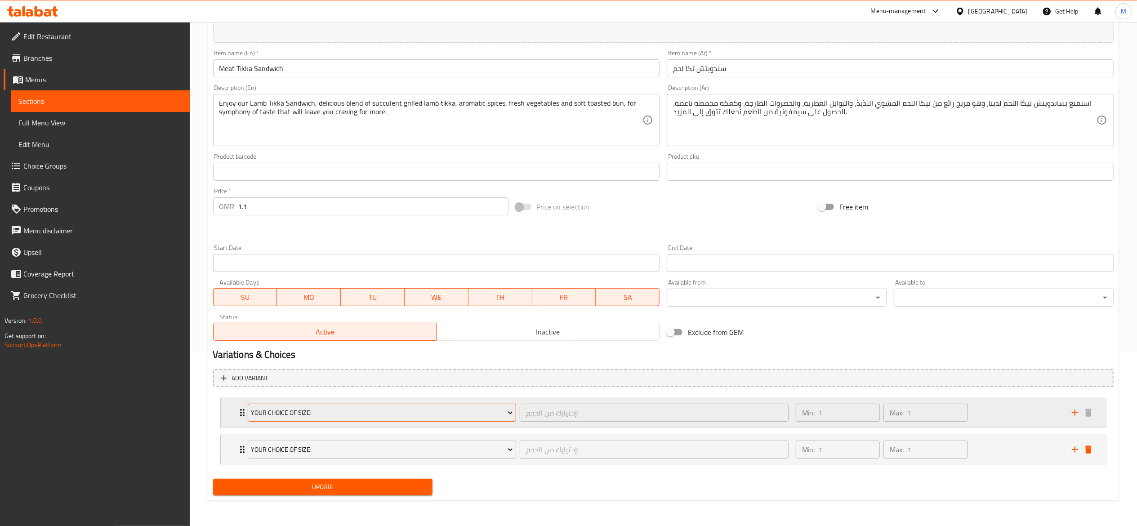
click at [450, 419] on button "Your Choice Of Size:" at bounding box center [382, 413] width 269 height 18
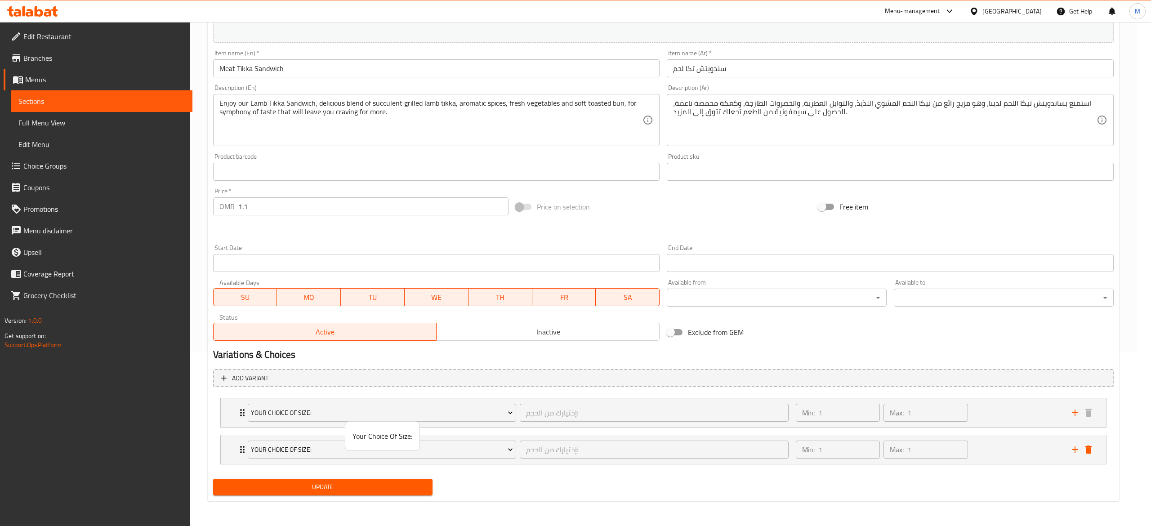
click at [369, 437] on span "Your Choice Of Size:" at bounding box center [382, 436] width 60 height 11
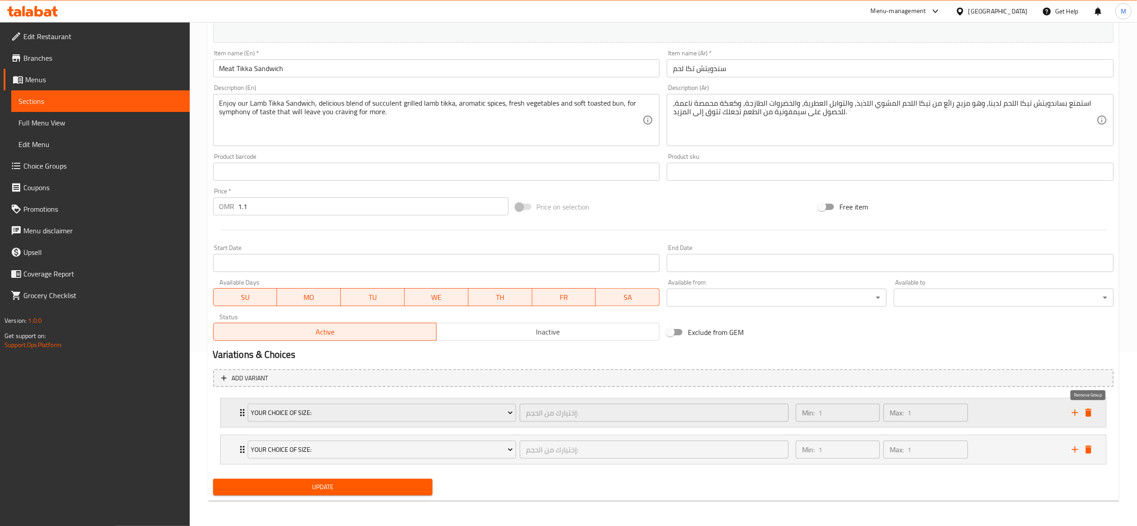
click at [939, 414] on icon "delete" at bounding box center [1088, 412] width 11 height 11
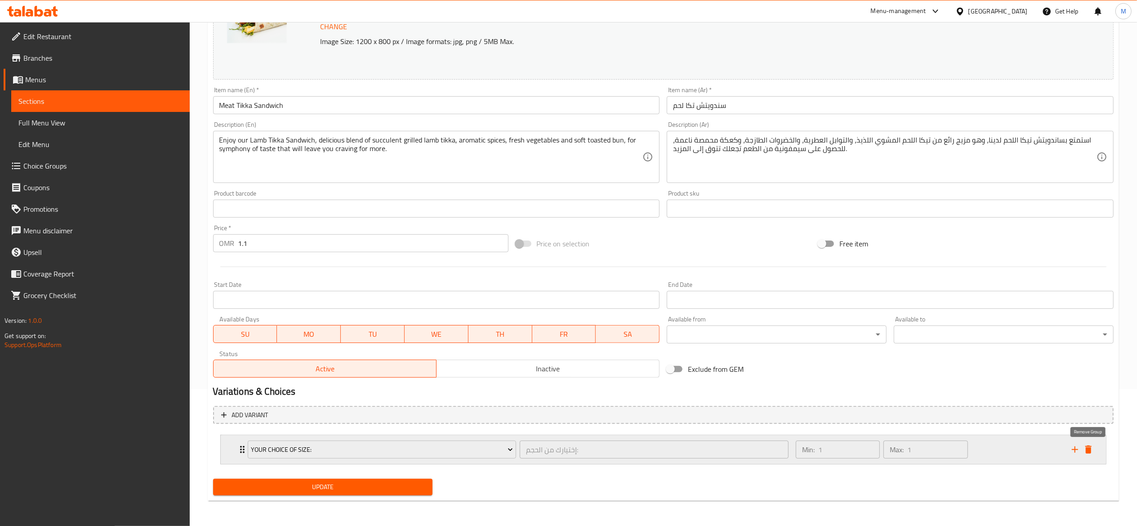
click at [939, 448] on button "delete" at bounding box center [1088, 449] width 13 height 13
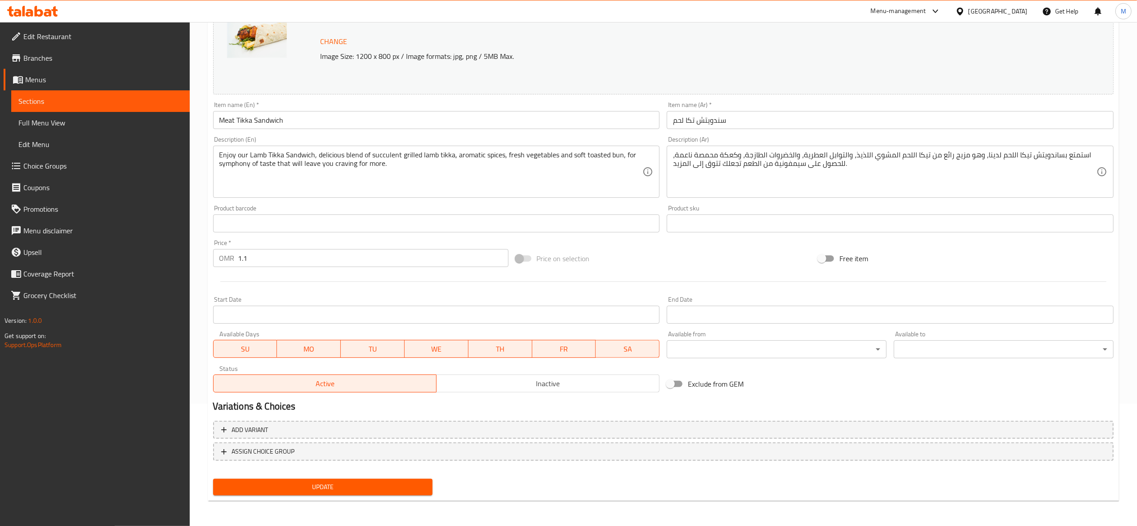
scroll to position [121, 0]
click at [351, 485] on span "Update" at bounding box center [322, 487] width 205 height 11
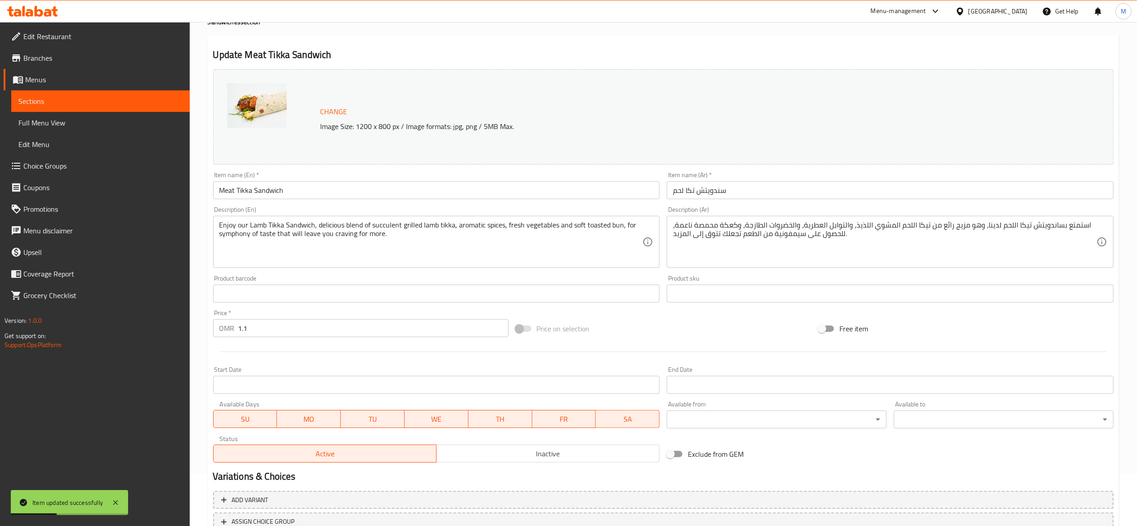
scroll to position [0, 0]
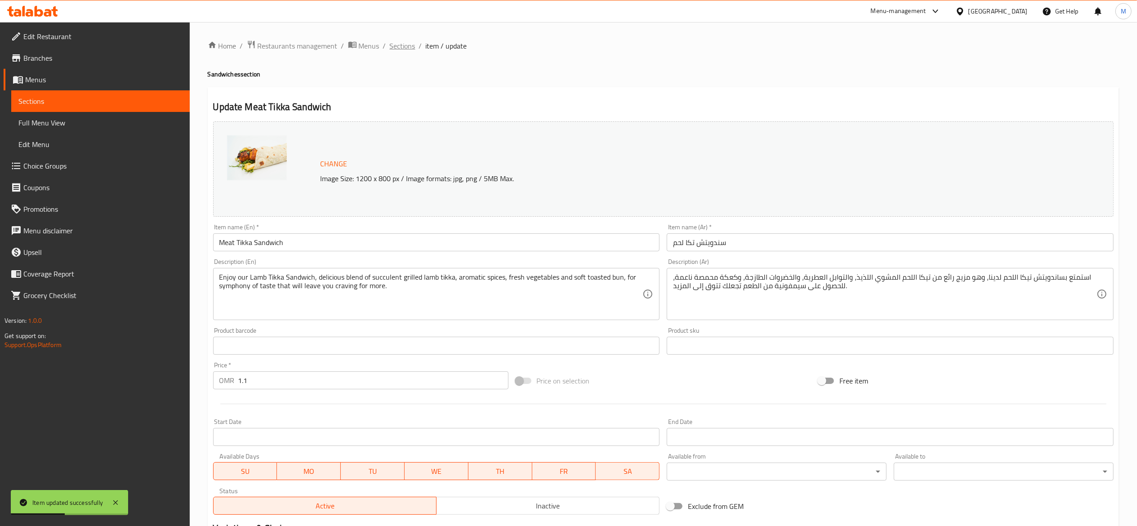
click at [398, 49] on span "Sections" at bounding box center [403, 45] width 26 height 11
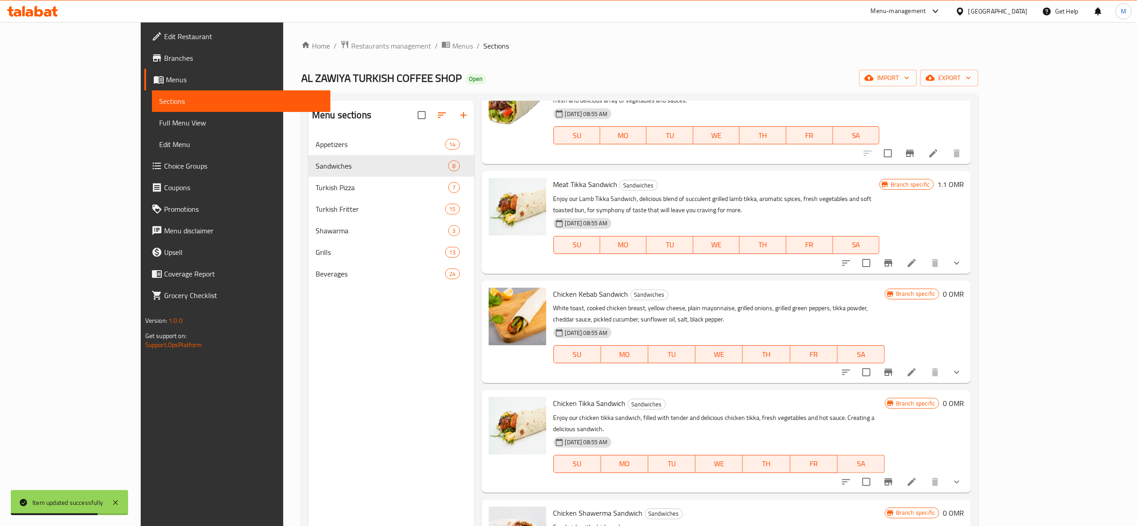
scroll to position [180, 0]
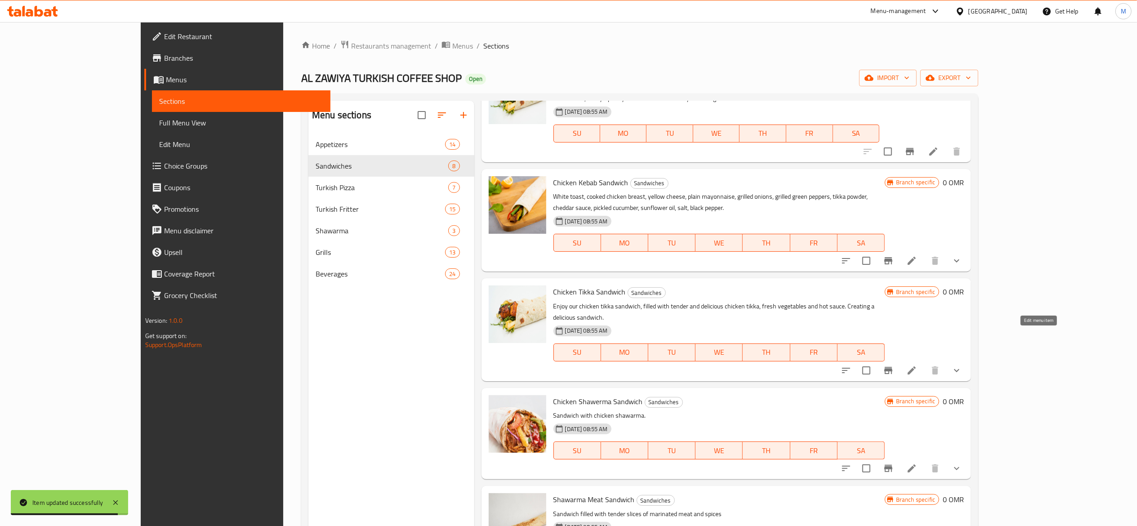
click at [916, 366] on icon at bounding box center [912, 370] width 8 height 8
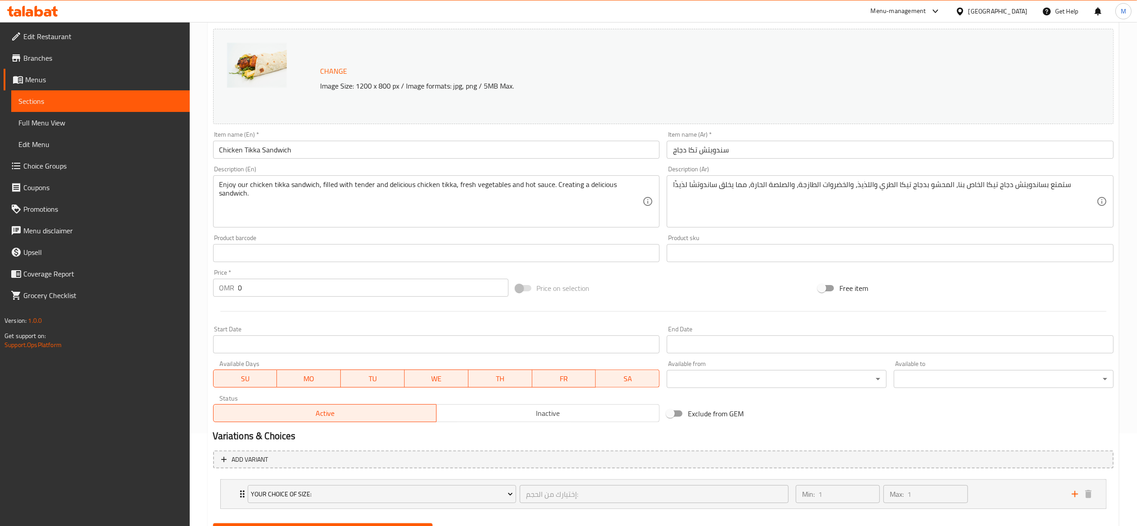
scroll to position [137, 0]
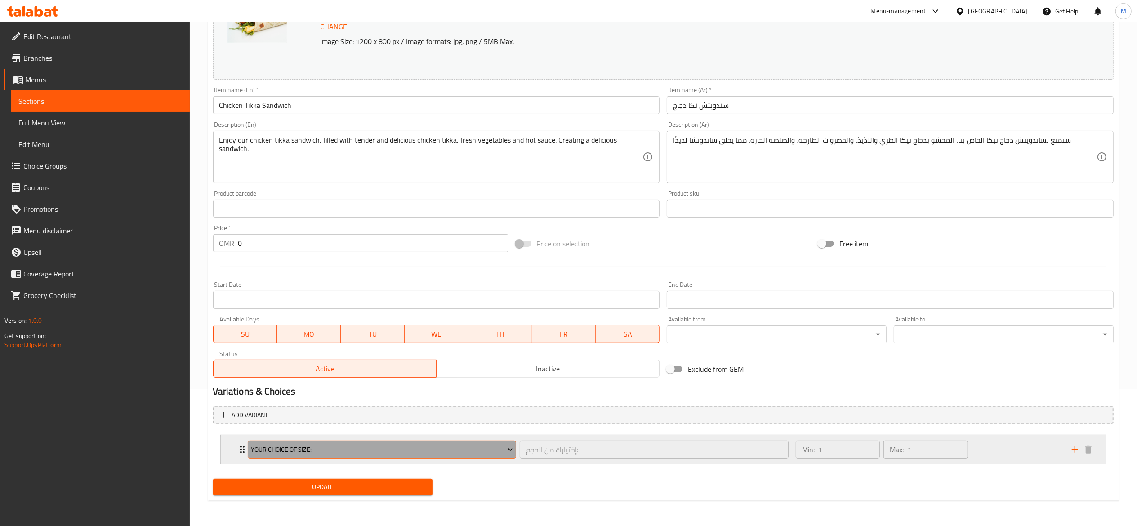
click at [390, 442] on button "Your Choice Of Size:" at bounding box center [382, 450] width 269 height 18
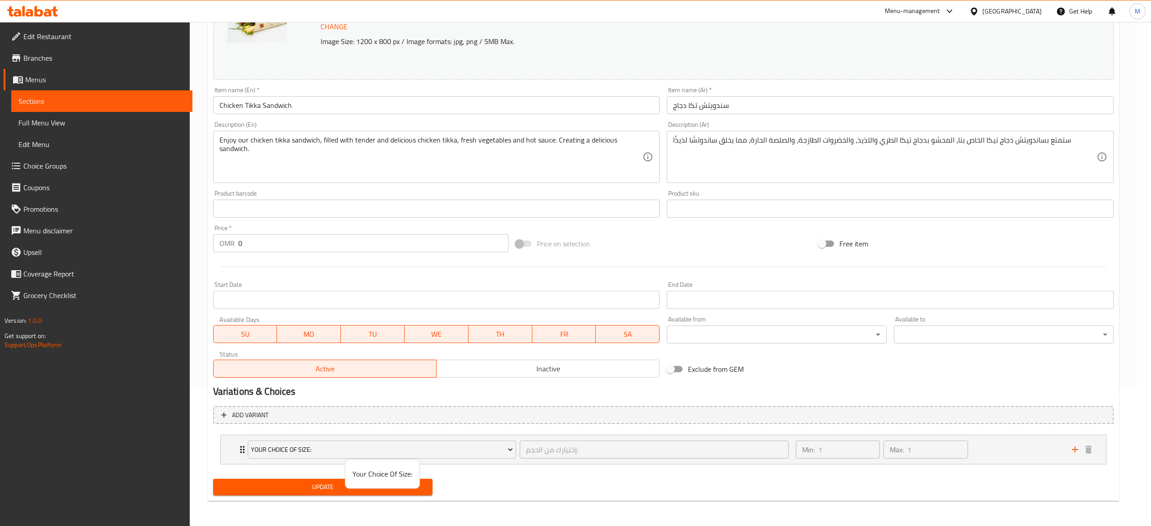
click at [939, 450] on div at bounding box center [575, 263] width 1151 height 526
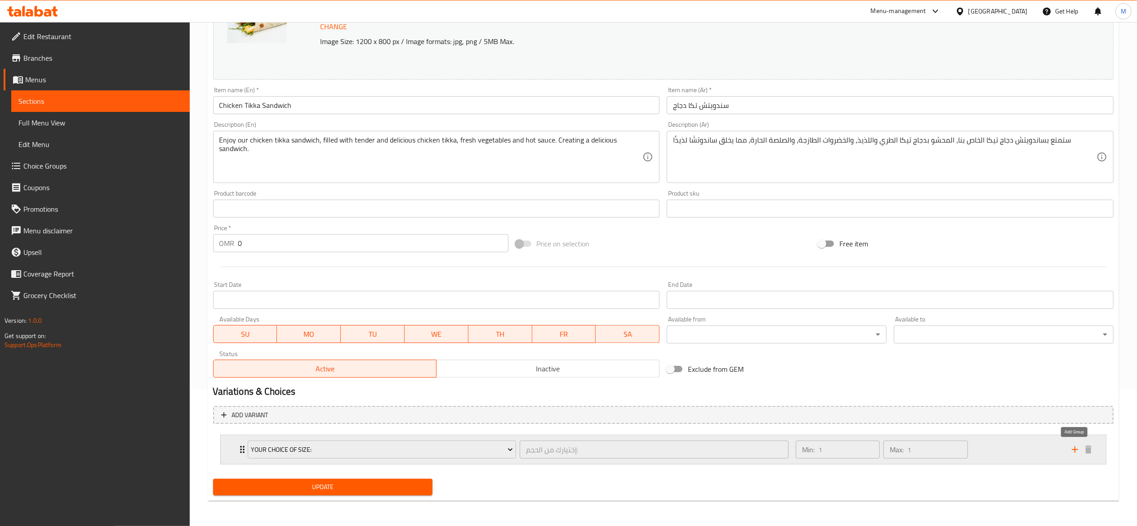
click at [939, 450] on icon "add" at bounding box center [1075, 449] width 6 height 6
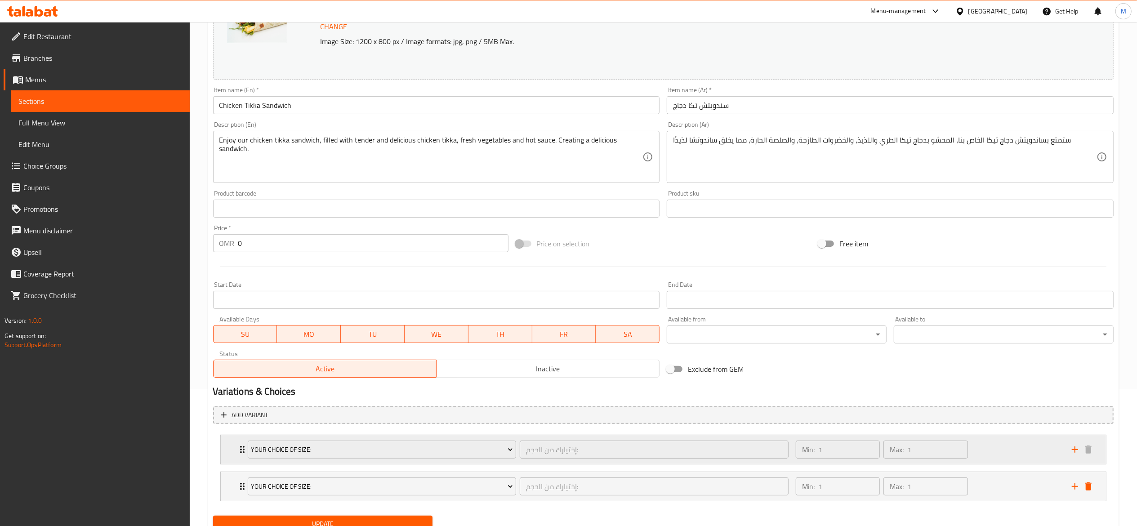
click at [586, 463] on div "Your Choice Of Size: إختيارك من الحجم: ​" at bounding box center [518, 449] width 552 height 29
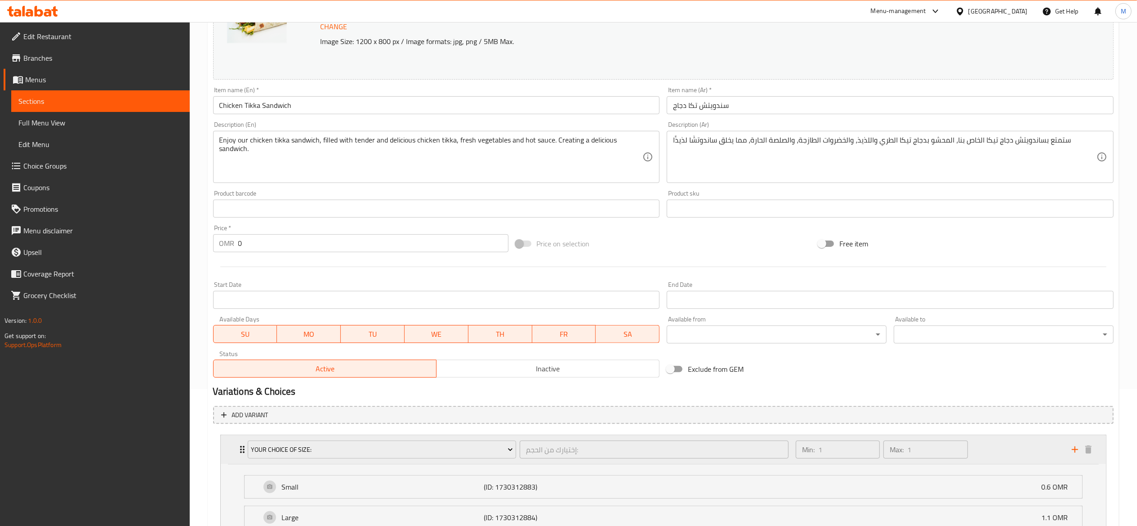
click at [418, 459] on div "Your Choice Of Size:" at bounding box center [382, 450] width 272 height 22
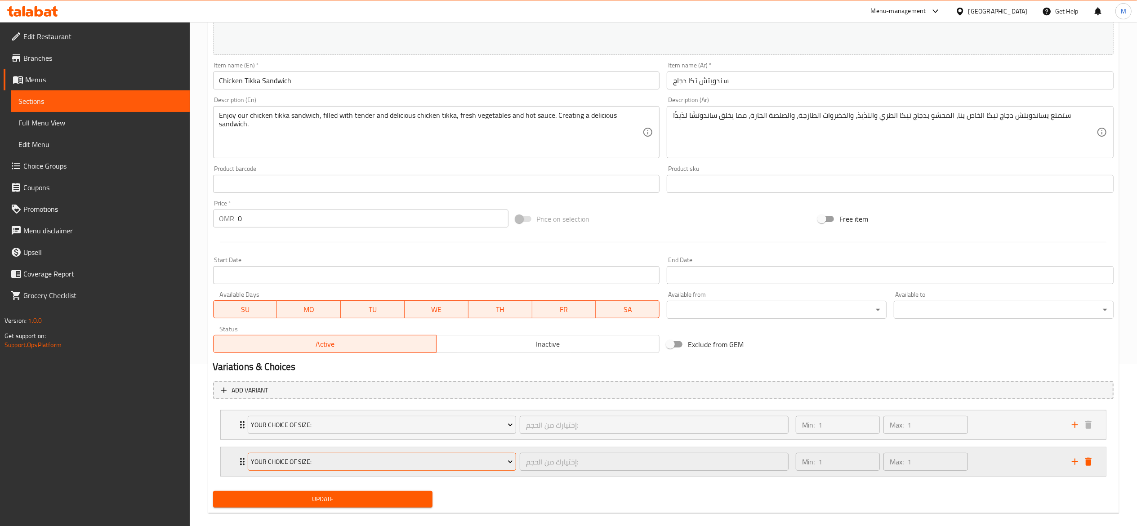
scroll to position [175, 0]
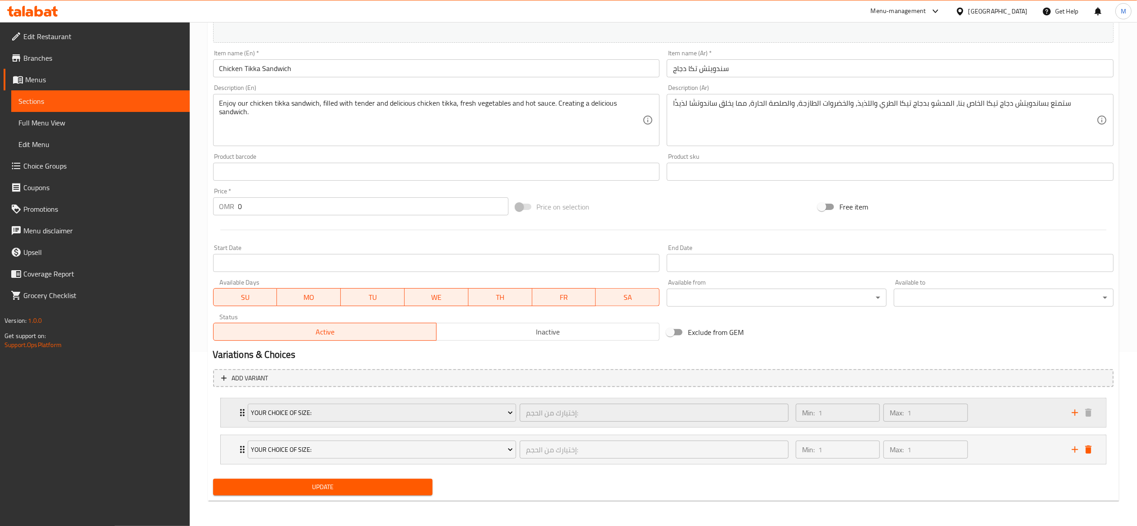
click at [241, 419] on div "Your Choice Of Size: إختيارك من الحجم: ​ Min: 1 ​ Max: 1 ​" at bounding box center [666, 412] width 858 height 29
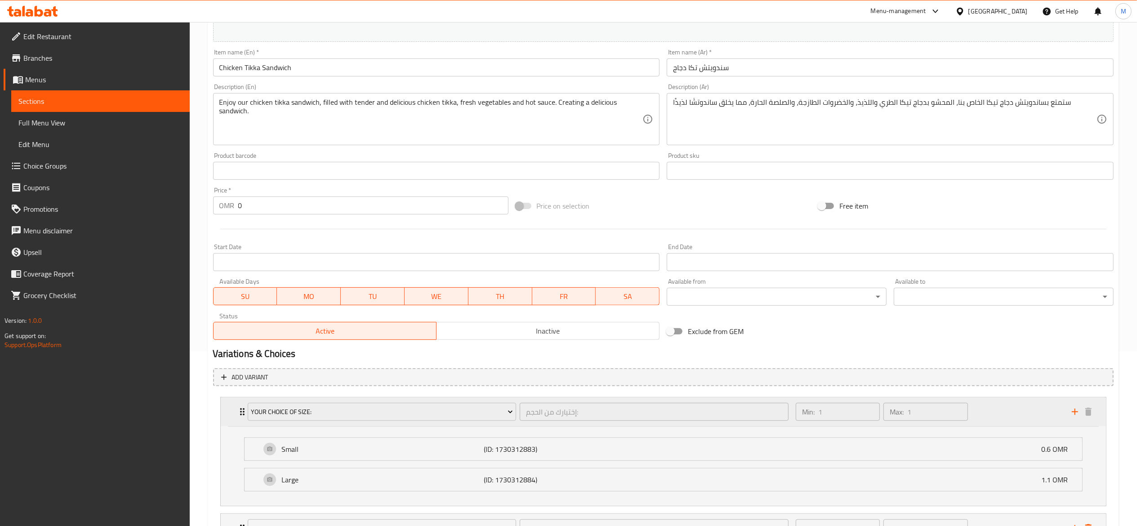
click at [238, 414] on icon "Expand" at bounding box center [242, 411] width 11 height 11
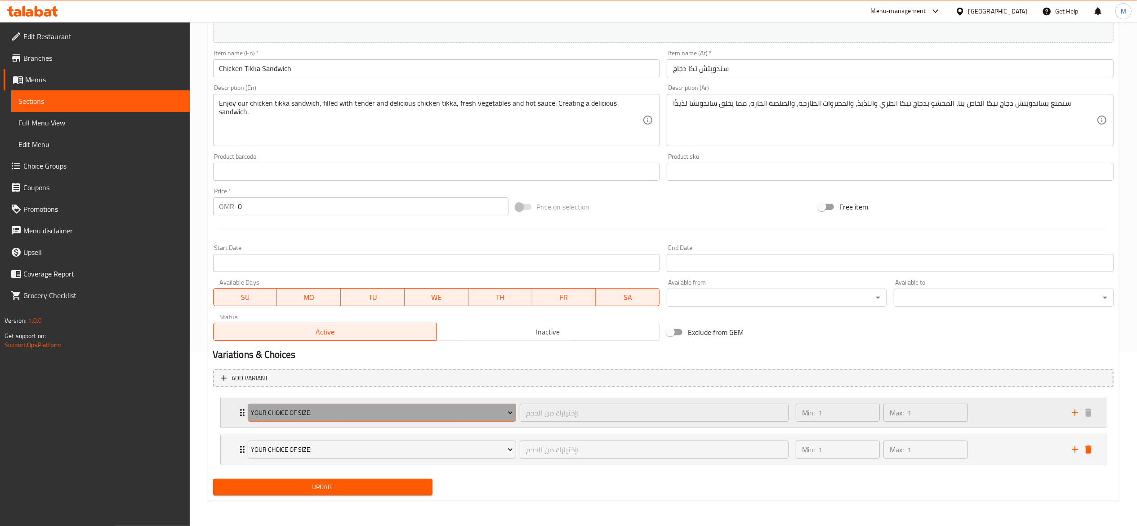
click at [486, 415] on span "Your Choice Of Size:" at bounding box center [382, 412] width 262 height 11
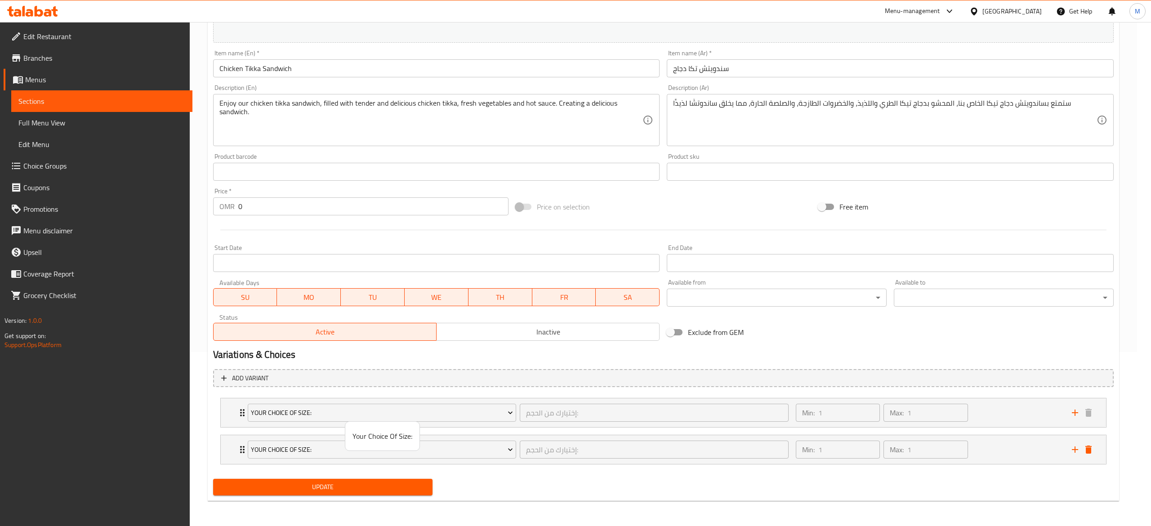
click at [608, 485] on div at bounding box center [575, 263] width 1151 height 526
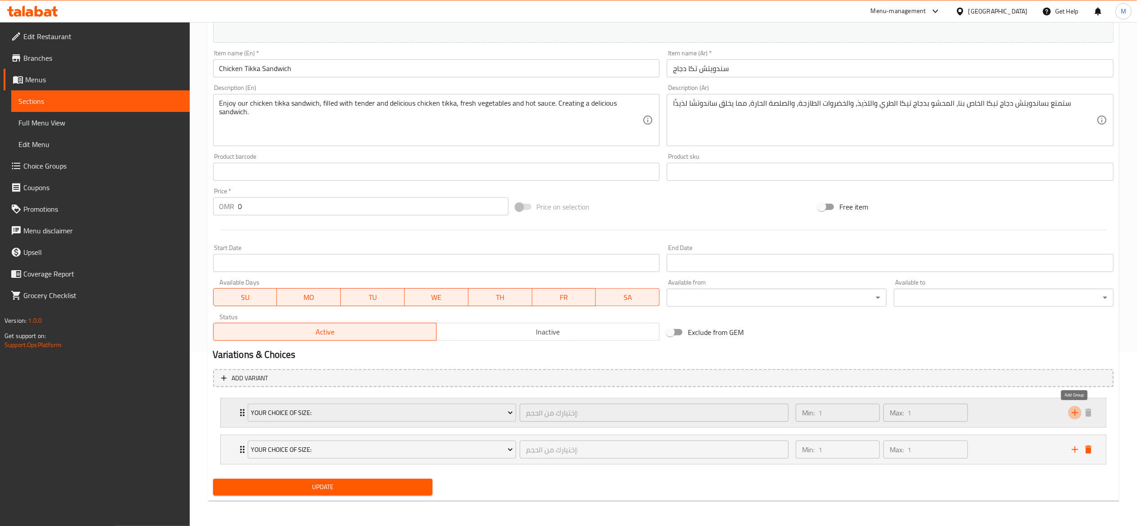
click at [939, 407] on icon "add" at bounding box center [1074, 412] width 11 height 11
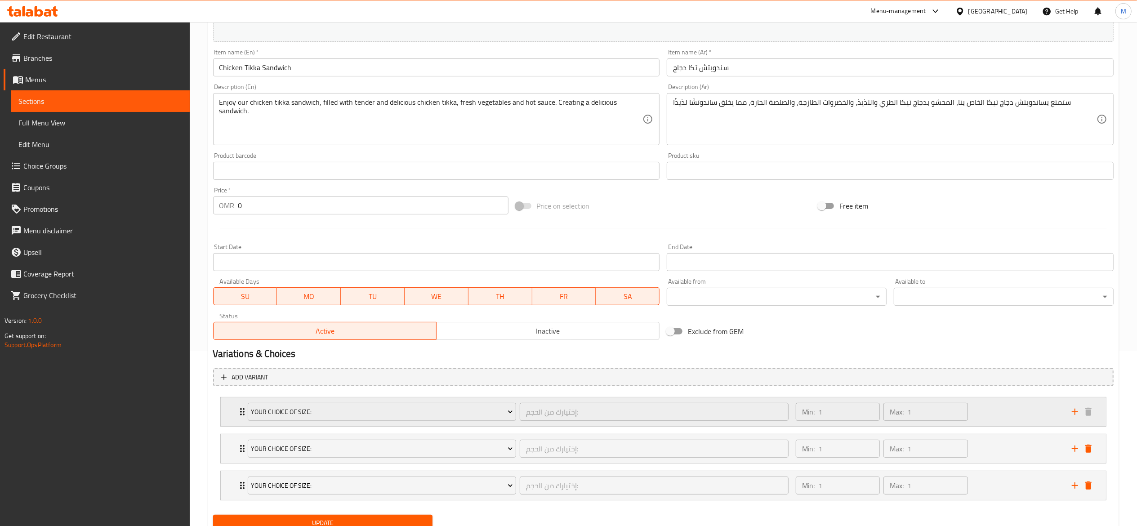
scroll to position [212, 0]
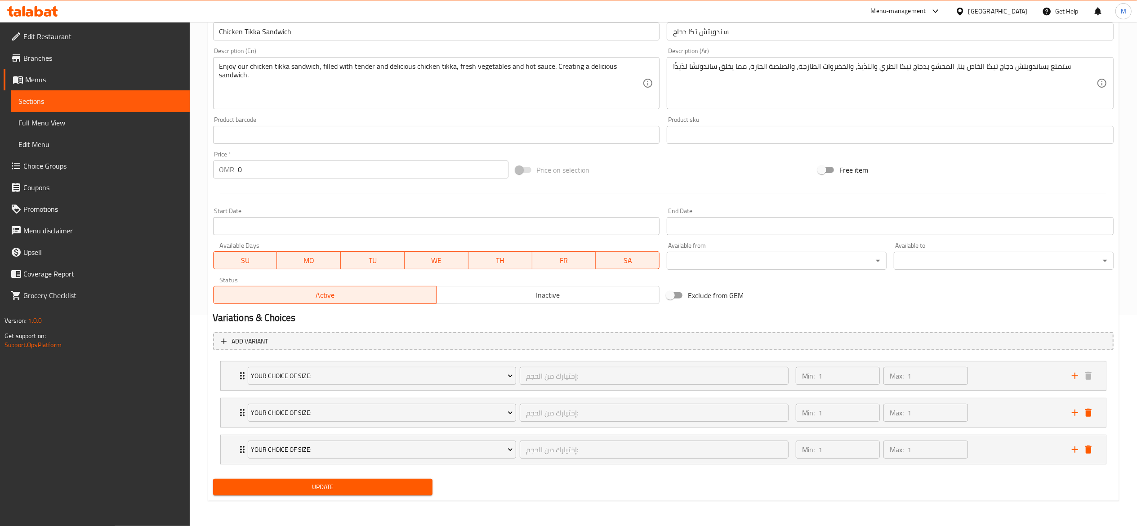
drag, startPoint x: 286, startPoint y: 179, endPoint x: 286, endPoint y: 165, distance: 14.4
click at [286, 170] on div "Price   * OMR 0 Price *" at bounding box center [360, 164] width 303 height 35
click at [286, 164] on input "0" at bounding box center [373, 169] width 270 height 18
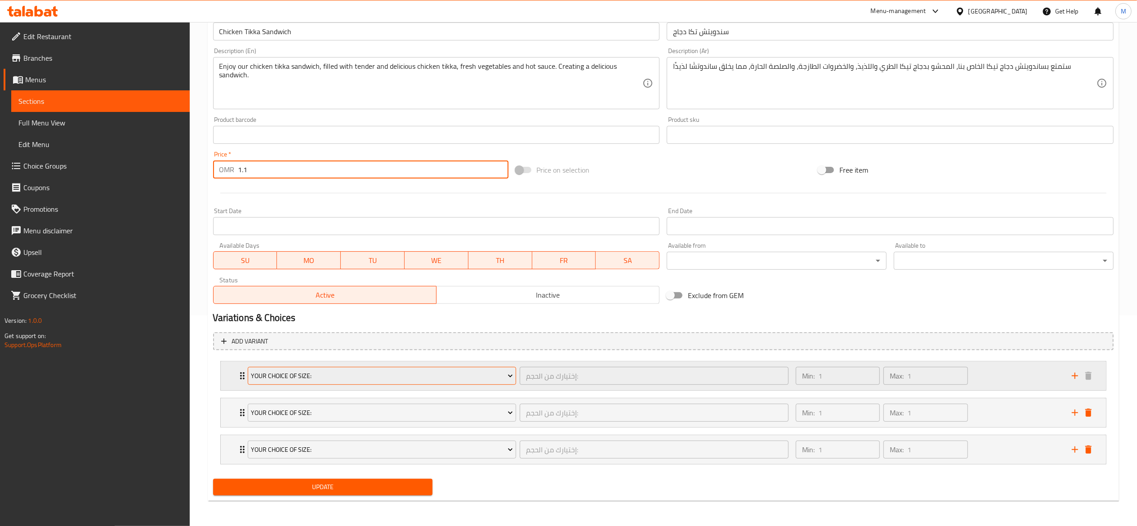
type input "1.1"
click at [392, 374] on span "Your Choice Of Size:" at bounding box center [382, 375] width 262 height 11
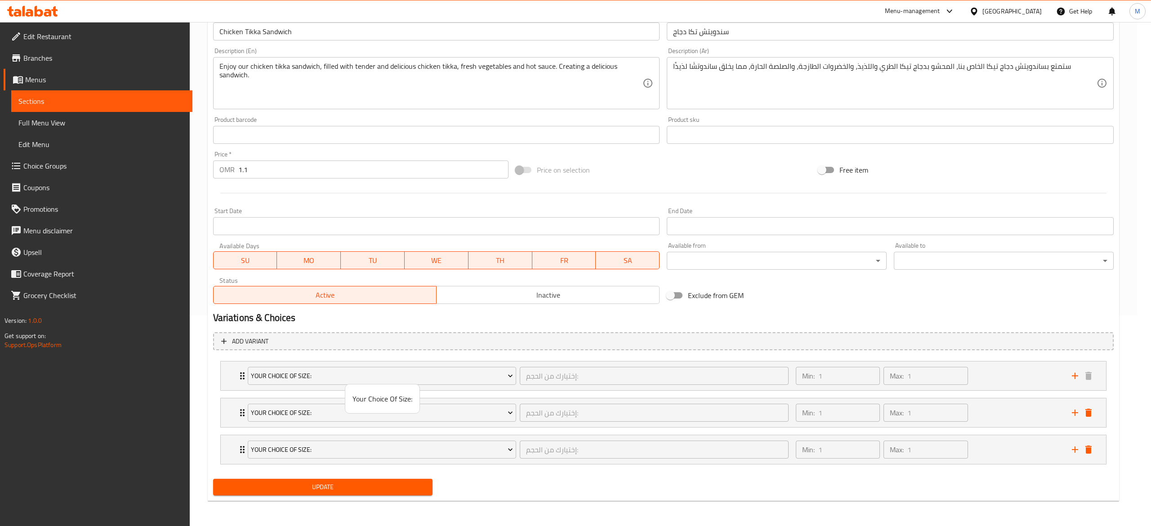
click at [939, 414] on div at bounding box center [575, 263] width 1151 height 526
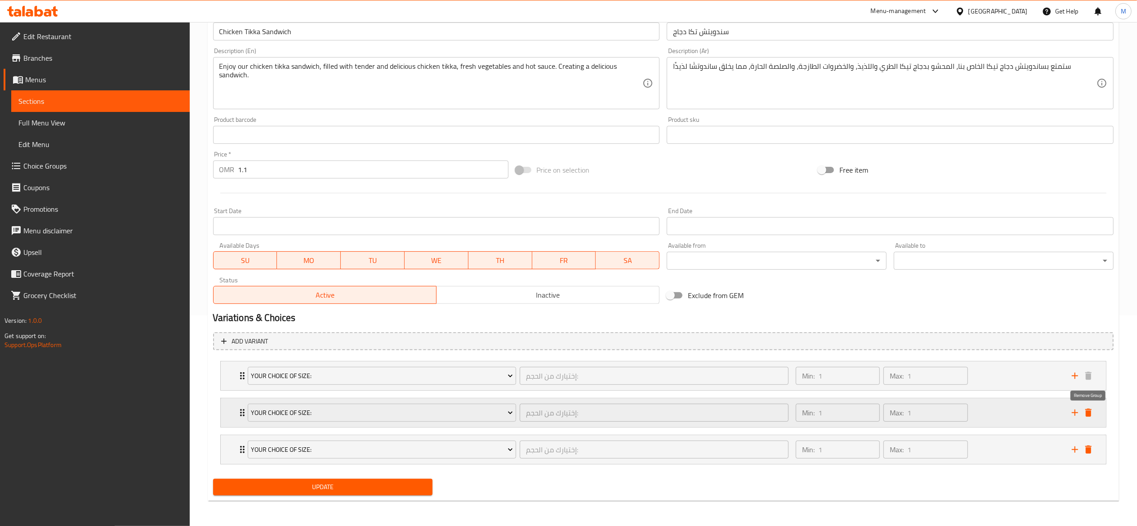
click at [939, 413] on icon "delete" at bounding box center [1088, 413] width 6 height 8
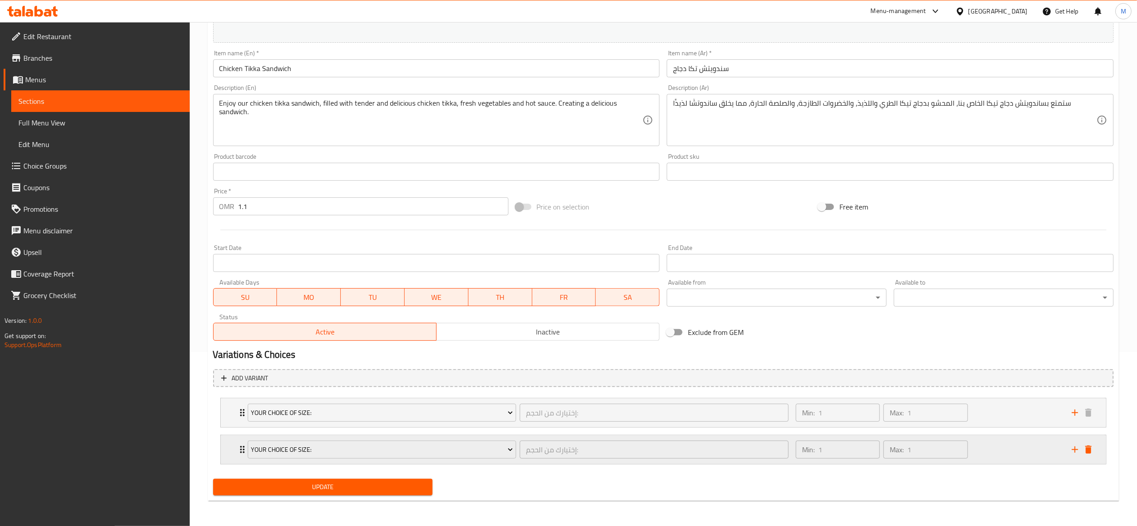
click at [939, 446] on icon "delete" at bounding box center [1088, 449] width 6 height 8
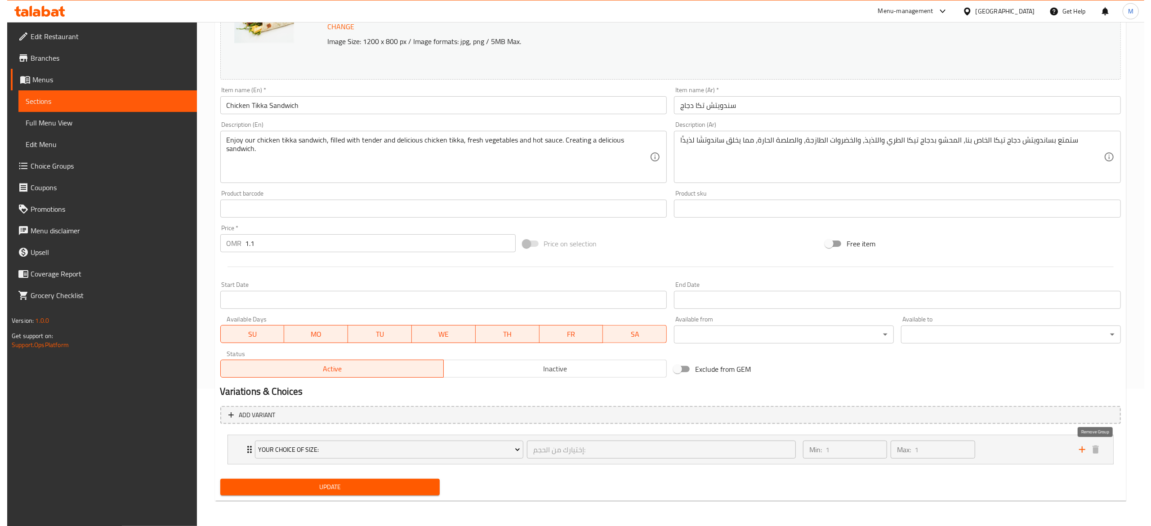
scroll to position [137, 0]
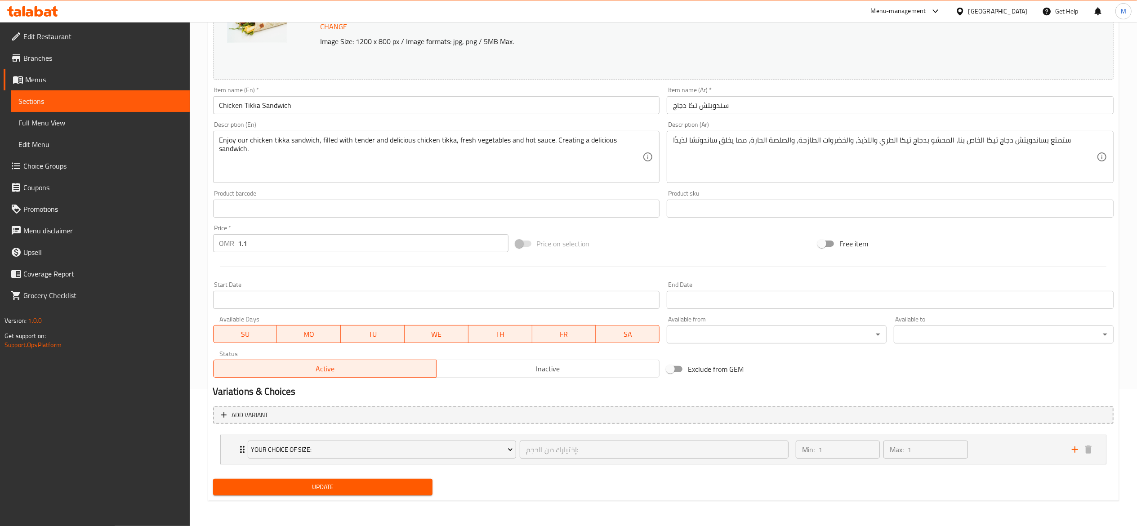
click at [340, 492] on span "Update" at bounding box center [322, 486] width 205 height 11
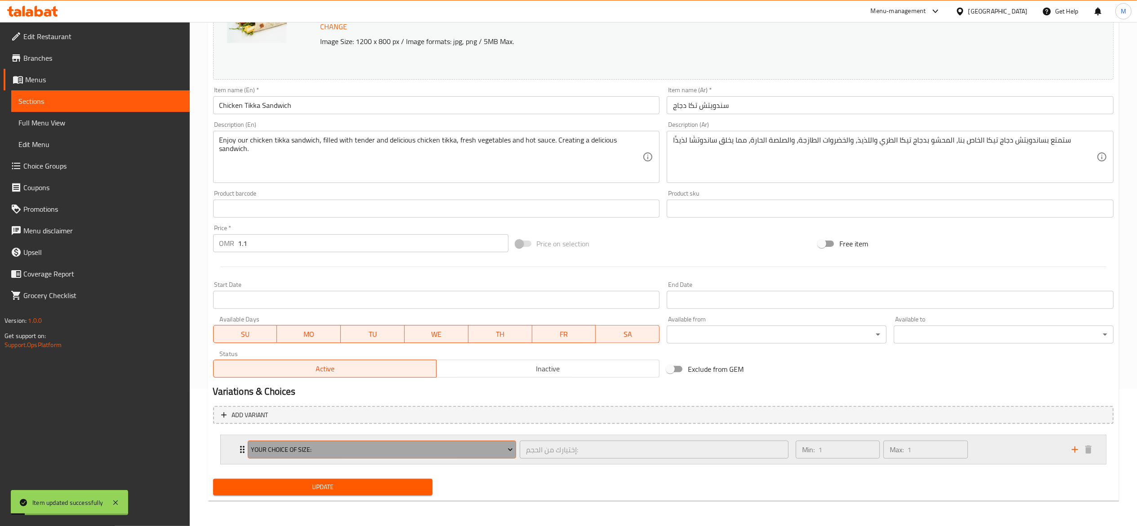
click at [487, 454] on span "Your Choice Of Size:" at bounding box center [382, 449] width 262 height 11
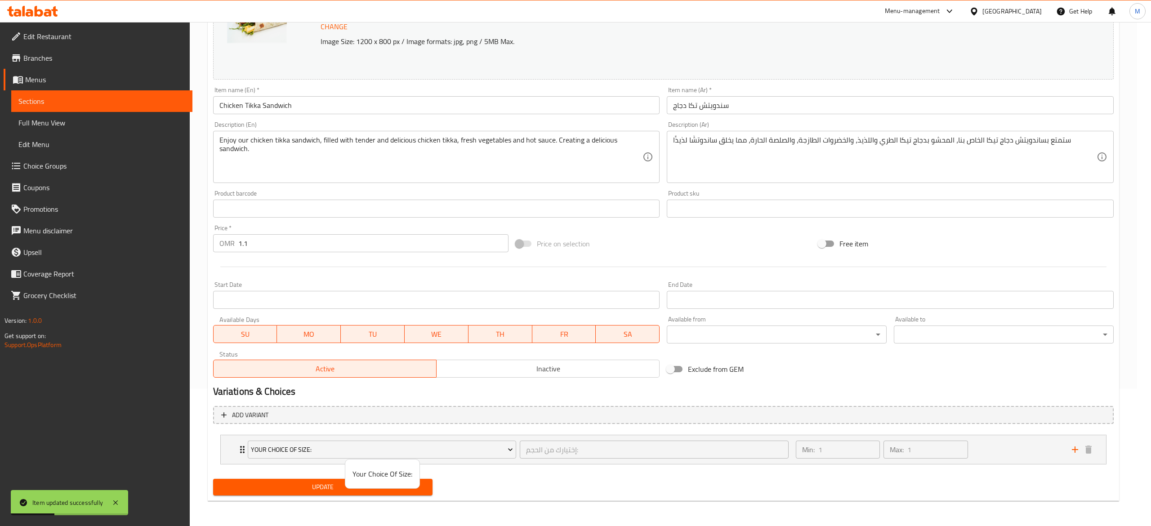
click at [224, 414] on div at bounding box center [575, 263] width 1151 height 526
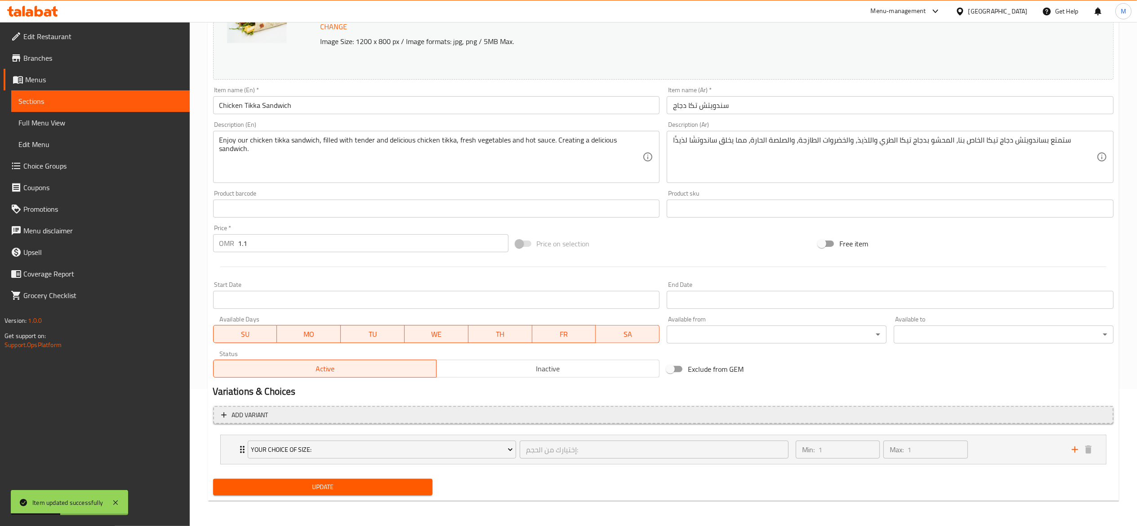
click at [223, 415] on icon "button" at bounding box center [223, 414] width 5 height 5
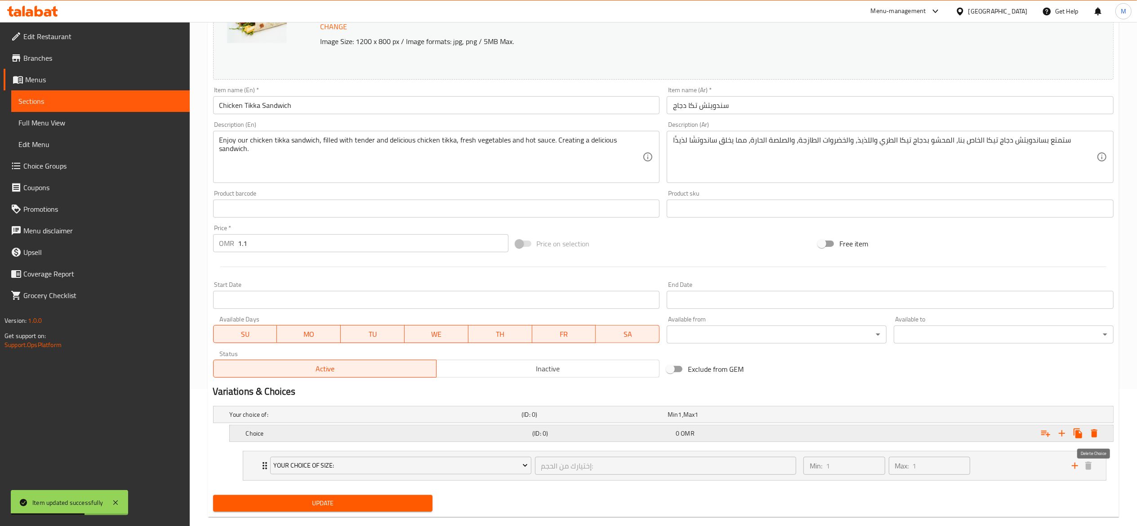
click at [939, 431] on icon "Expand" at bounding box center [1094, 433] width 6 height 8
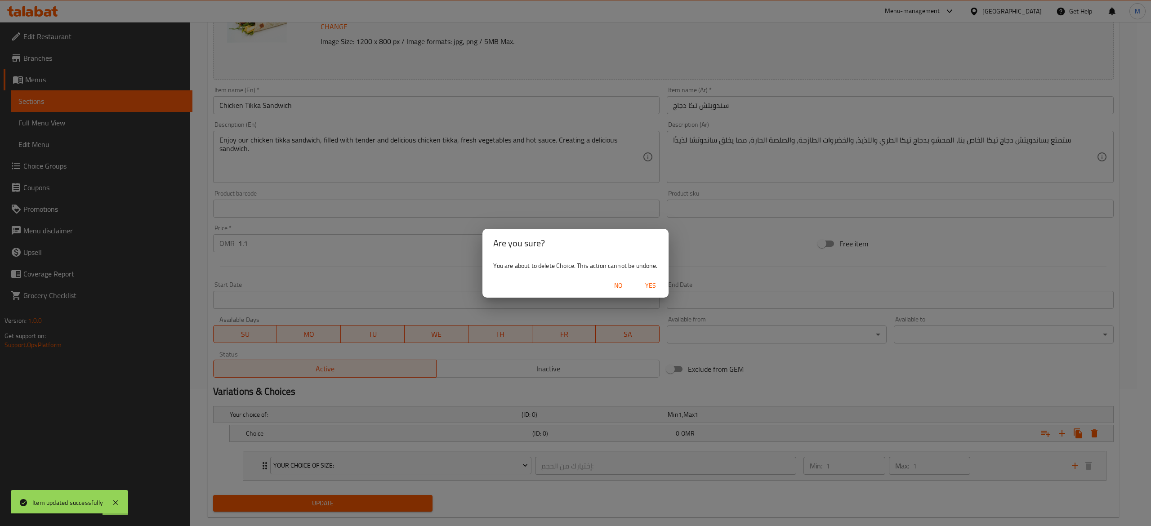
click at [650, 287] on span "Yes" at bounding box center [651, 285] width 22 height 11
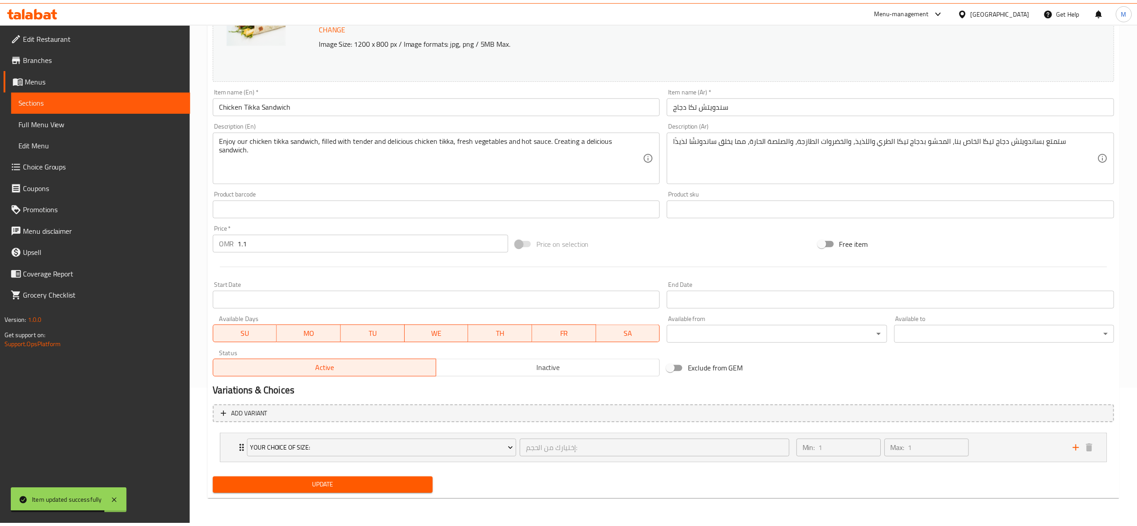
scroll to position [135, 0]
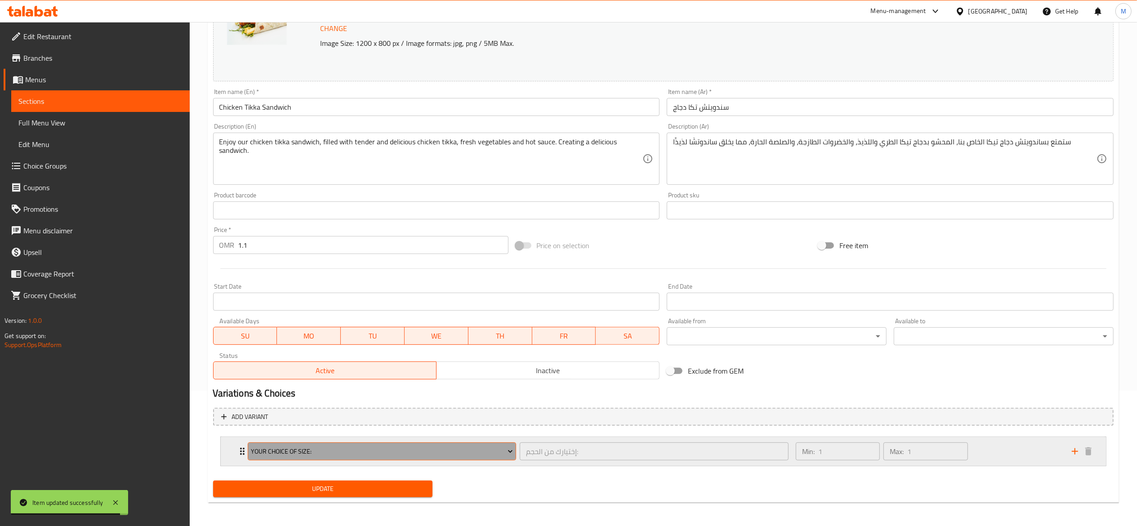
click at [387, 454] on span "Your Choice Of Size:" at bounding box center [382, 451] width 262 height 11
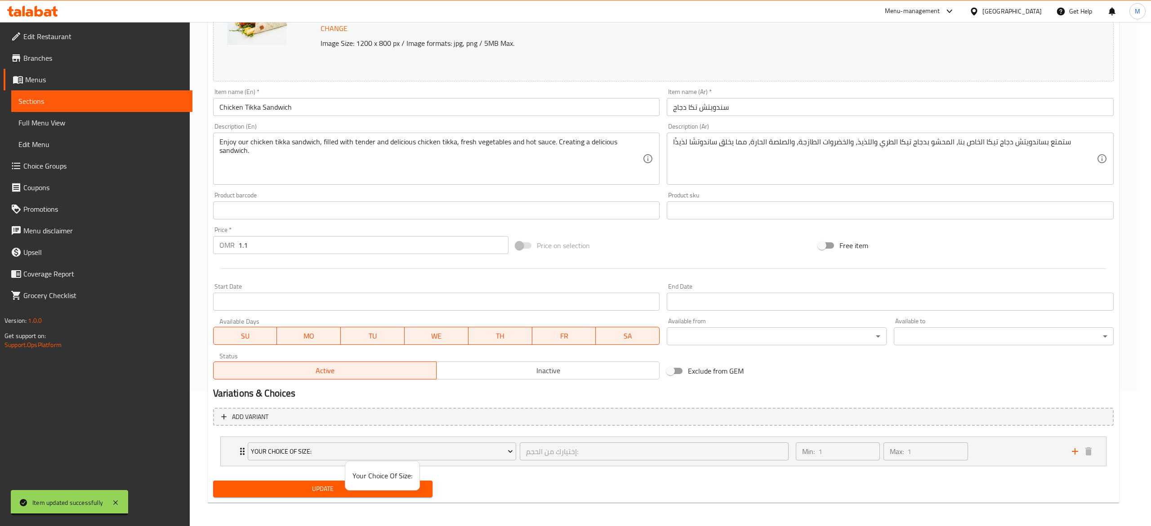
click at [387, 480] on span "Your Choice Of Size:" at bounding box center [382, 475] width 60 height 11
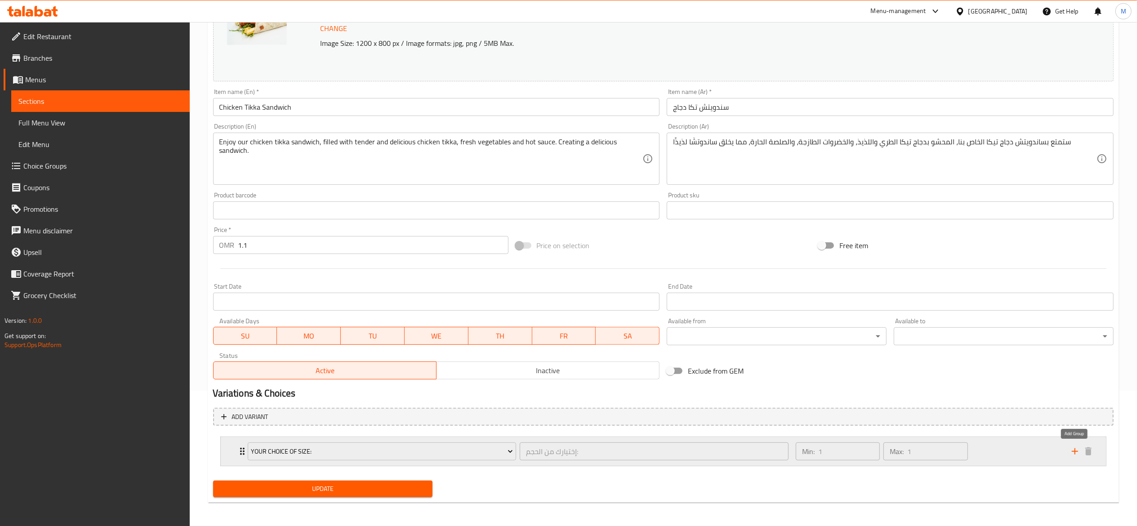
click at [939, 450] on icon "add" at bounding box center [1074, 451] width 11 height 11
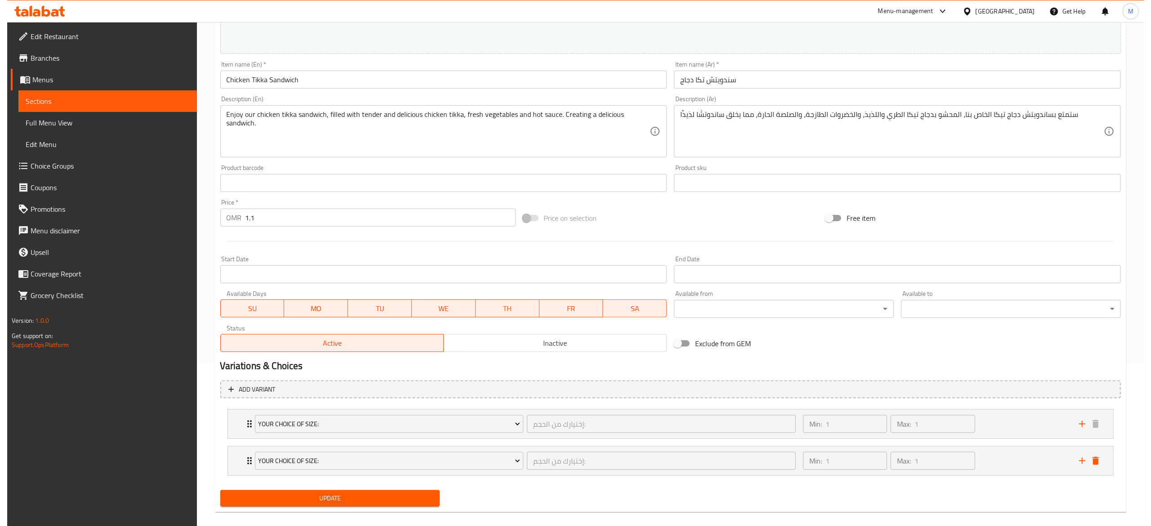
scroll to position [175, 0]
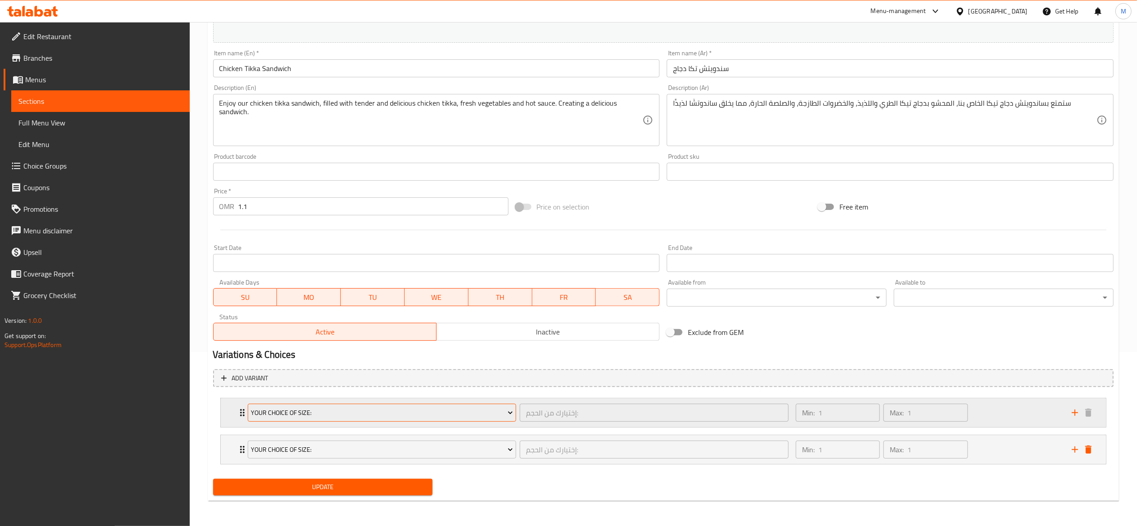
click at [326, 417] on span "Your Choice Of Size:" at bounding box center [382, 412] width 262 height 11
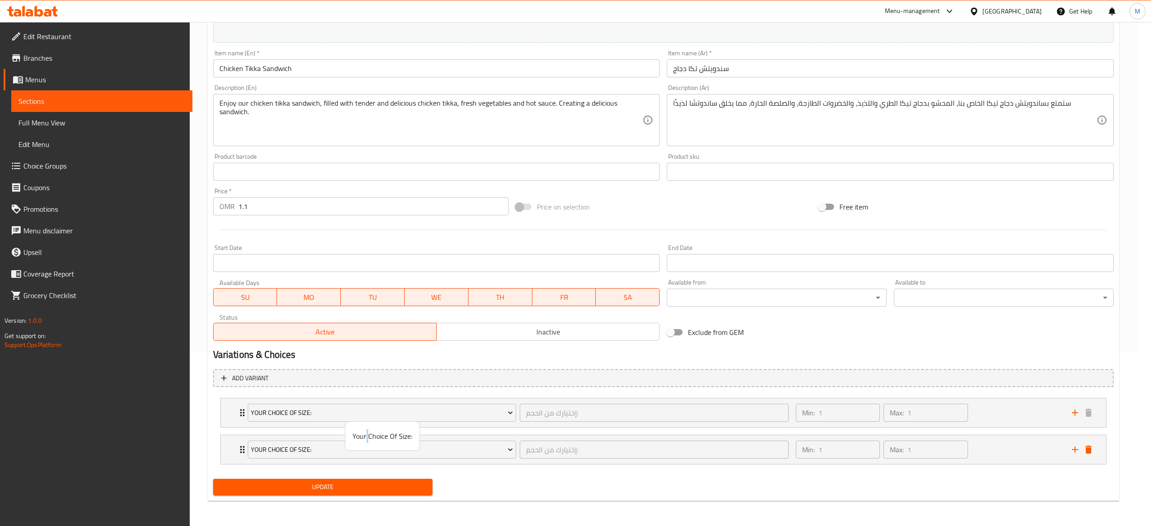
click at [367, 432] on span "Your Choice Of Size:" at bounding box center [382, 436] width 60 height 11
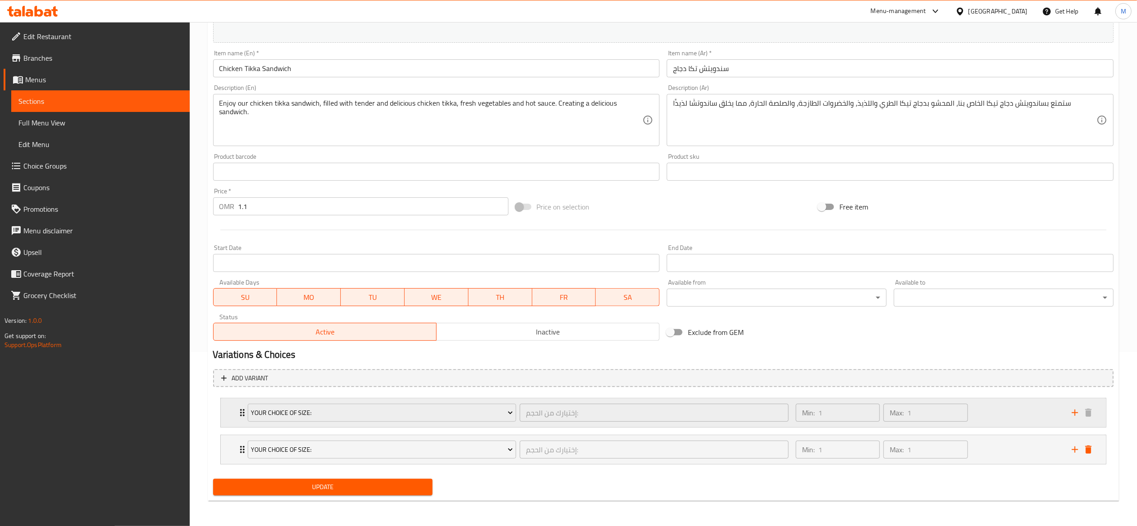
click at [236, 410] on div "Your Choice Of Size: إختيارك من الحجم: ​ Min: 1 ​ Max: 1 ​" at bounding box center [663, 412] width 885 height 29
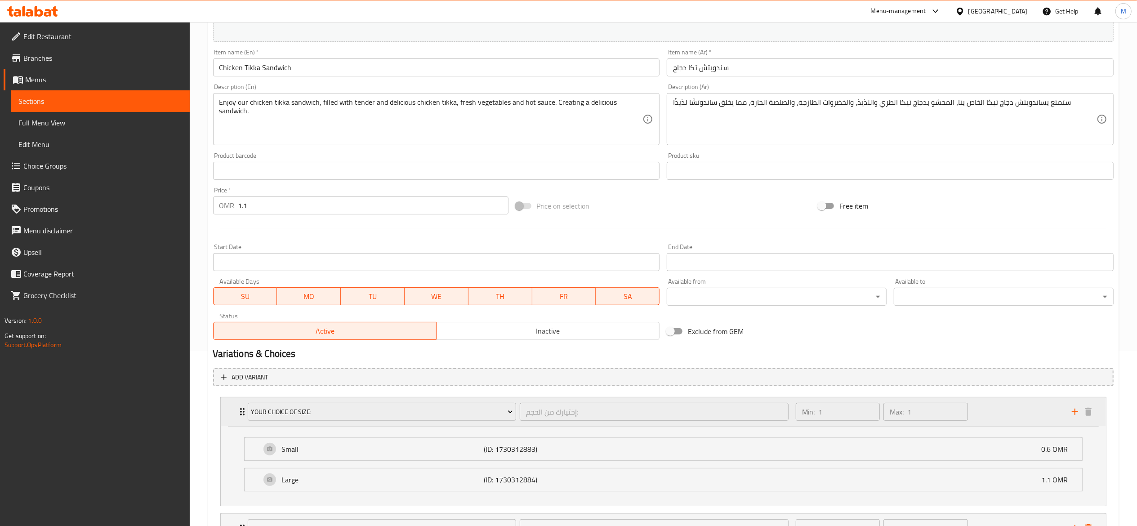
click at [236, 410] on div "Your Choice Of Size: إختيارك من الحجم: ​ Min: 1 ​ Max: 1 ​" at bounding box center [663, 411] width 885 height 29
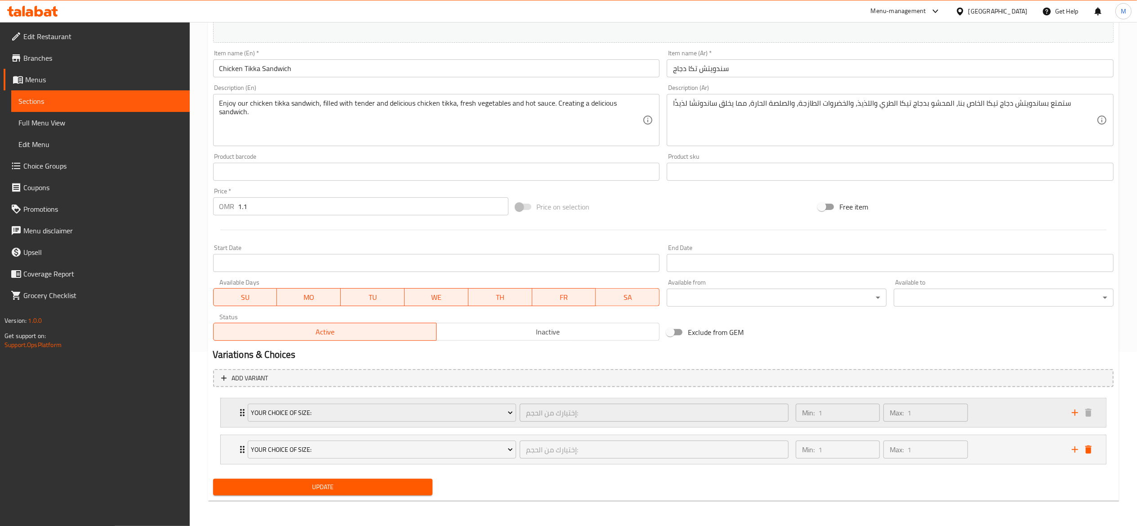
click at [236, 410] on div "Your Choice Of Size: إختيارك من الحجم: ​ Min: 1 ​ Max: 1 ​" at bounding box center [663, 412] width 885 height 29
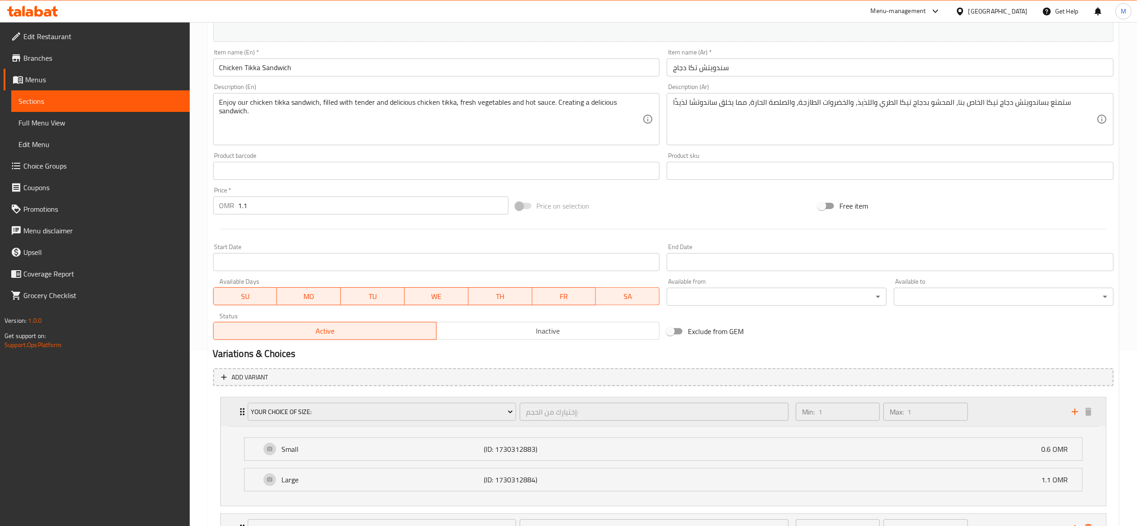
click at [236, 410] on div "Your Choice Of Size: إختيارك من الحجم: ​ Min: 1 ​ Max: 1 ​" at bounding box center [663, 411] width 885 height 29
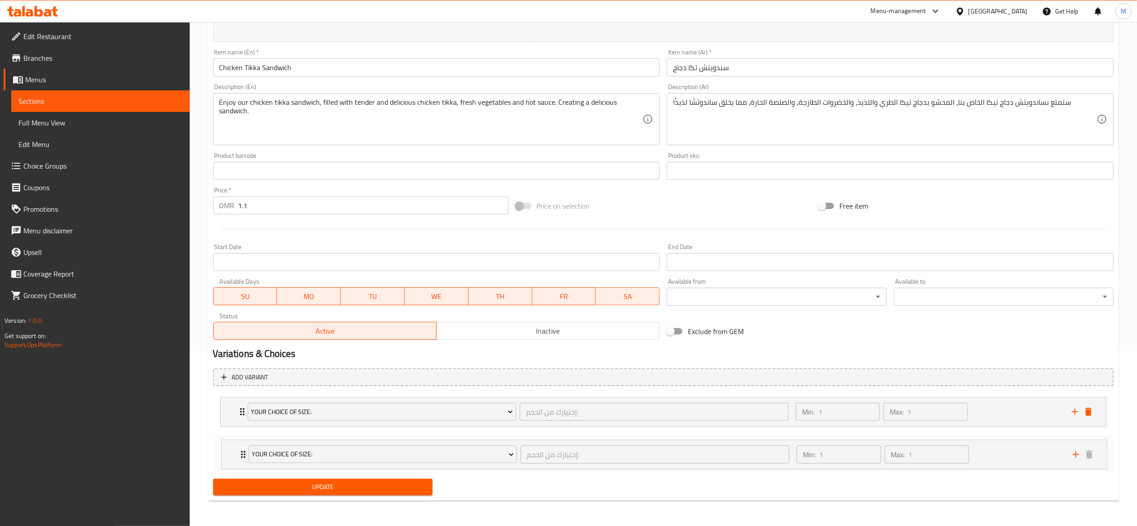
drag, startPoint x: 236, startPoint y: 410, endPoint x: 236, endPoint y: 458, distance: 48.1
click at [236, 458] on div "Your Choice Of Size: إختيارك من الحجم: ​ Min: 1 ​ Max: 1 ​ Small (ID: 173031288…" at bounding box center [663, 430] width 900 height 74
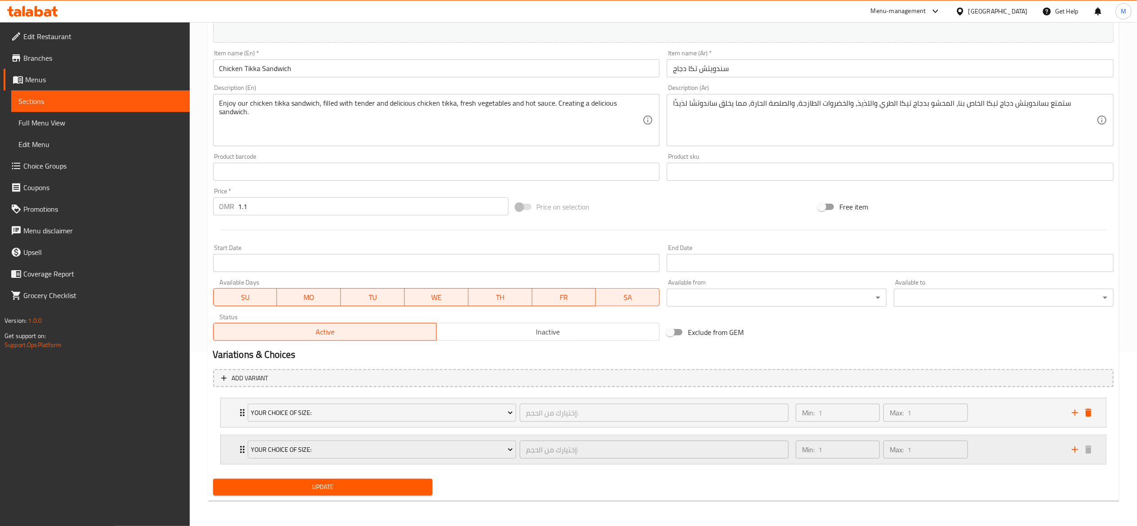
click at [939, 447] on div "Min: 1 ​ Max: 1 ​" at bounding box center [928, 449] width 276 height 29
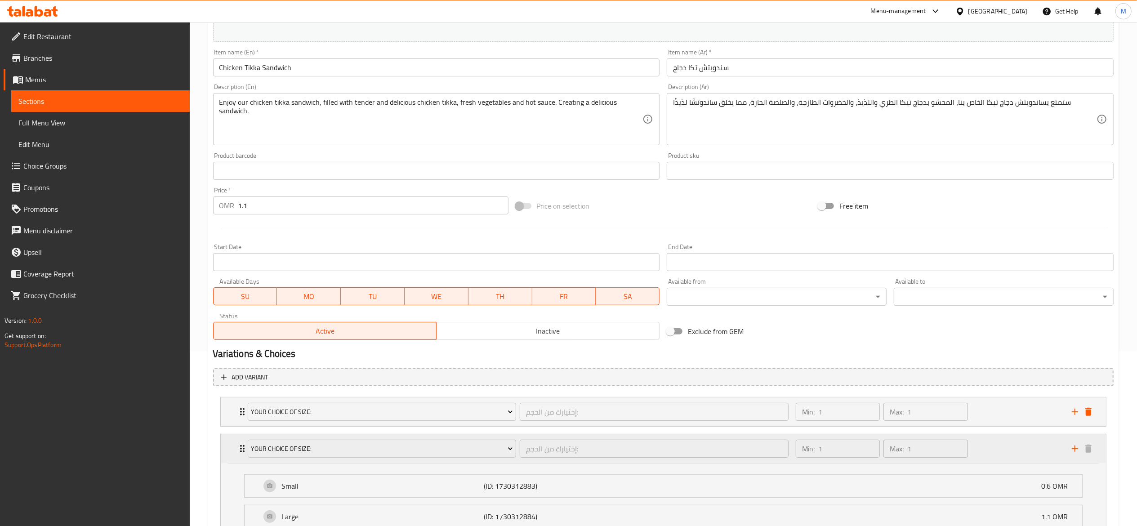
click at [939, 450] on div "Min: 1 ​ Max: 1 ​" at bounding box center [928, 448] width 276 height 29
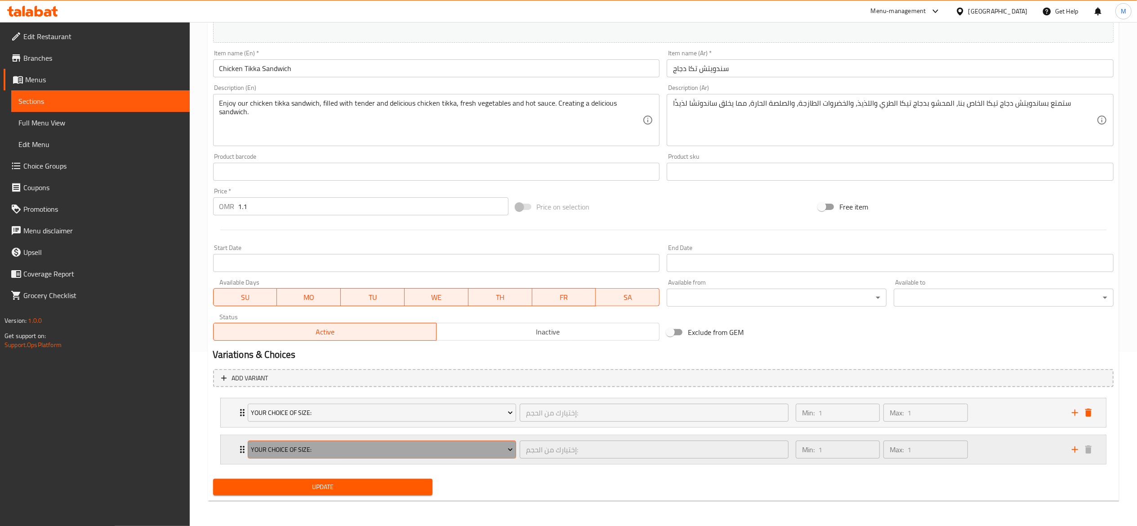
click at [328, 444] on span "Your Choice Of Size:" at bounding box center [382, 449] width 262 height 11
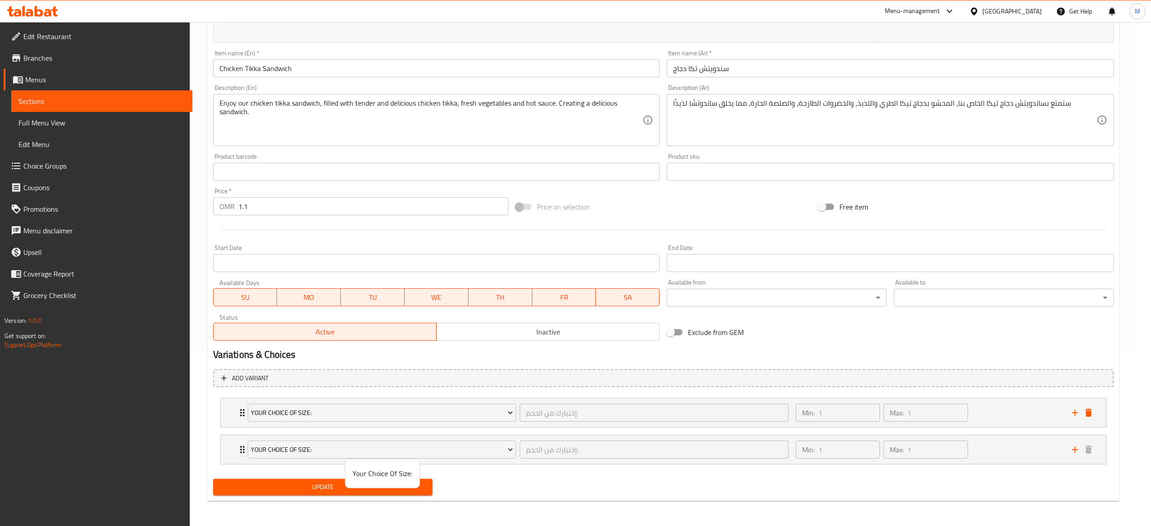
click at [615, 492] on div at bounding box center [575, 263] width 1151 height 526
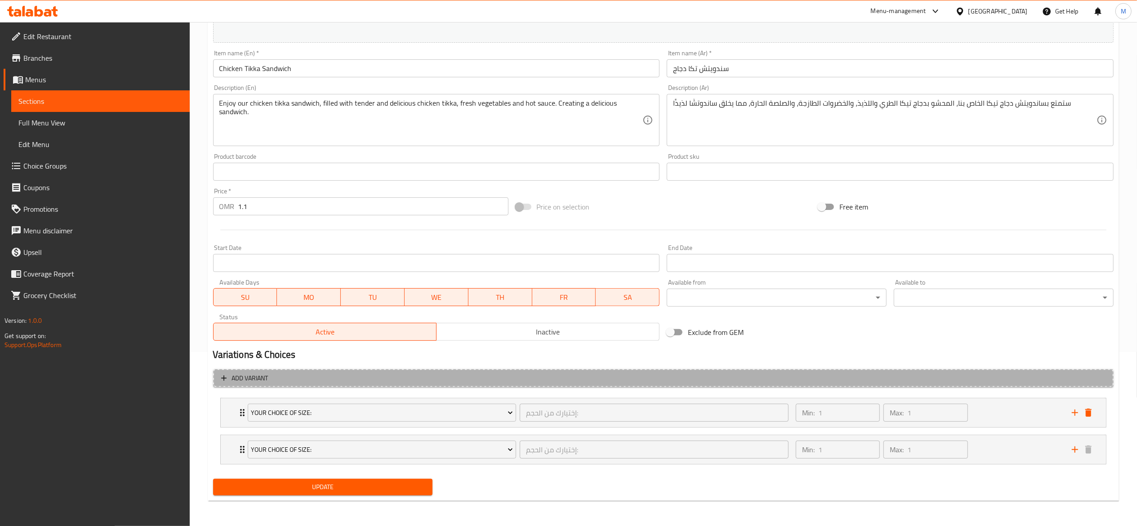
click at [250, 377] on span "Add variant" at bounding box center [250, 378] width 36 height 11
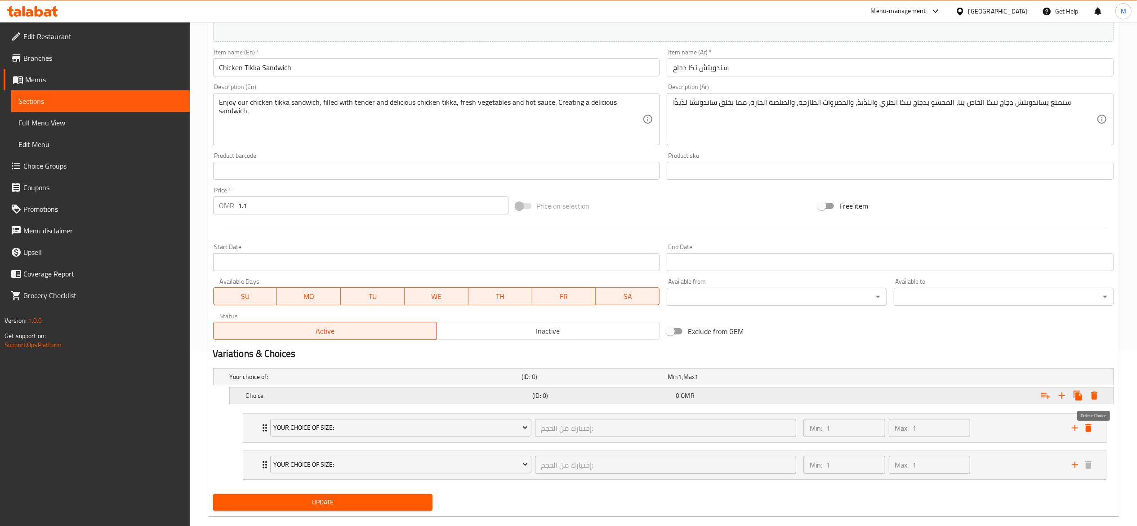
click at [939, 394] on icon "Expand" at bounding box center [1094, 395] width 11 height 11
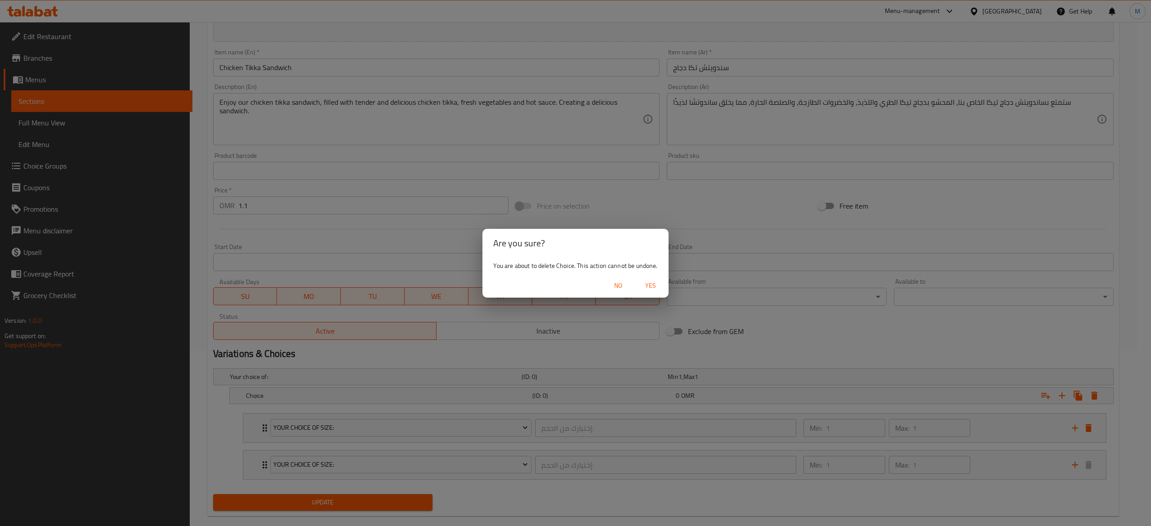
click at [653, 286] on span "Yes" at bounding box center [651, 285] width 22 height 11
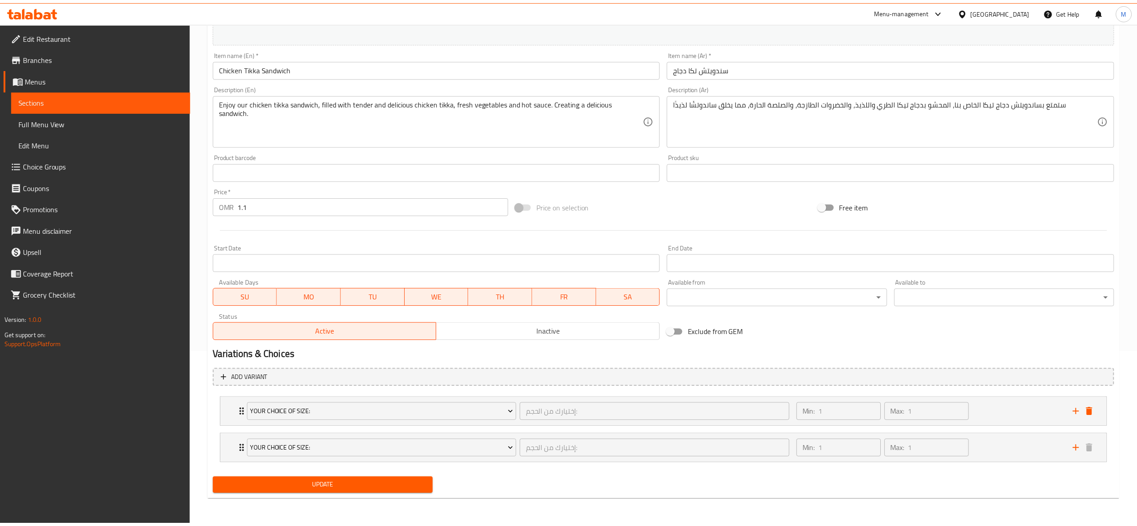
scroll to position [173, 0]
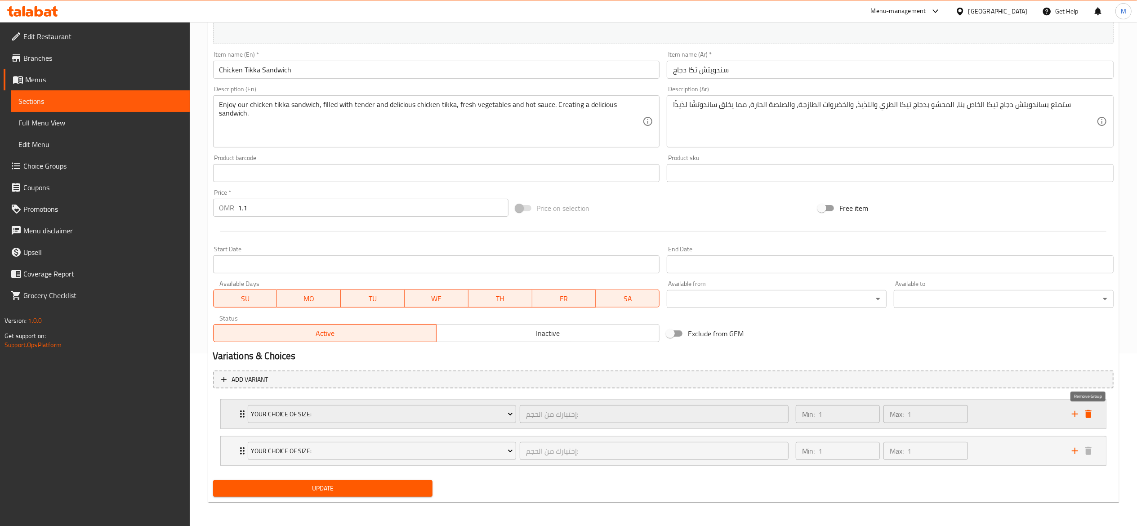
click at [939, 412] on icon "delete" at bounding box center [1088, 414] width 11 height 11
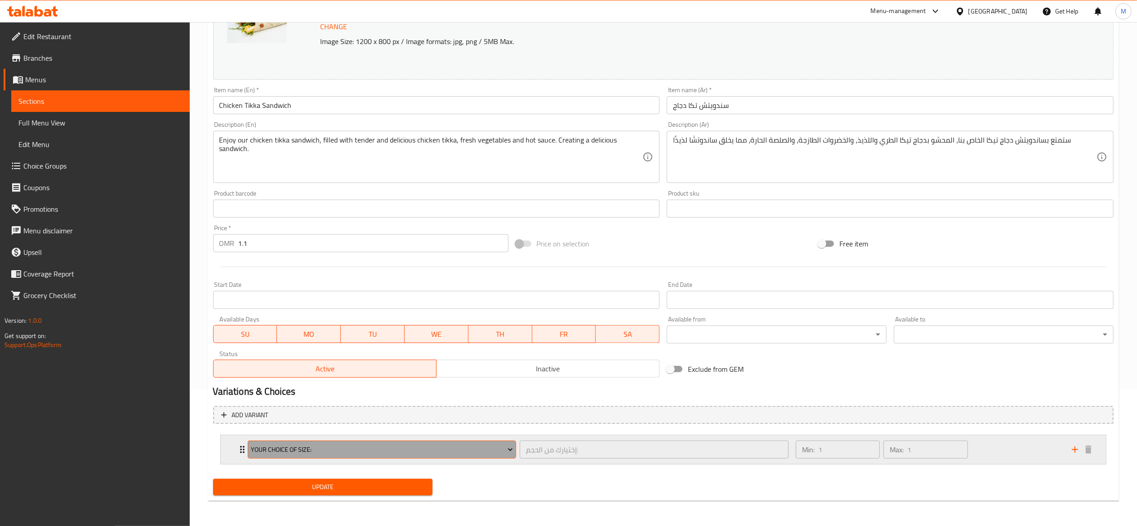
click at [473, 447] on span "Your Choice Of Size:" at bounding box center [382, 449] width 262 height 11
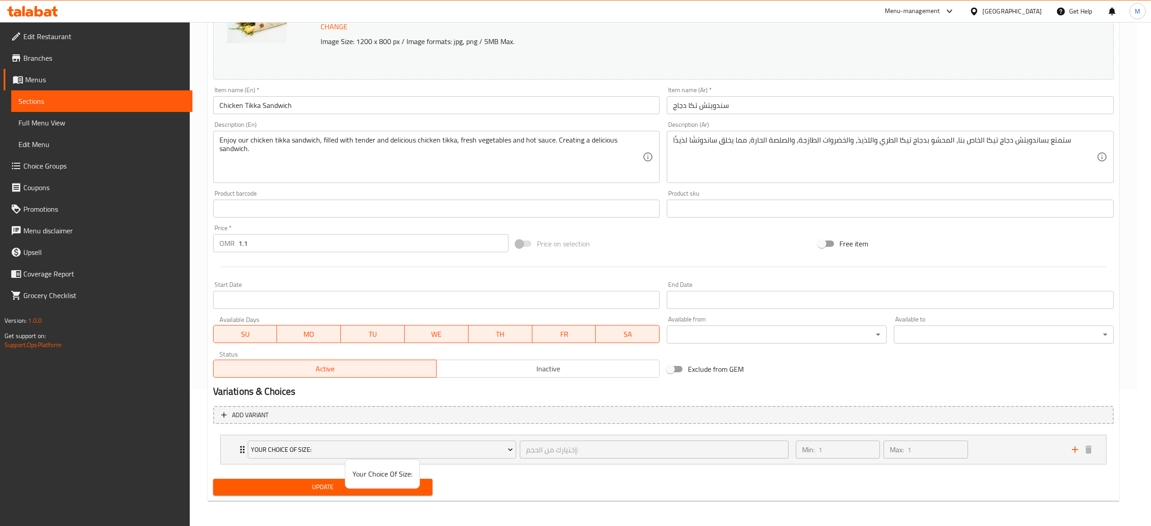
click at [555, 486] on div at bounding box center [575, 263] width 1151 height 526
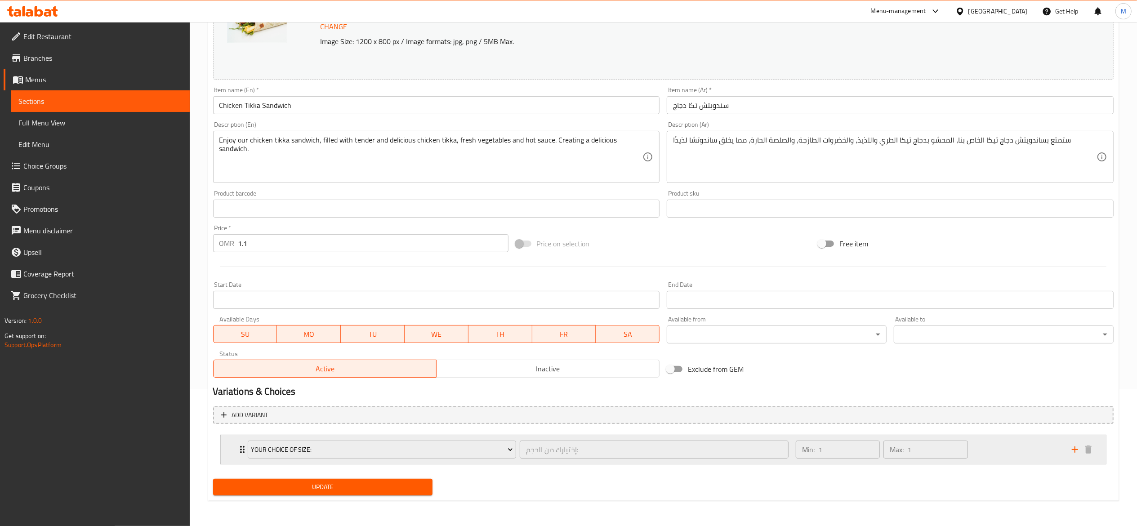
click at [253, 460] on div "Your Choice Of Size:" at bounding box center [382, 450] width 272 height 22
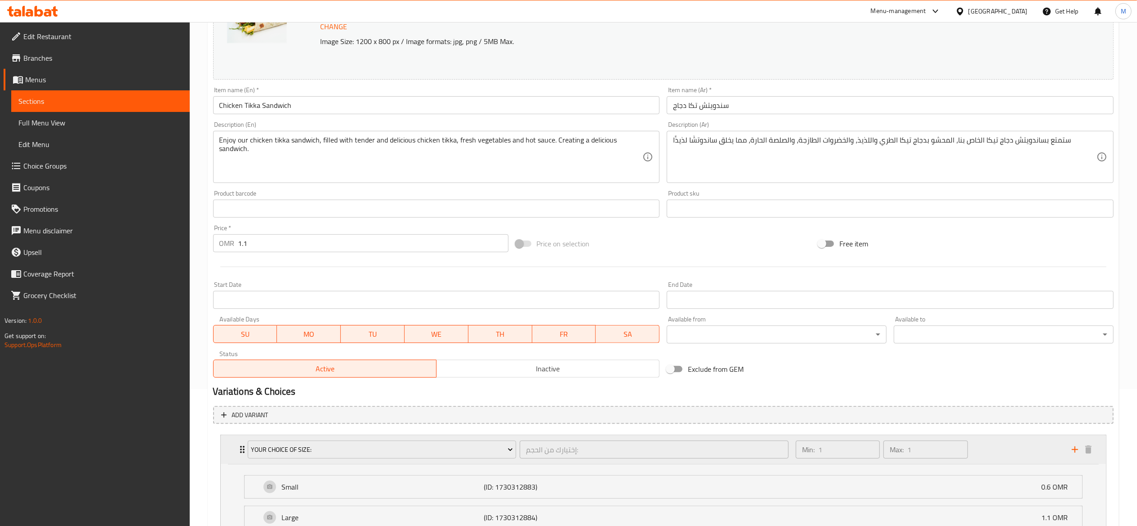
click at [253, 460] on div "Your Choice Of Size:" at bounding box center [382, 450] width 272 height 22
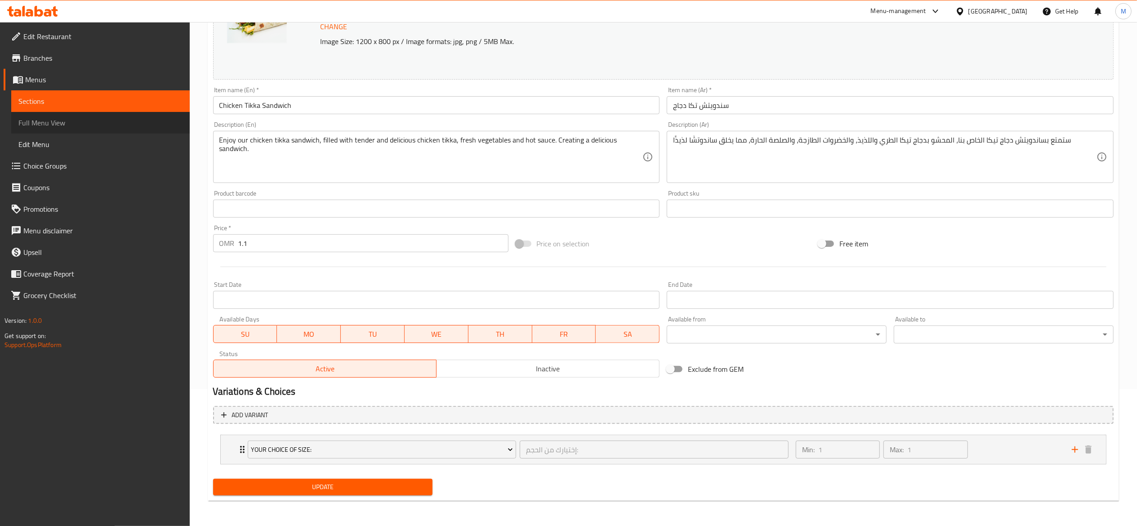
click at [69, 128] on span "Full Menu View" at bounding box center [100, 122] width 164 height 11
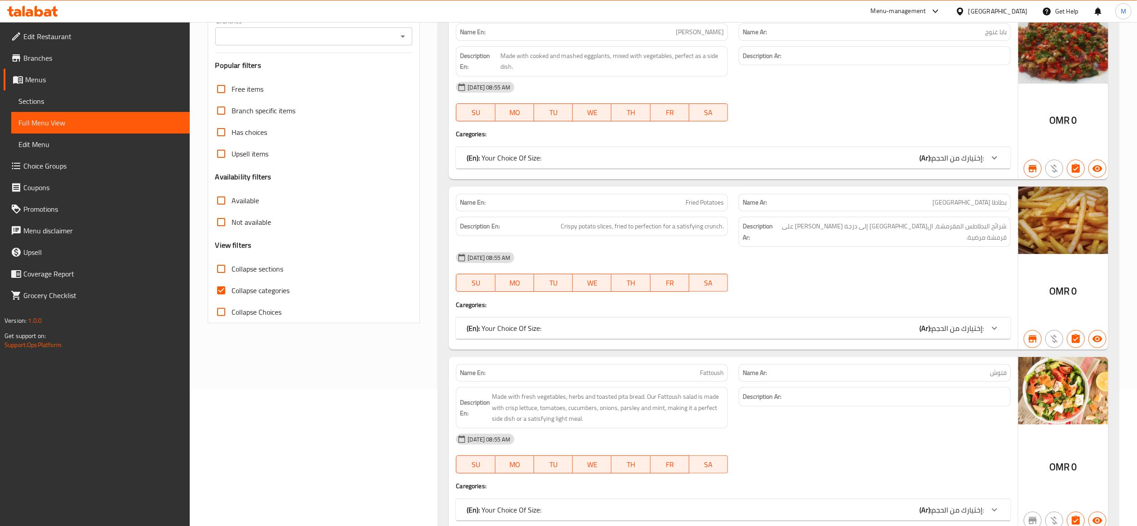
click at [69, 103] on span "Sections" at bounding box center [100, 101] width 164 height 11
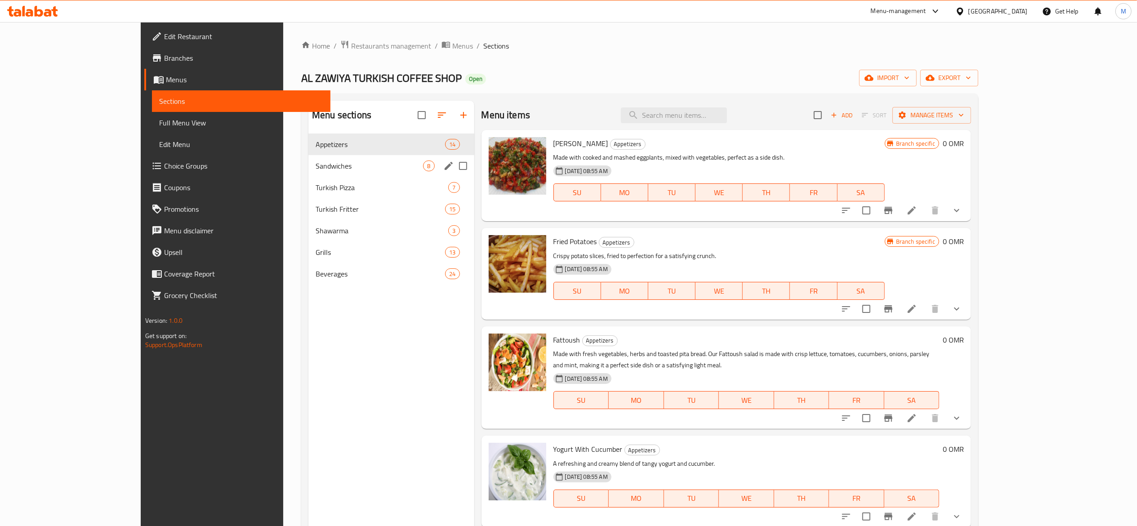
click at [316, 164] on span "Sandwiches" at bounding box center [369, 165] width 107 height 11
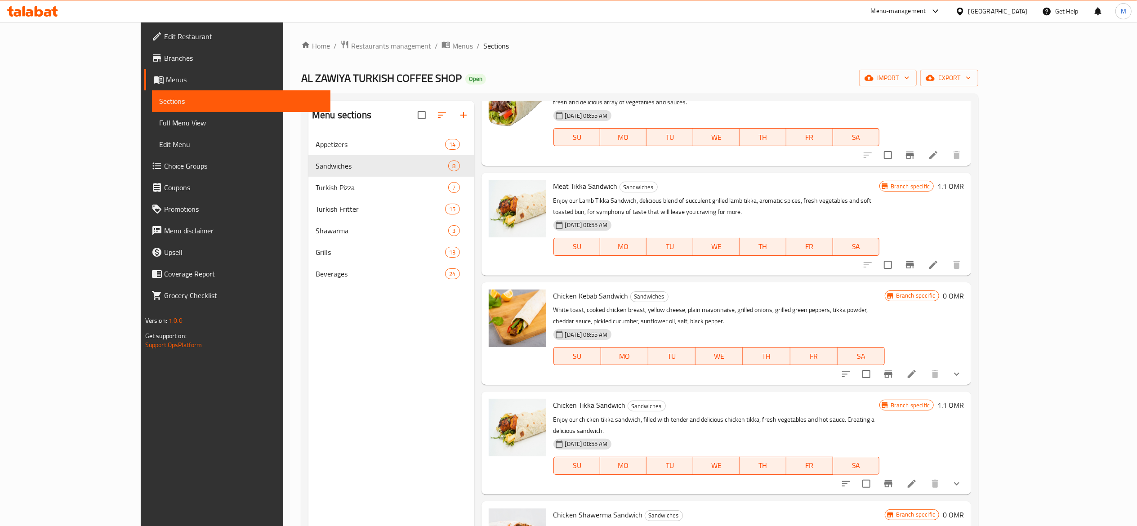
scroll to position [90, 0]
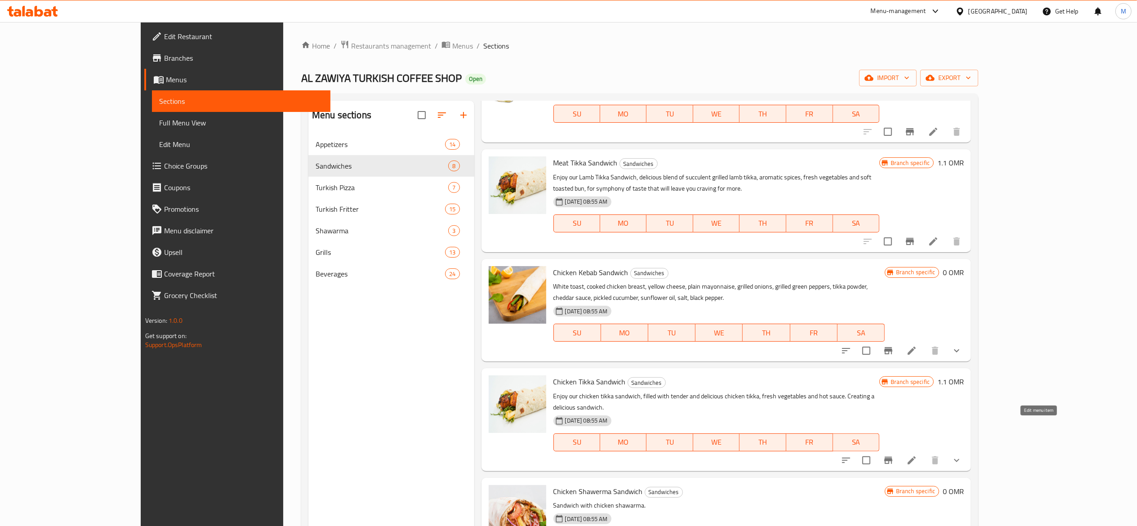
click at [917, 455] on icon at bounding box center [911, 460] width 11 height 11
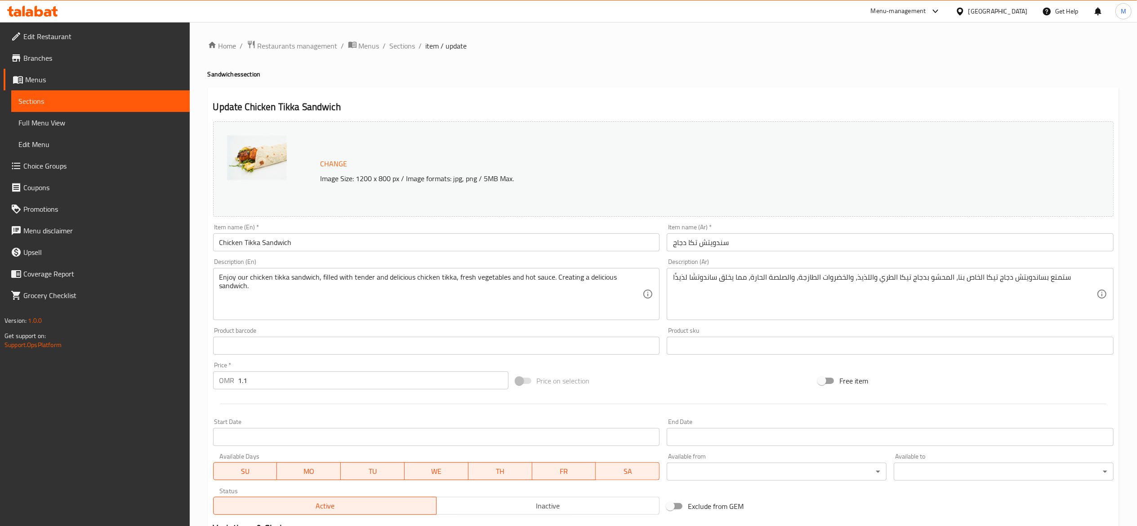
scroll to position [137, 0]
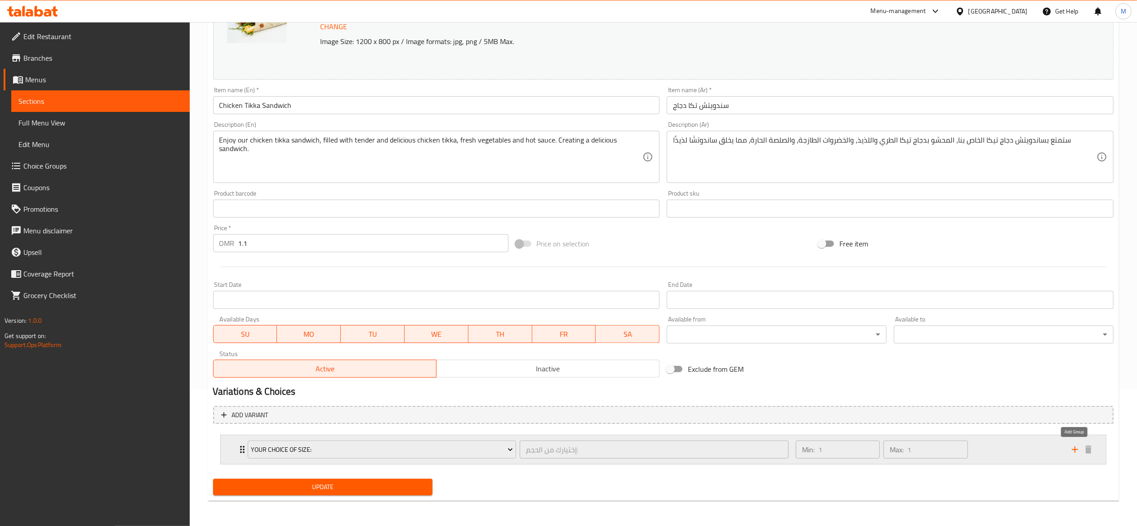
click at [939, 450] on icon "add" at bounding box center [1075, 449] width 6 height 6
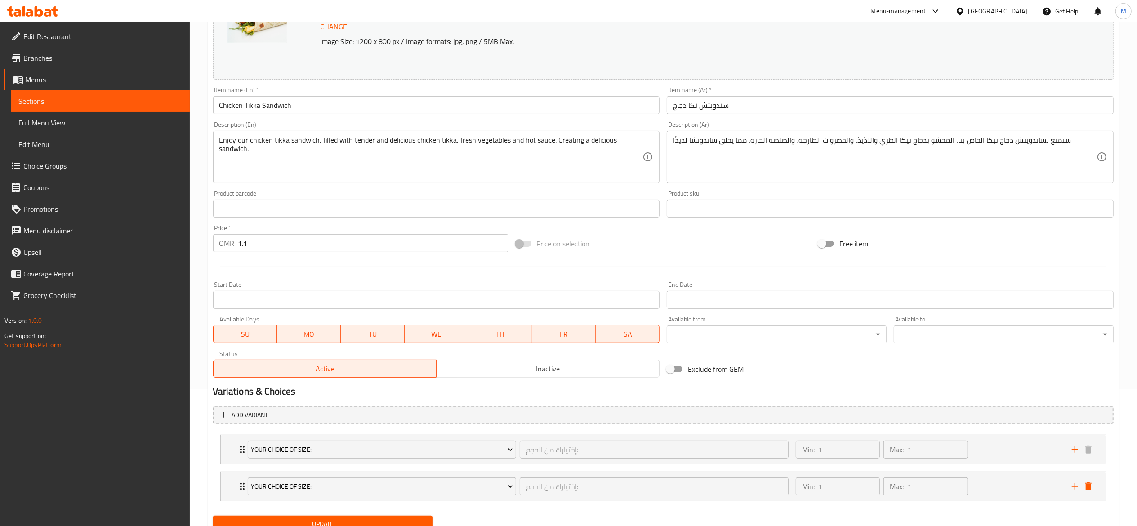
click at [910, 469] on div "Your Choice Of Size: إختيارك من الحجم: ​ Min: 1 ​ Max: 1 ​ Small (ID: 173031288…" at bounding box center [663, 468] width 900 height 74
click at [240, 445] on icon "Expand" at bounding box center [242, 449] width 11 height 11
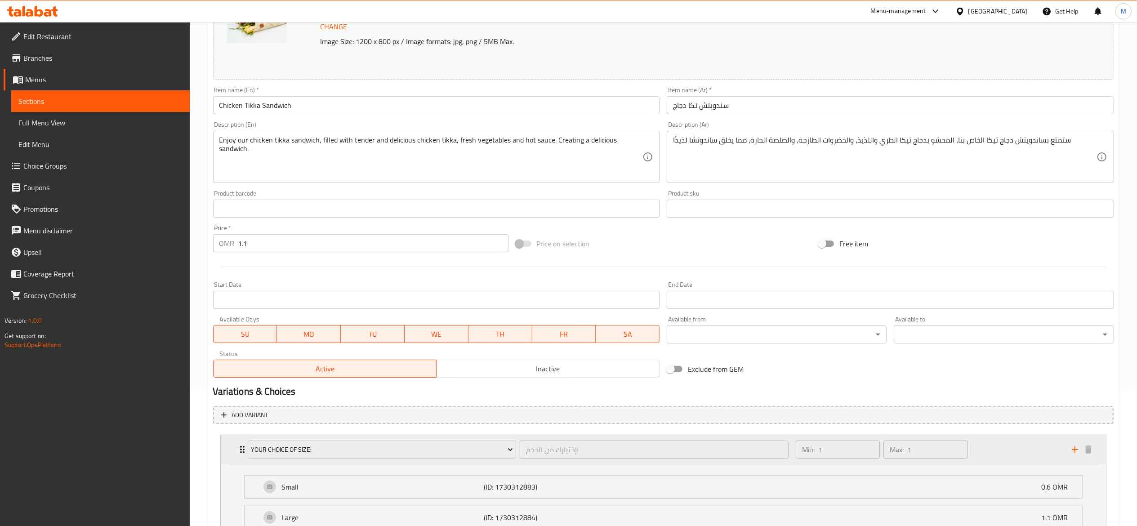
click at [240, 445] on icon "Expand" at bounding box center [242, 449] width 11 height 11
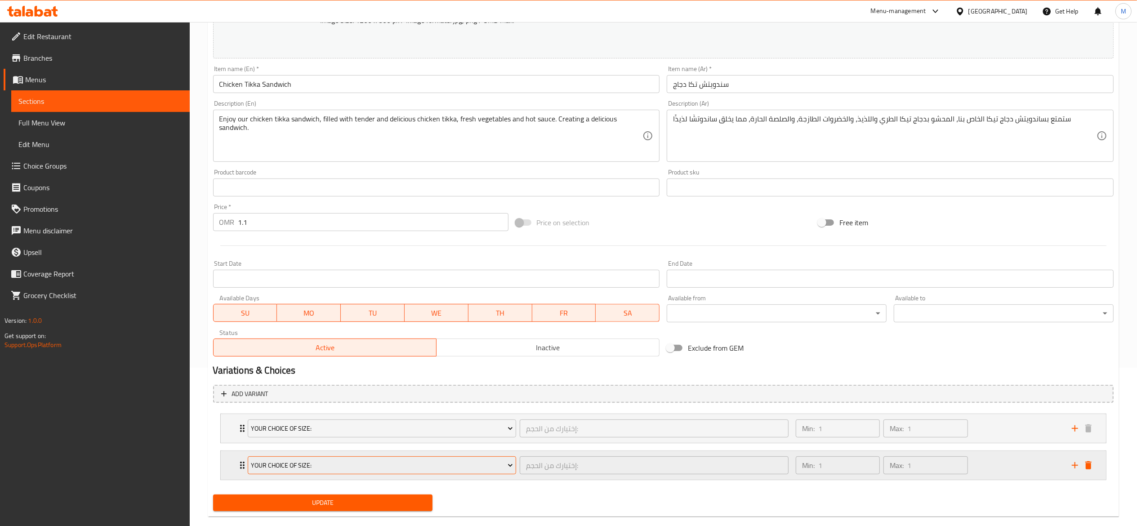
scroll to position [175, 0]
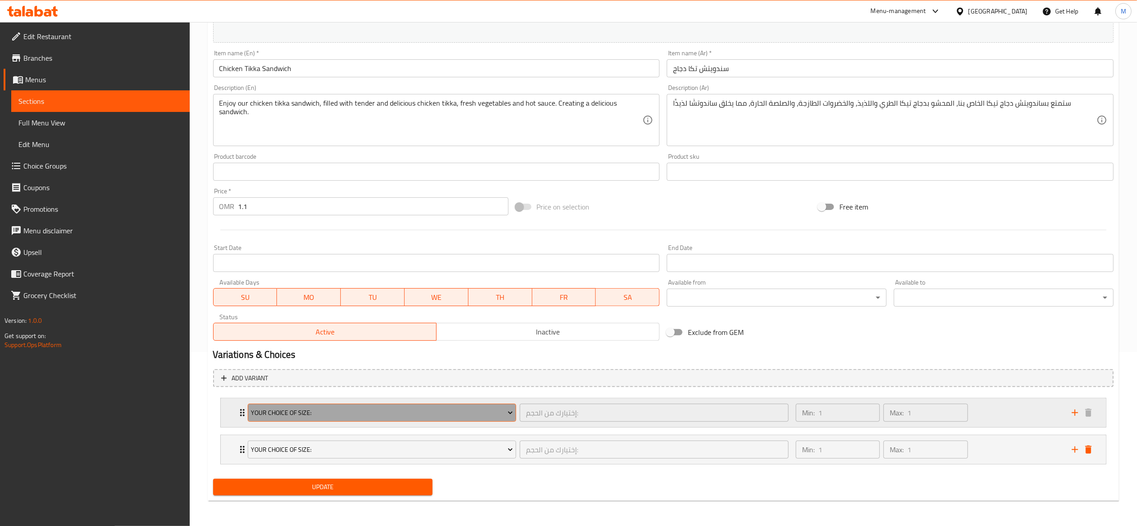
click at [398, 415] on span "Your Choice Of Size:" at bounding box center [382, 412] width 262 height 11
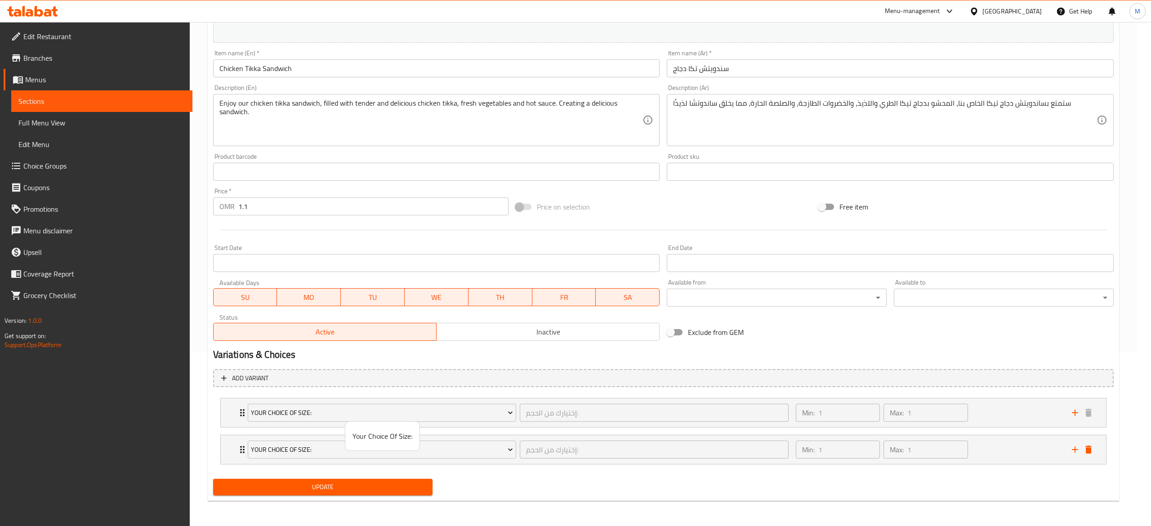
click at [385, 433] on span "Your Choice Of Size:" at bounding box center [382, 436] width 60 height 11
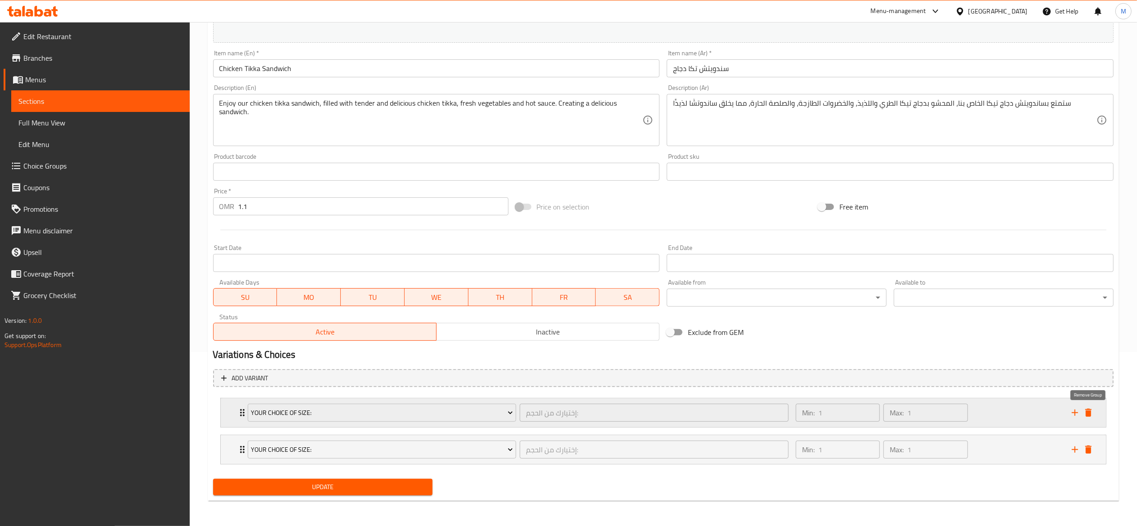
click at [939, 416] on icon "delete" at bounding box center [1088, 412] width 11 height 11
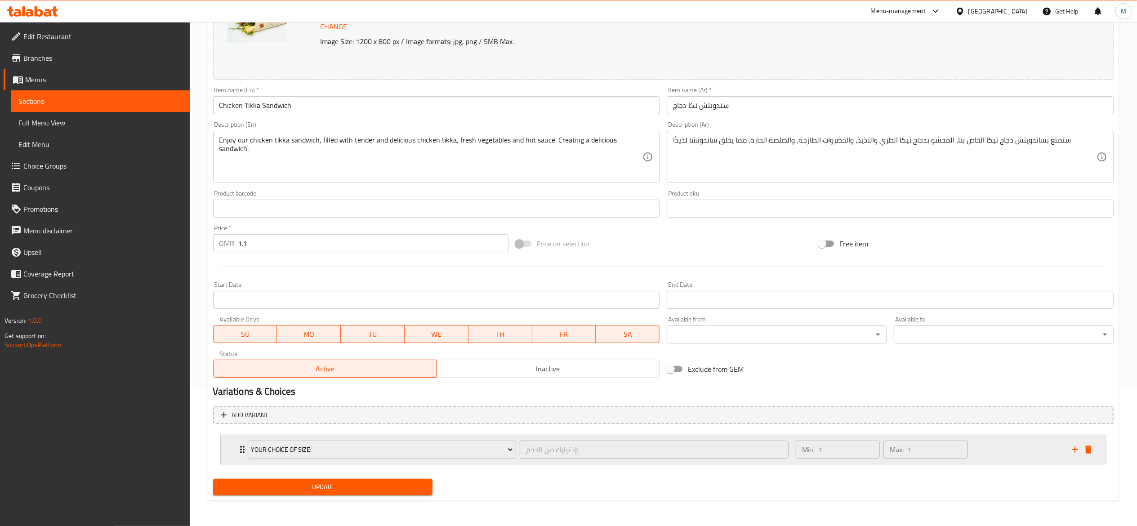
scroll to position [137, 0]
click at [939, 449] on icon "delete" at bounding box center [1088, 449] width 11 height 11
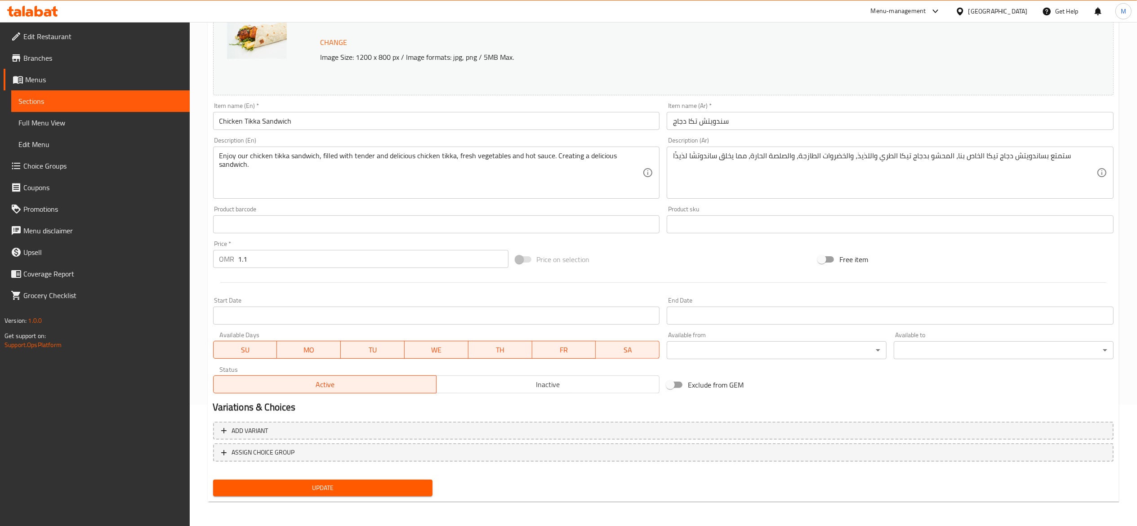
click at [369, 486] on span "Update" at bounding box center [322, 487] width 205 height 11
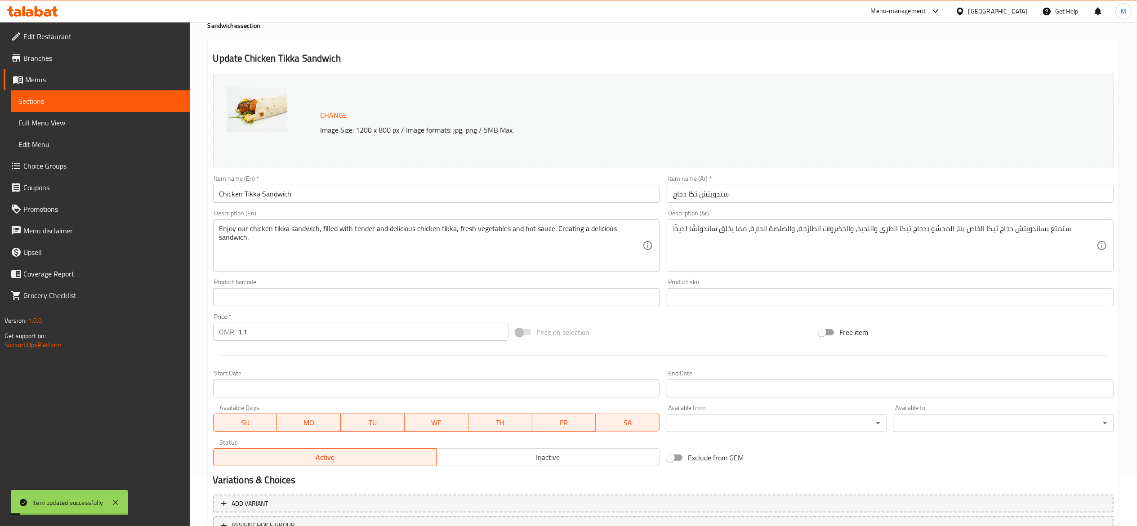
scroll to position [0, 0]
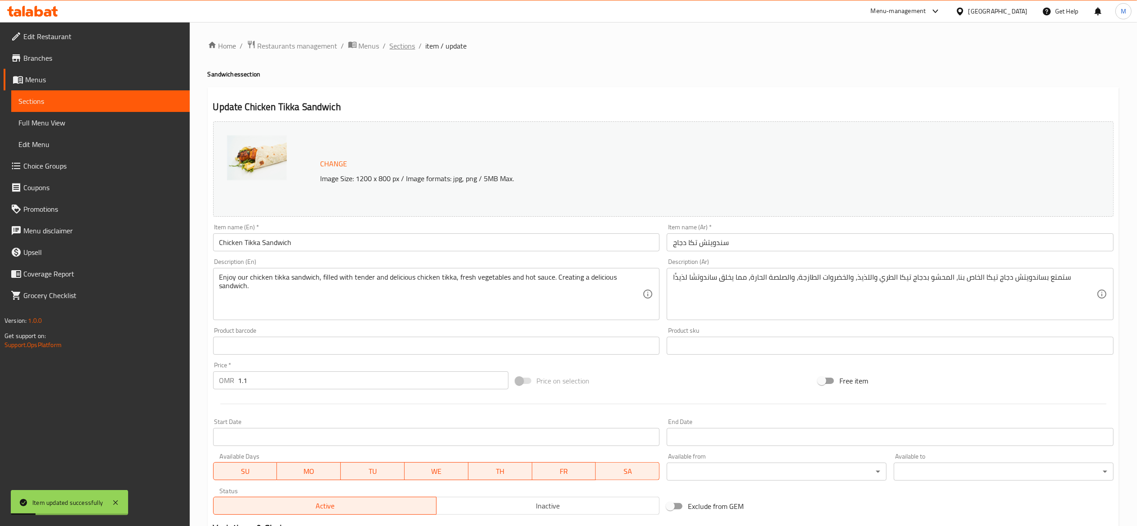
click at [405, 49] on span "Sections" at bounding box center [403, 45] width 26 height 11
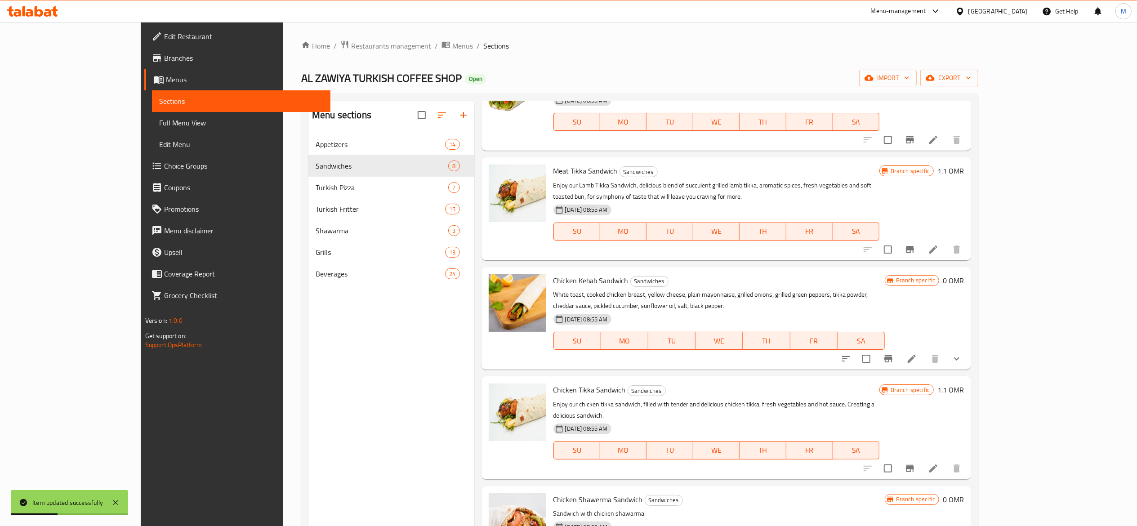
scroll to position [90, 0]
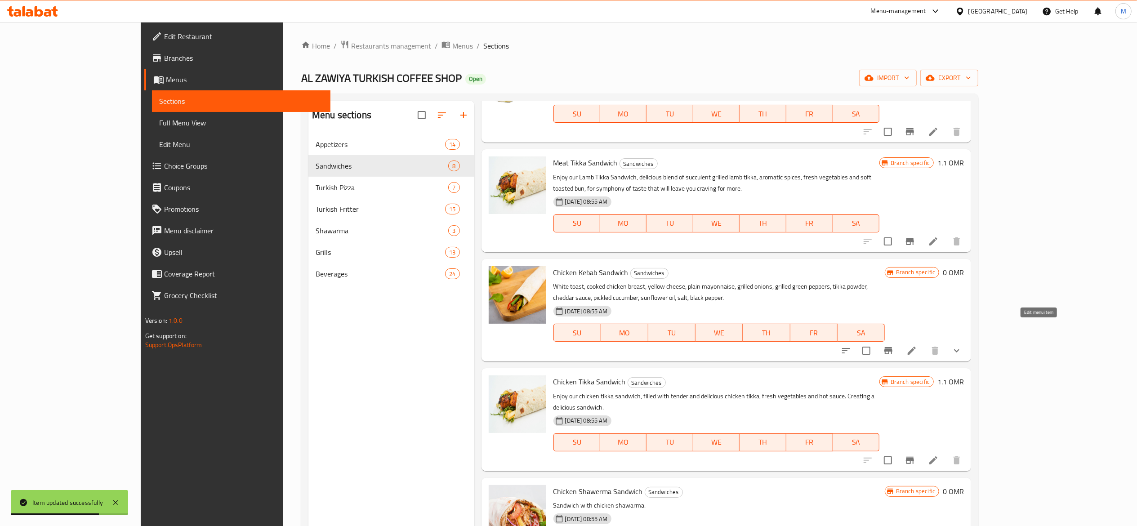
click at [917, 345] on icon at bounding box center [911, 350] width 11 height 11
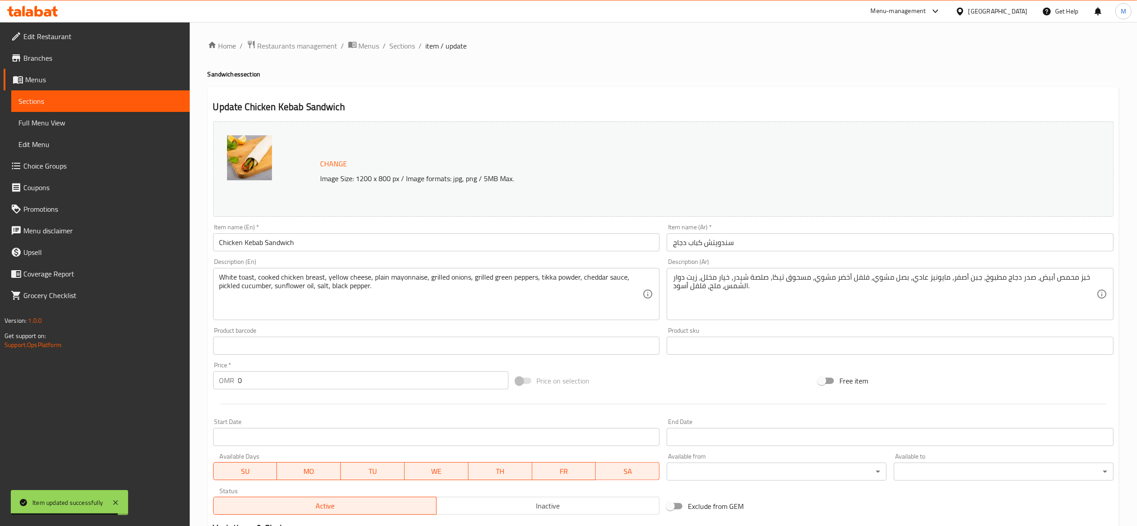
scroll to position [137, 0]
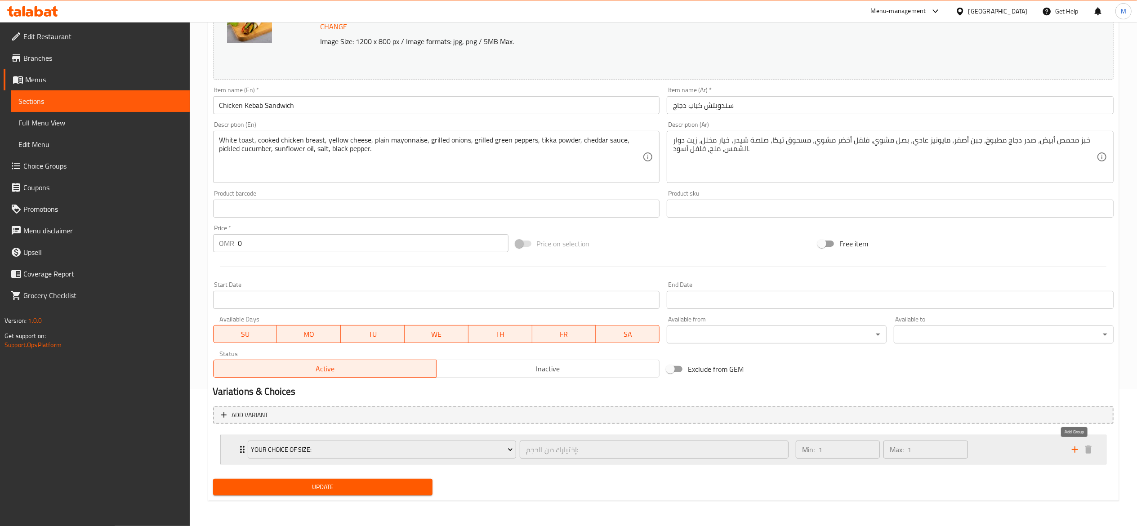
click at [939, 449] on icon "add" at bounding box center [1075, 449] width 6 height 6
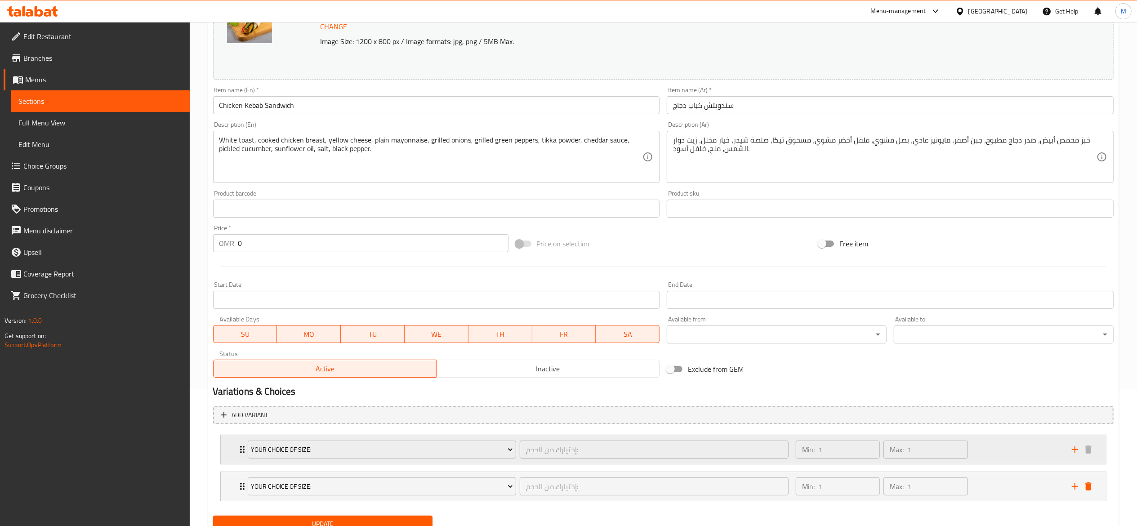
click at [722, 438] on div "Your Choice Of Size: إختيارك من الحجم: ​" at bounding box center [518, 449] width 552 height 29
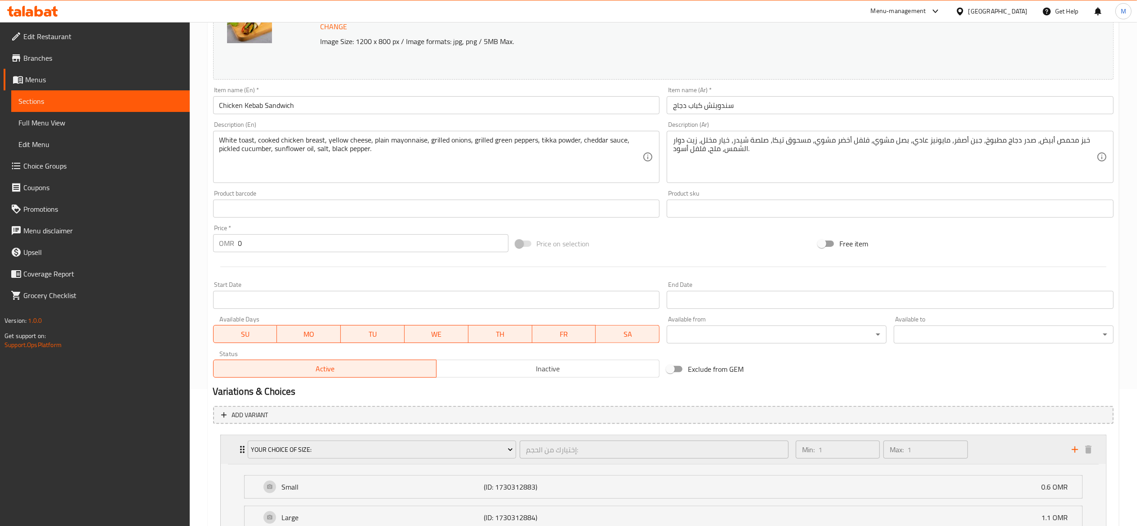
click at [733, 440] on div "إختيارك من الحجم: ​" at bounding box center [654, 450] width 272 height 22
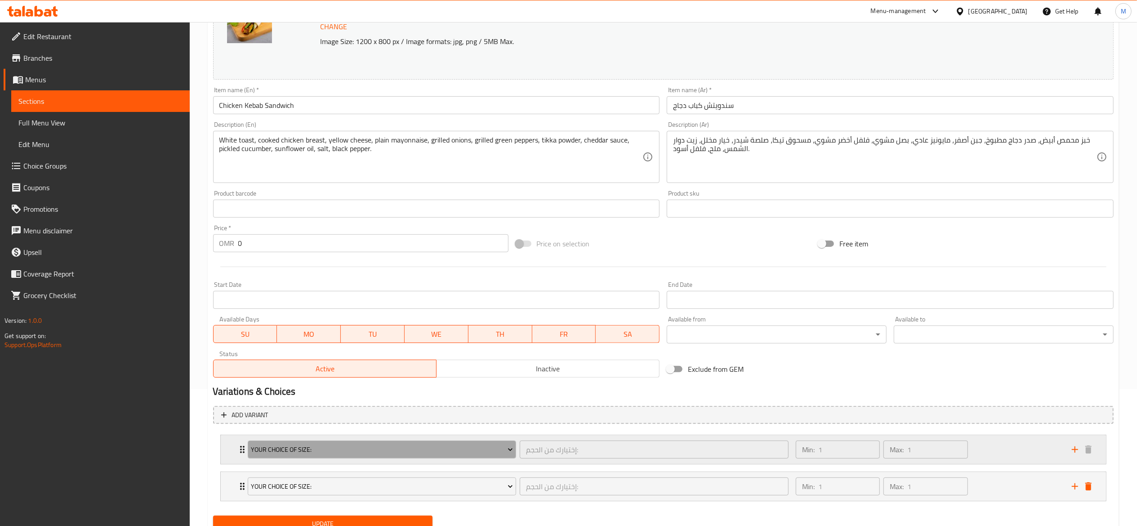
click at [372, 441] on button "Your Choice Of Size:" at bounding box center [382, 450] width 269 height 18
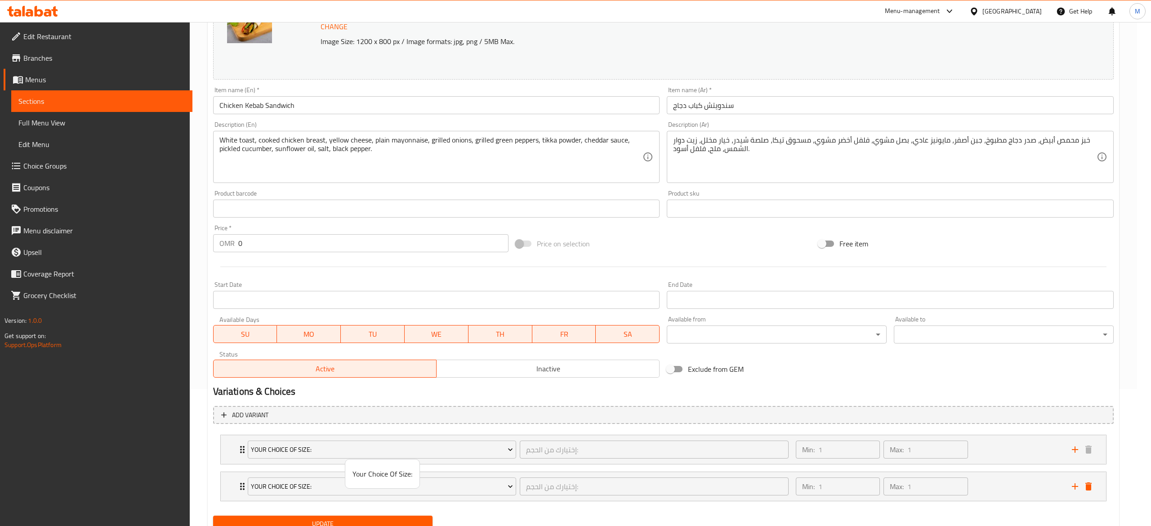
click at [369, 474] on span "Your Choice Of Size:" at bounding box center [382, 473] width 60 height 11
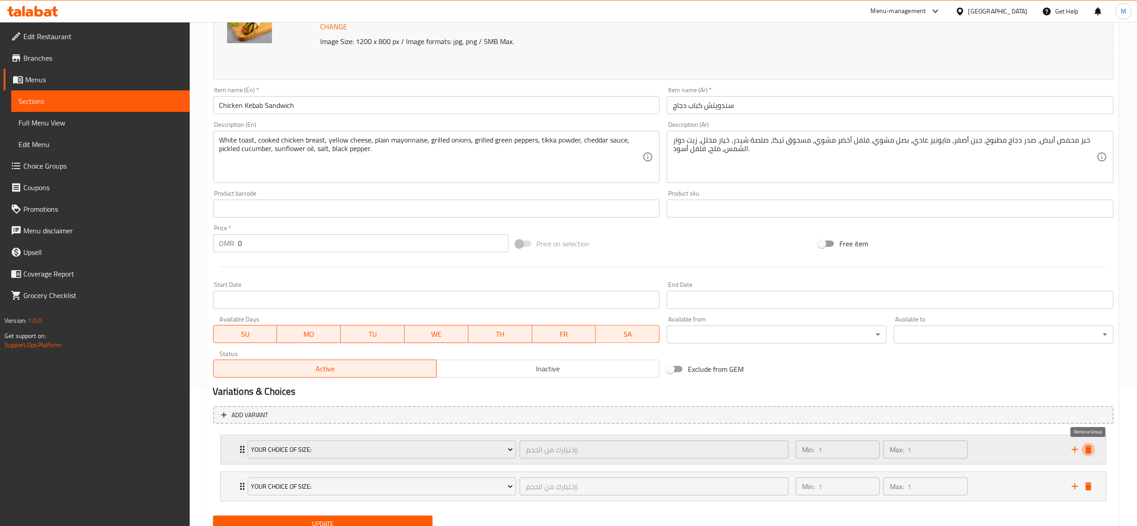
click at [939, 454] on icon "delete" at bounding box center [1088, 449] width 11 height 11
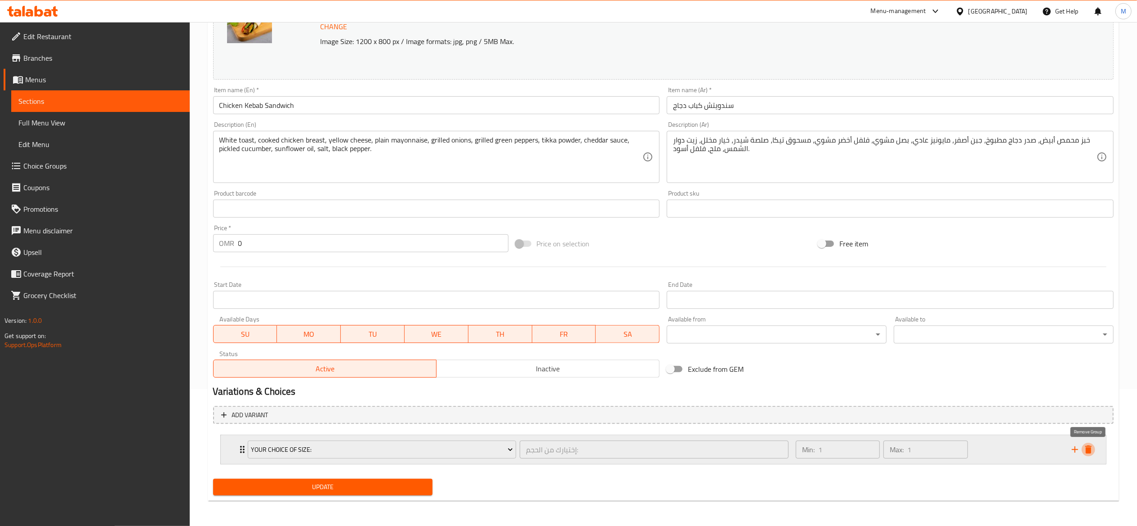
click at [939, 454] on icon "delete" at bounding box center [1088, 449] width 11 height 11
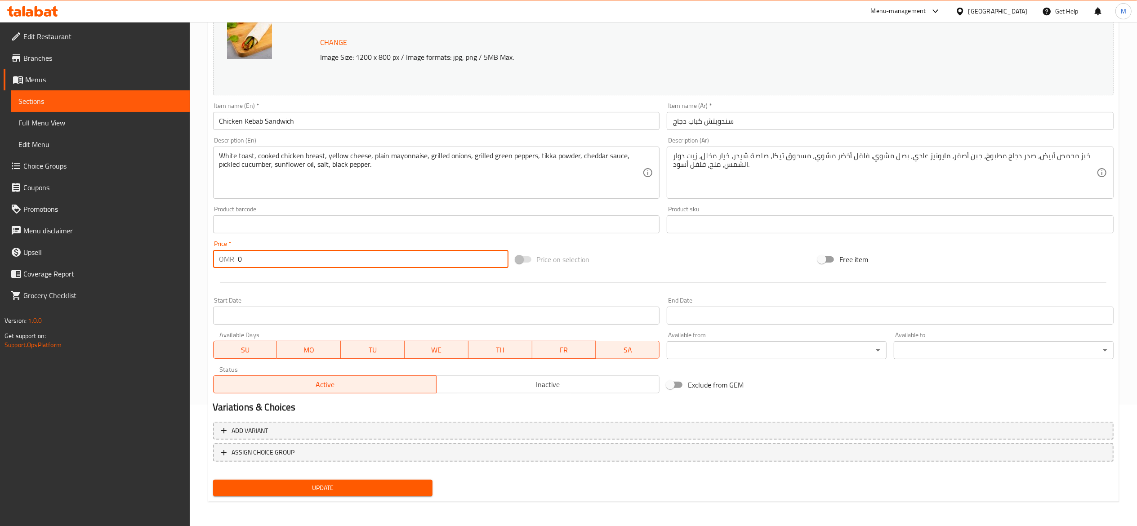
click at [267, 268] on input "0" at bounding box center [373, 259] width 270 height 18
type input "1.1"
click at [308, 482] on span "Update" at bounding box center [322, 487] width 205 height 11
